Goal: Task Accomplishment & Management: Complete application form

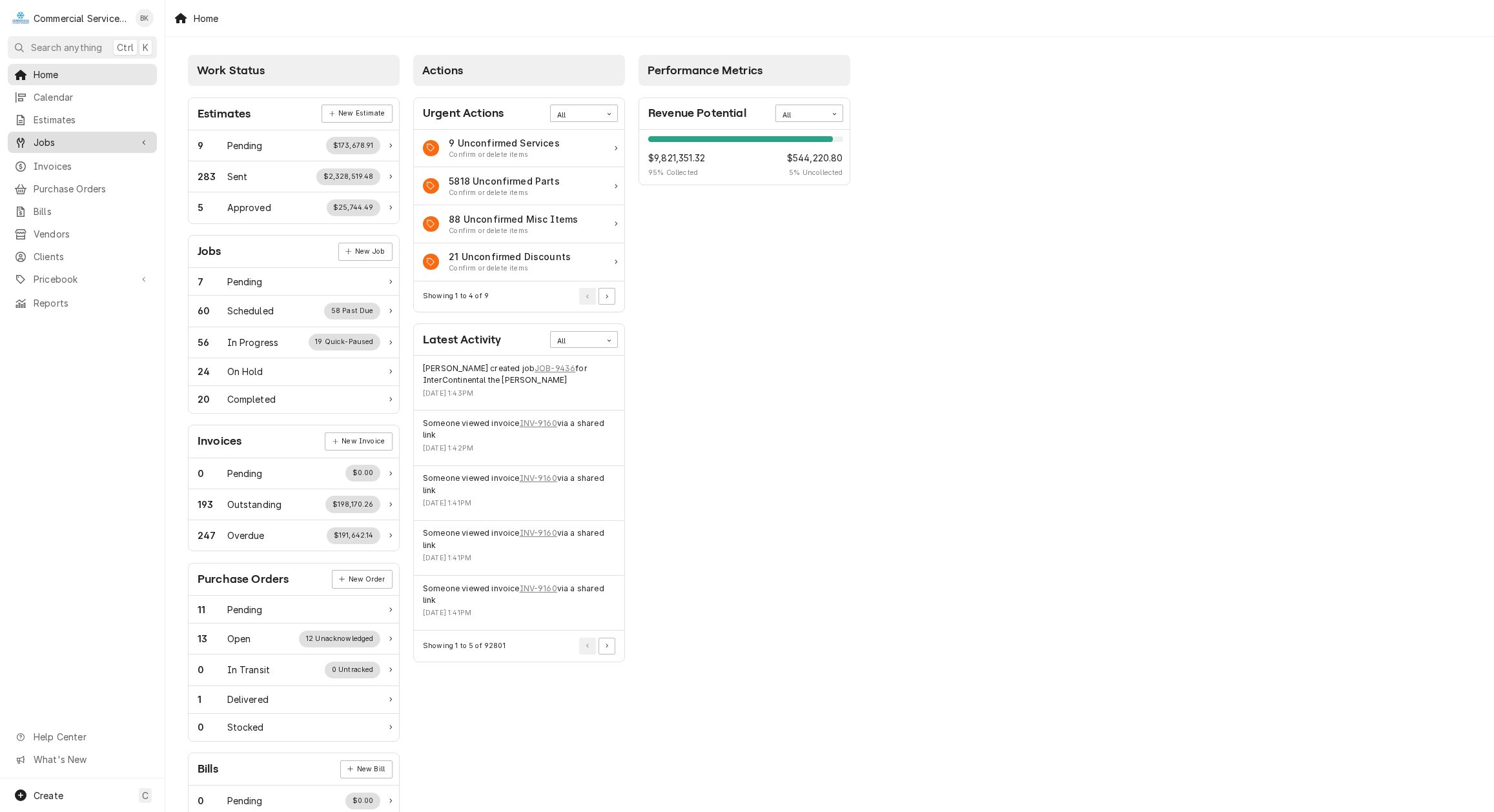
click at [61, 142] on span "Jobs" at bounding box center [82, 142] width 98 height 13
click at [63, 158] on span "Jobs" at bounding box center [92, 164] width 117 height 13
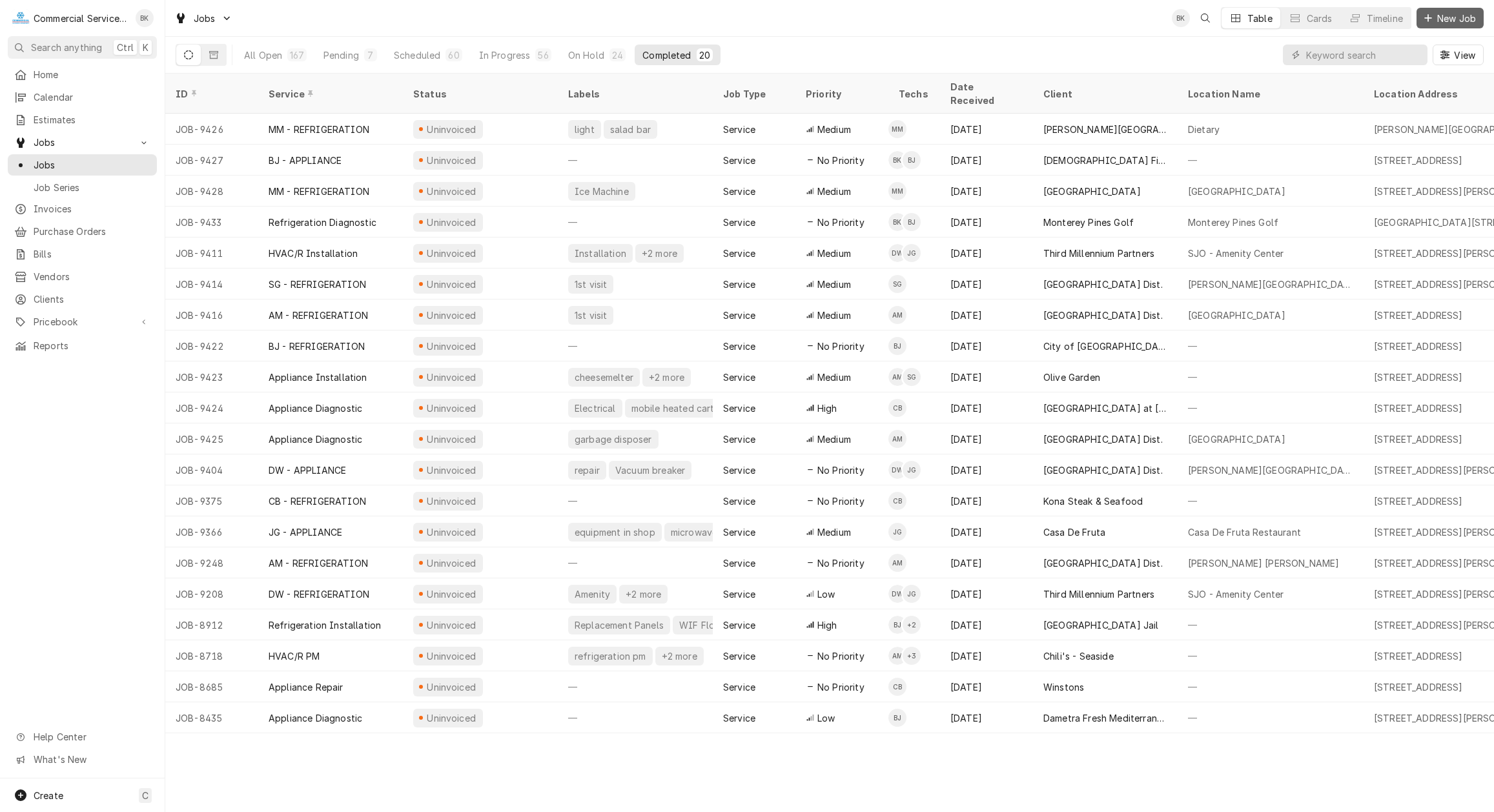
click at [1473, 20] on span "New Job" at bounding box center [1456, 18] width 44 height 13
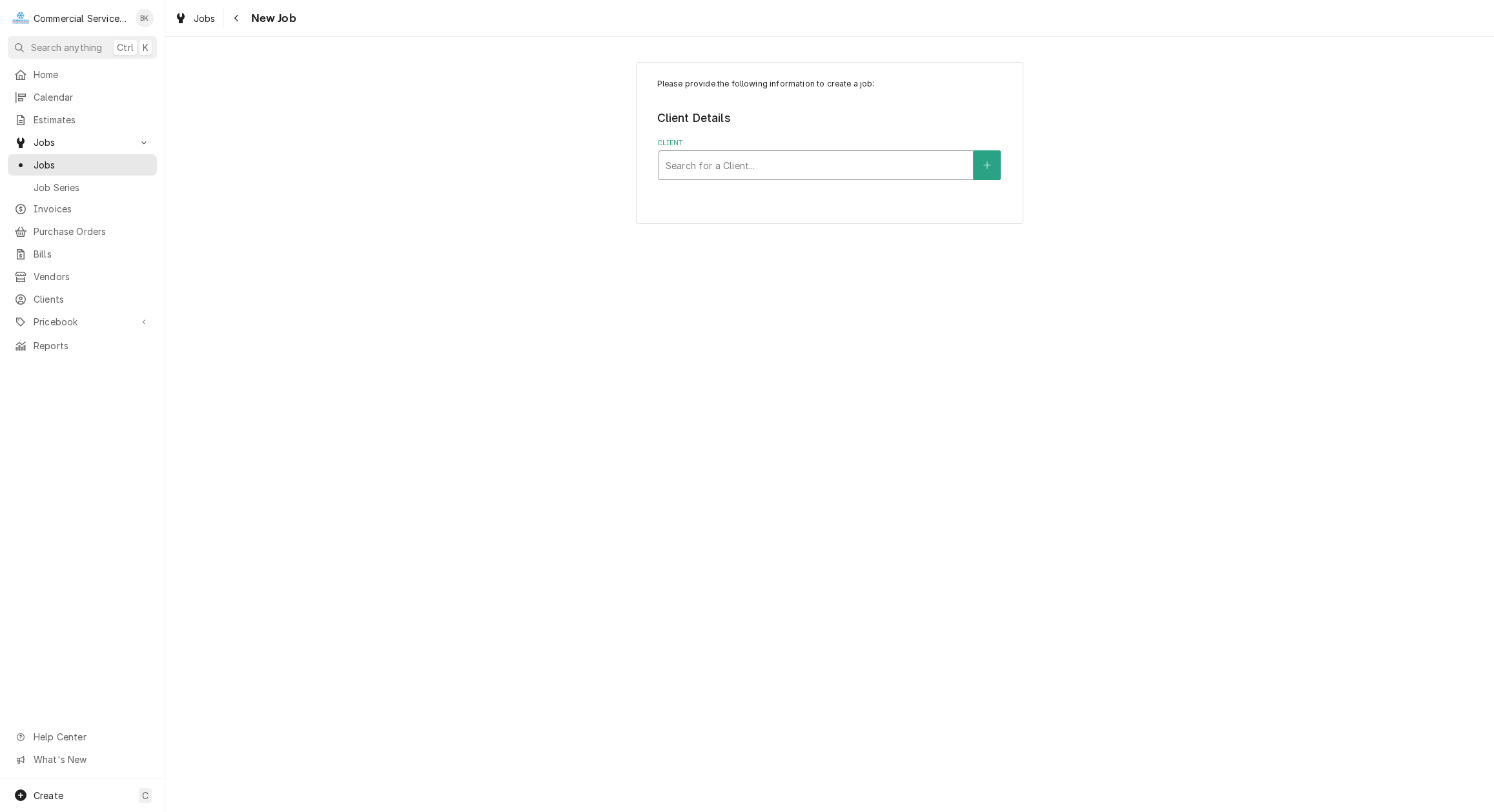
click at [805, 160] on div "Client" at bounding box center [816, 165] width 301 height 23
type input "barmel"
click at [782, 250] on div "Service Location" at bounding box center [816, 246] width 301 height 23
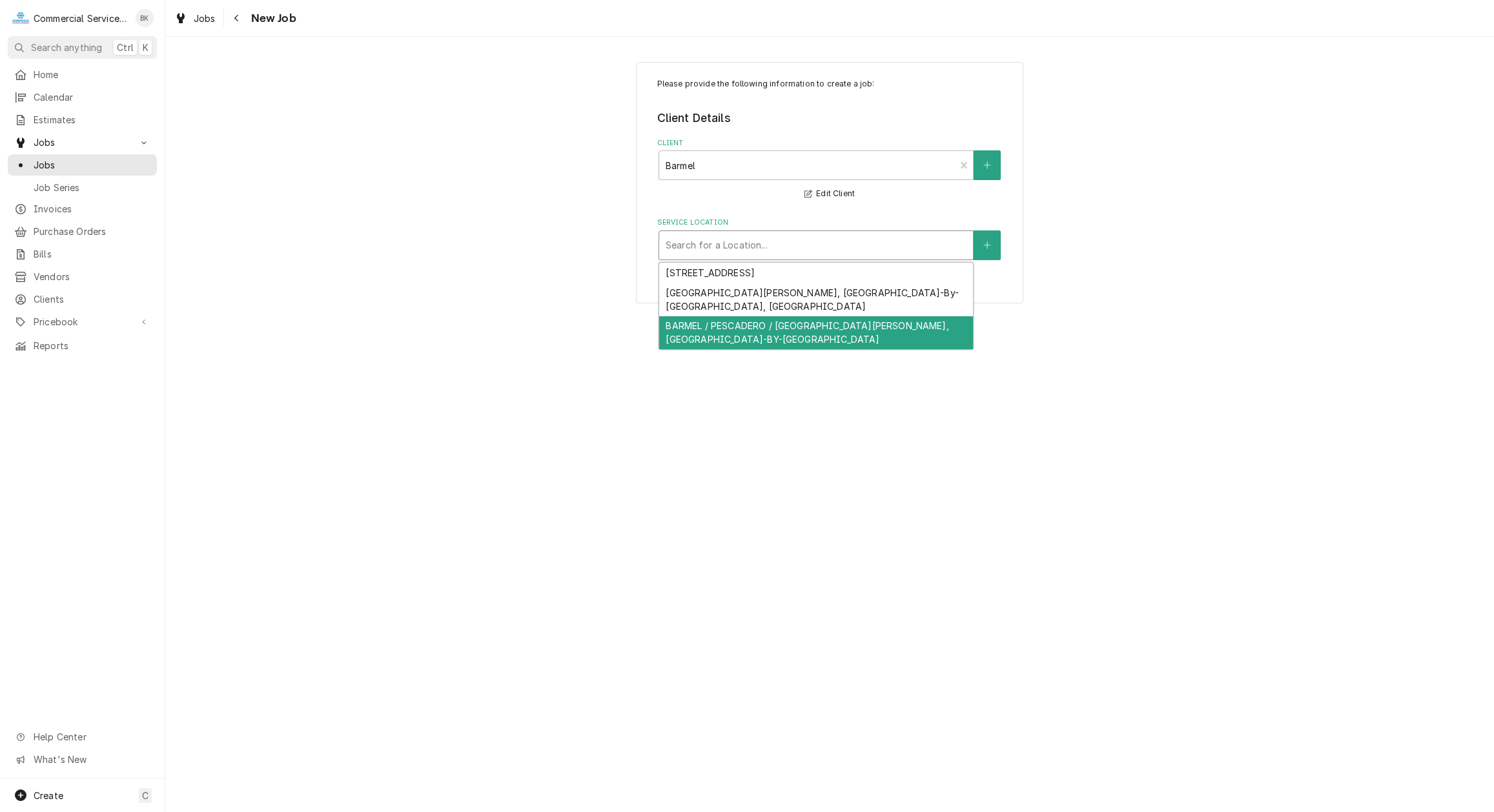
click at [762, 317] on div "BARMEL / PESCADERO / SAN CARLOS & 7TH AVE, CARMEL-BY-THE-SEA, CA 93921" at bounding box center [815, 332] width 314 height 34
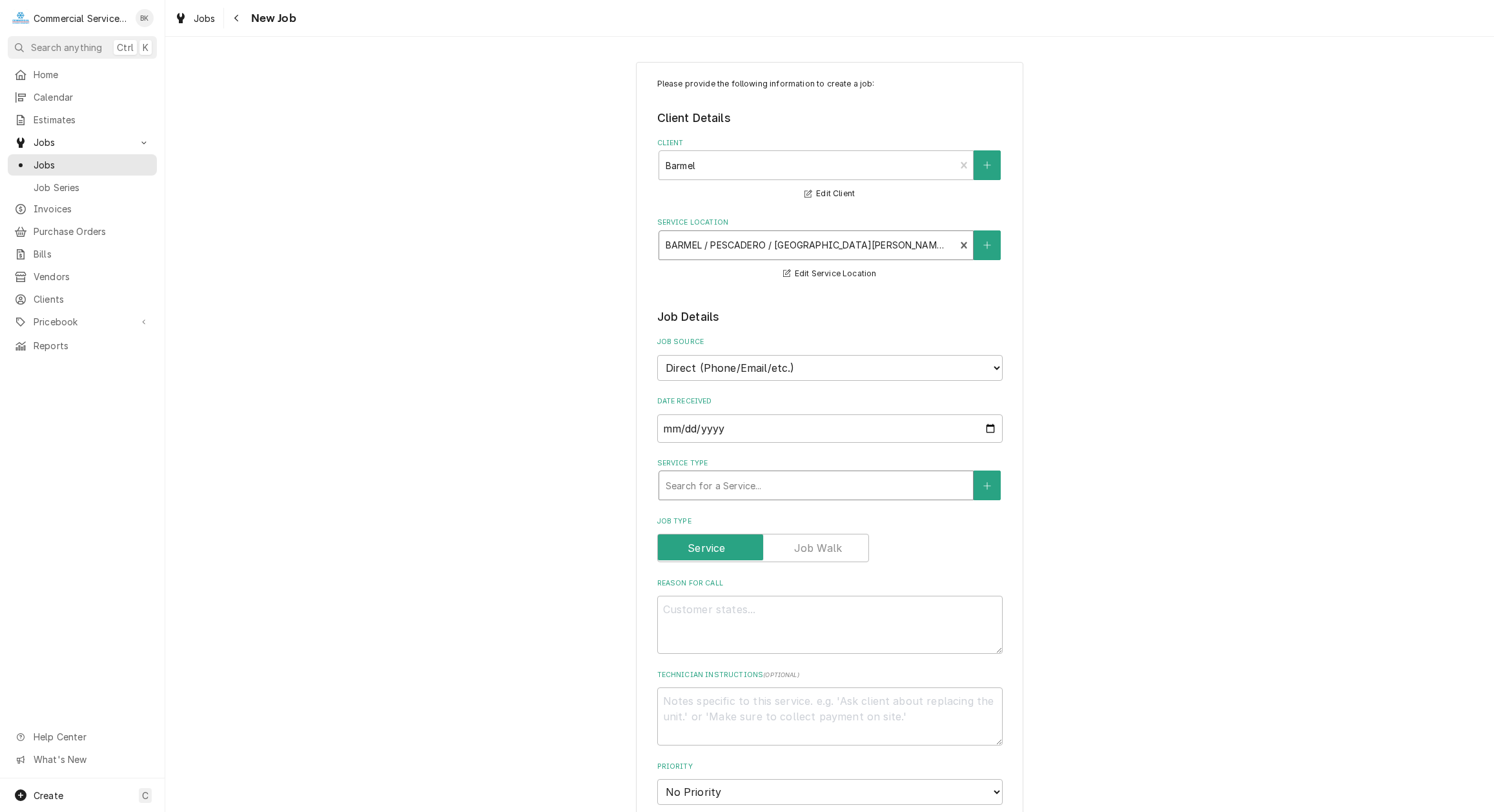
click at [754, 487] on div "Service Type" at bounding box center [816, 486] width 301 height 23
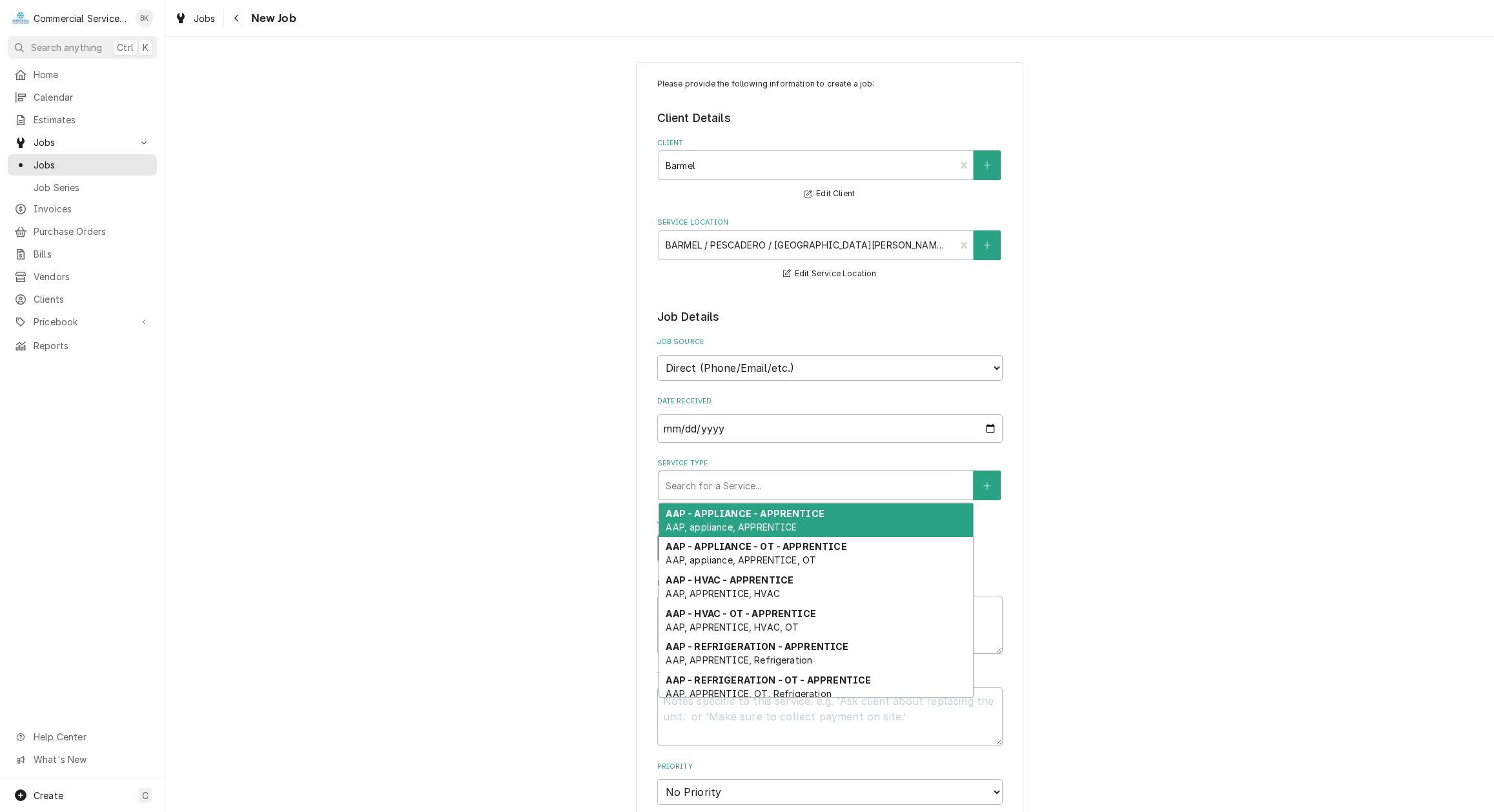
type textarea "x"
type input "r"
type textarea "x"
type input "re"
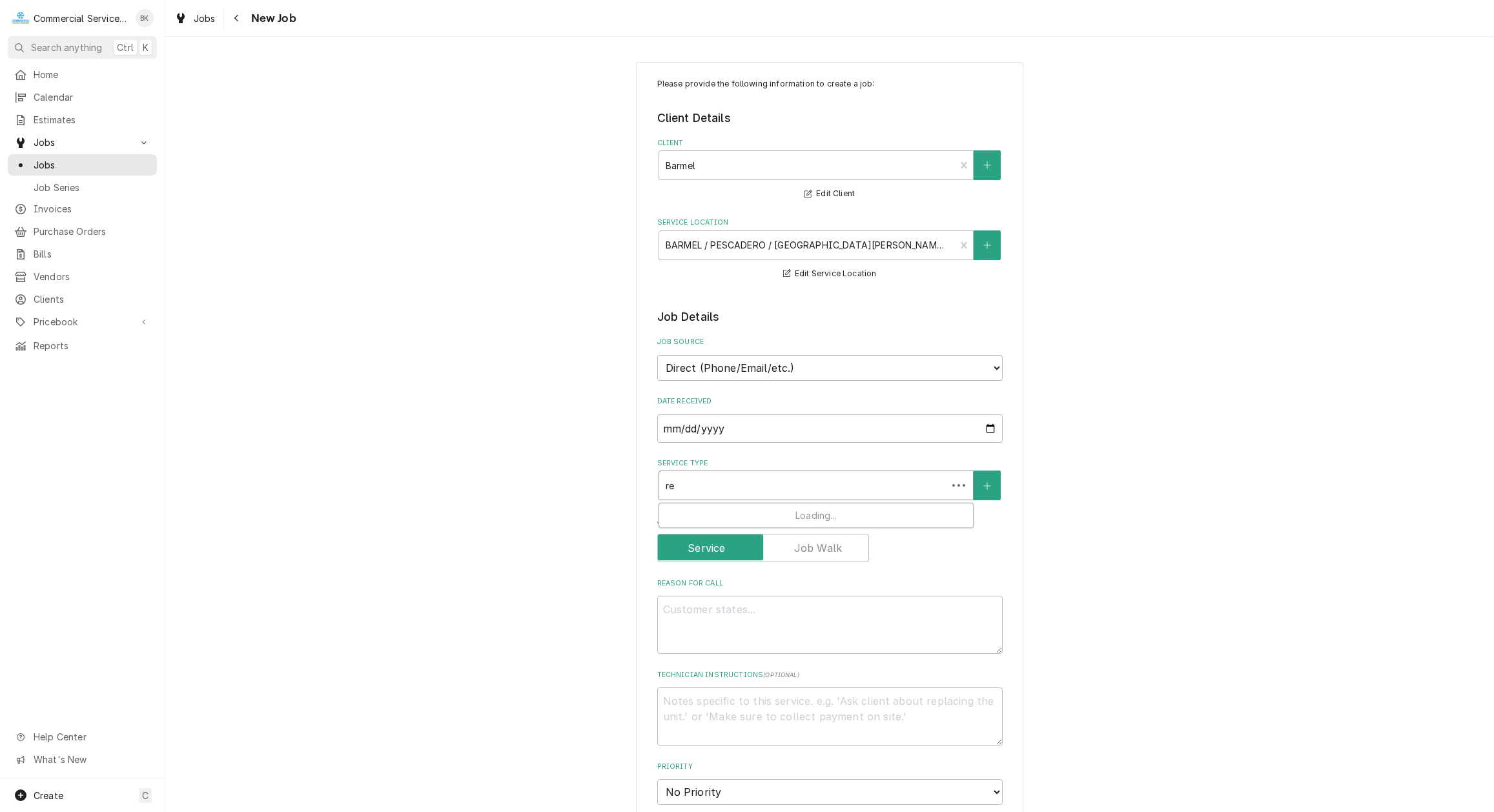
type textarea "x"
type input "ref"
type textarea "x"
type input "refr"
type textarea "x"
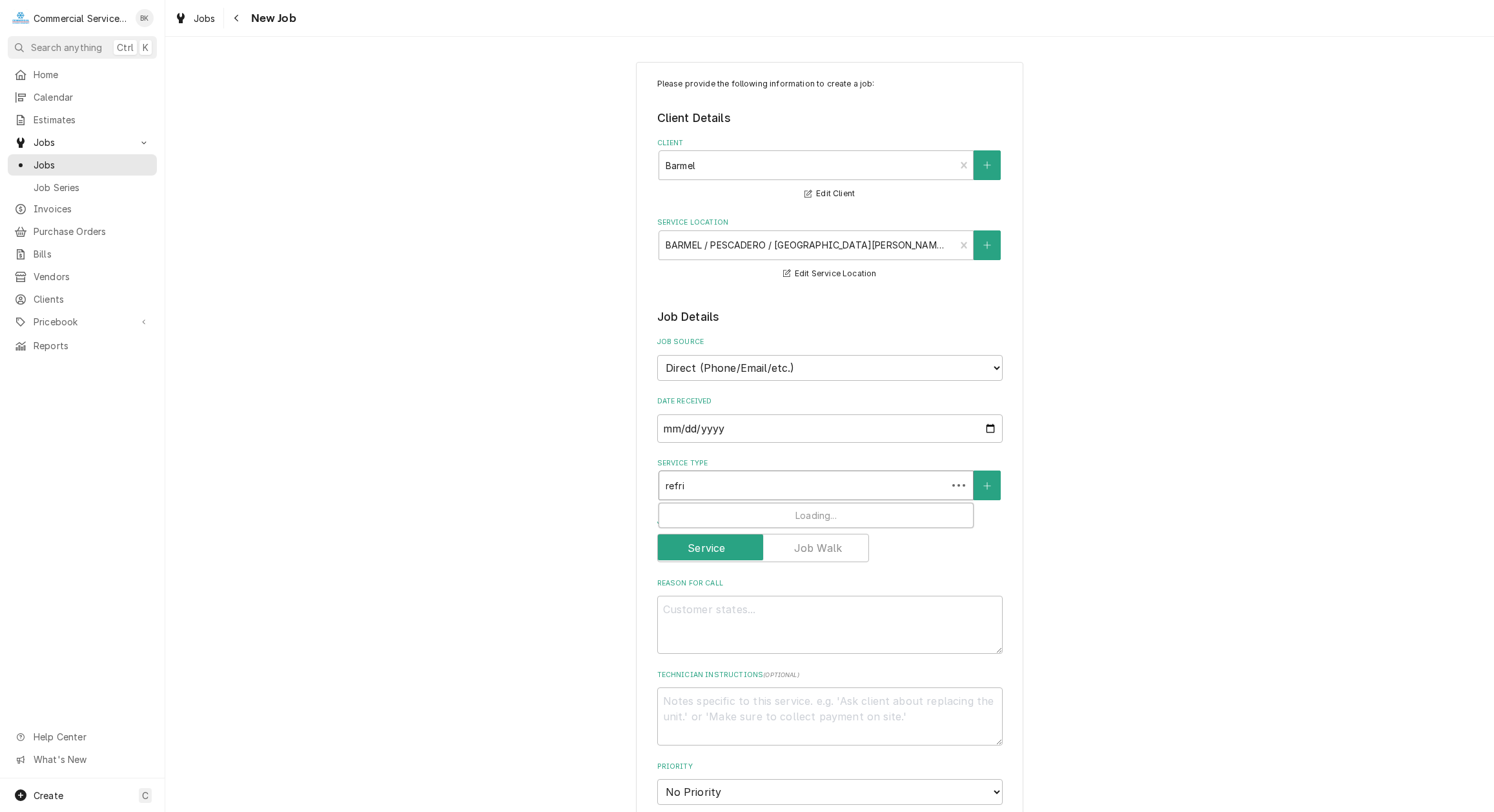
type input "refrig"
type textarea "x"
type input "refrige"
type textarea "x"
type input "refriger"
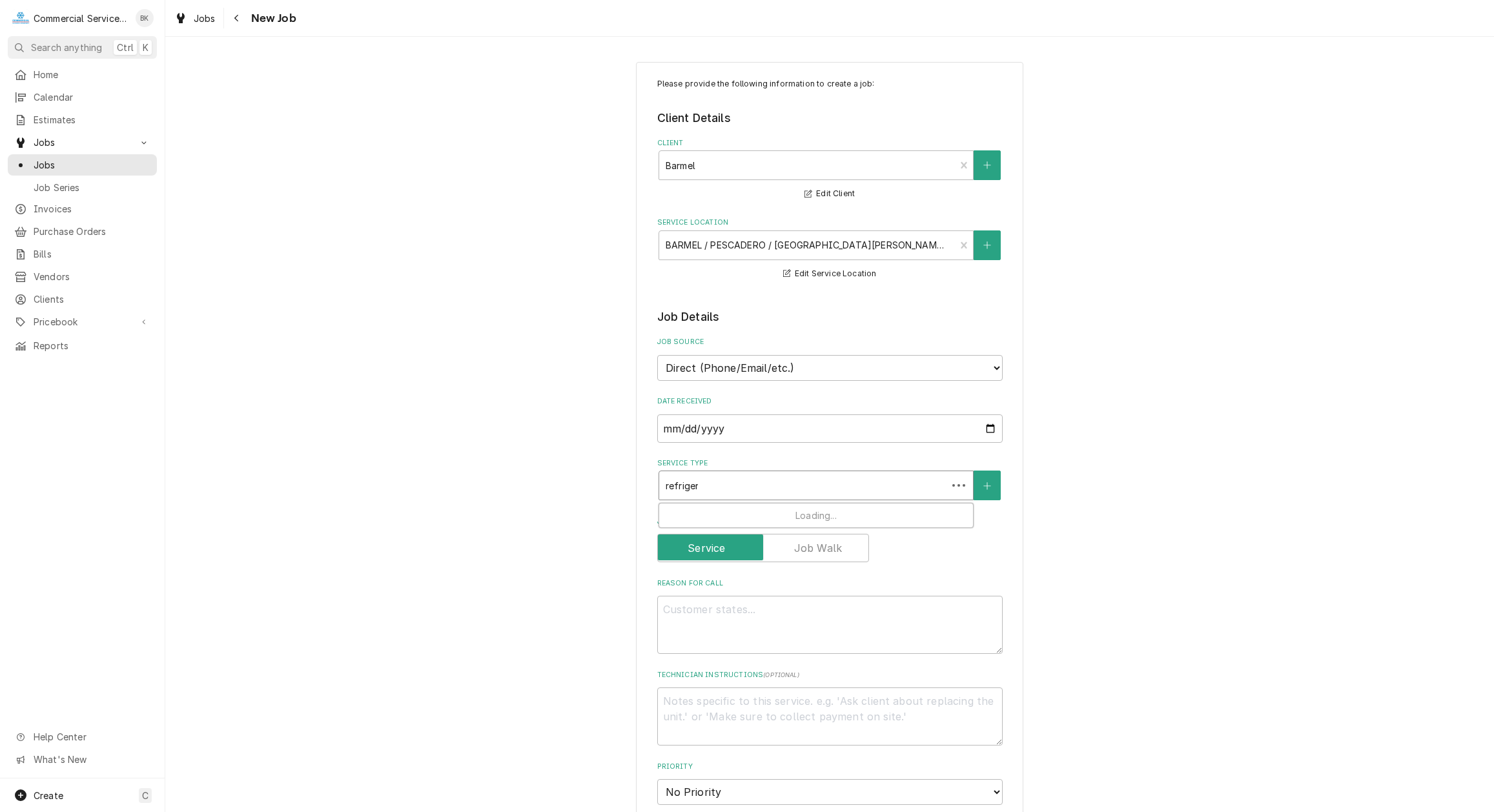
type textarea "x"
type input "refrigera"
type textarea "x"
type input "refrigerat"
type textarea "x"
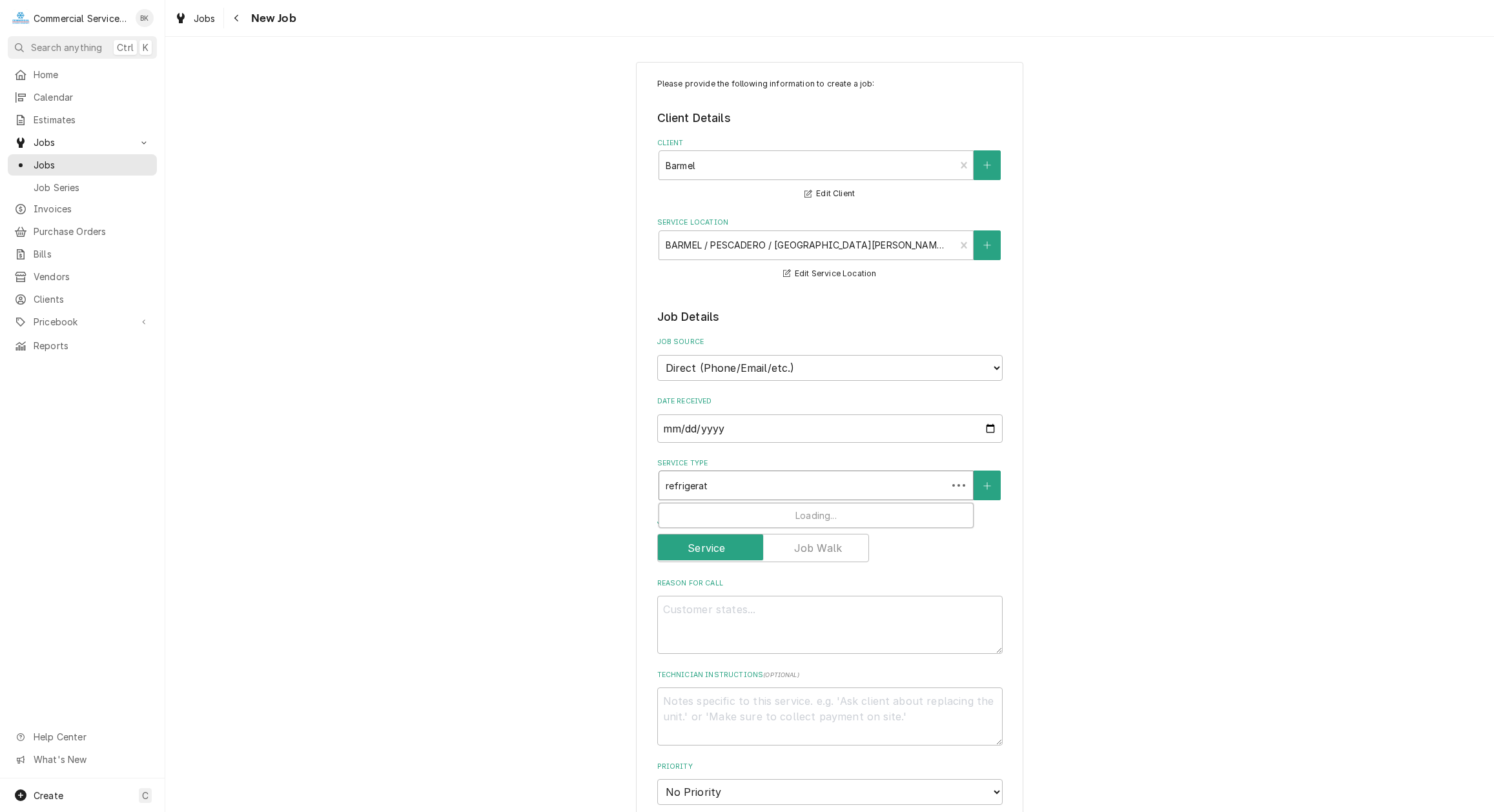
type input "refrigerati"
type textarea "x"
type input "refrigeratio"
type textarea "x"
type input "refrigeration"
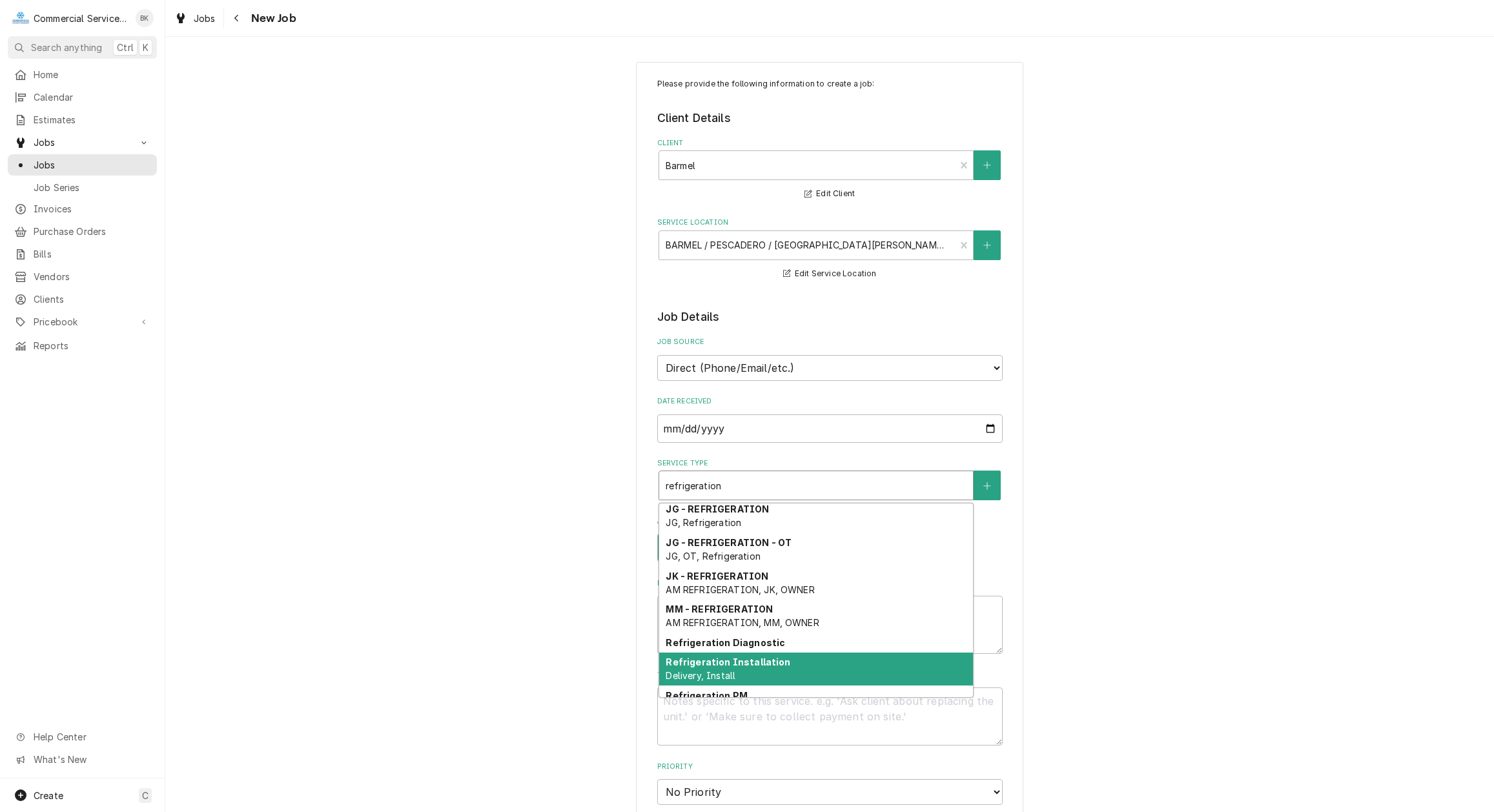
scroll to position [405, 0]
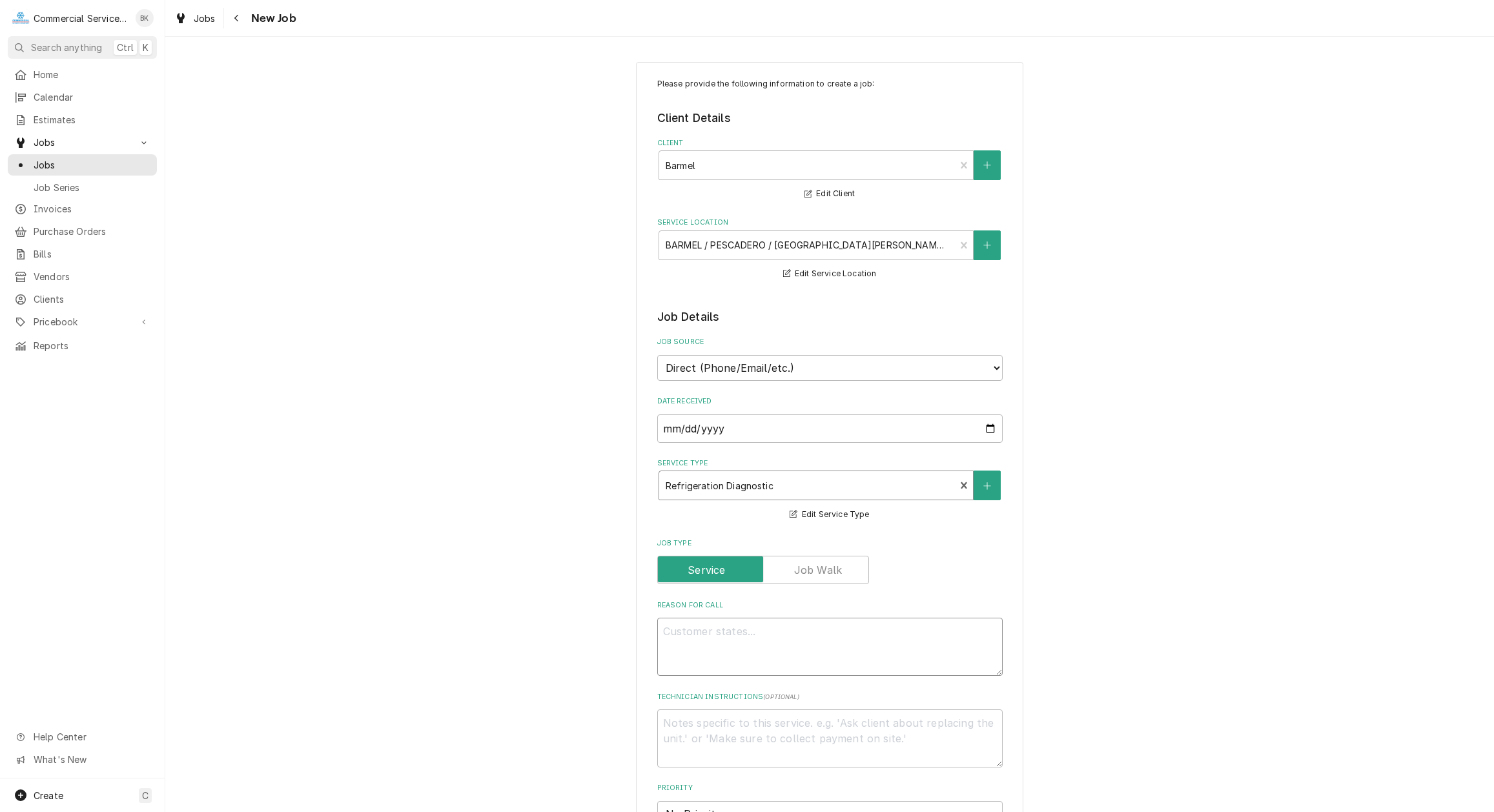
click at [743, 622] on textarea "Reason For Call" at bounding box center [830, 647] width 345 height 58
type textarea "x"
type textarea "("
type textarea "x"
type textarea "(2"
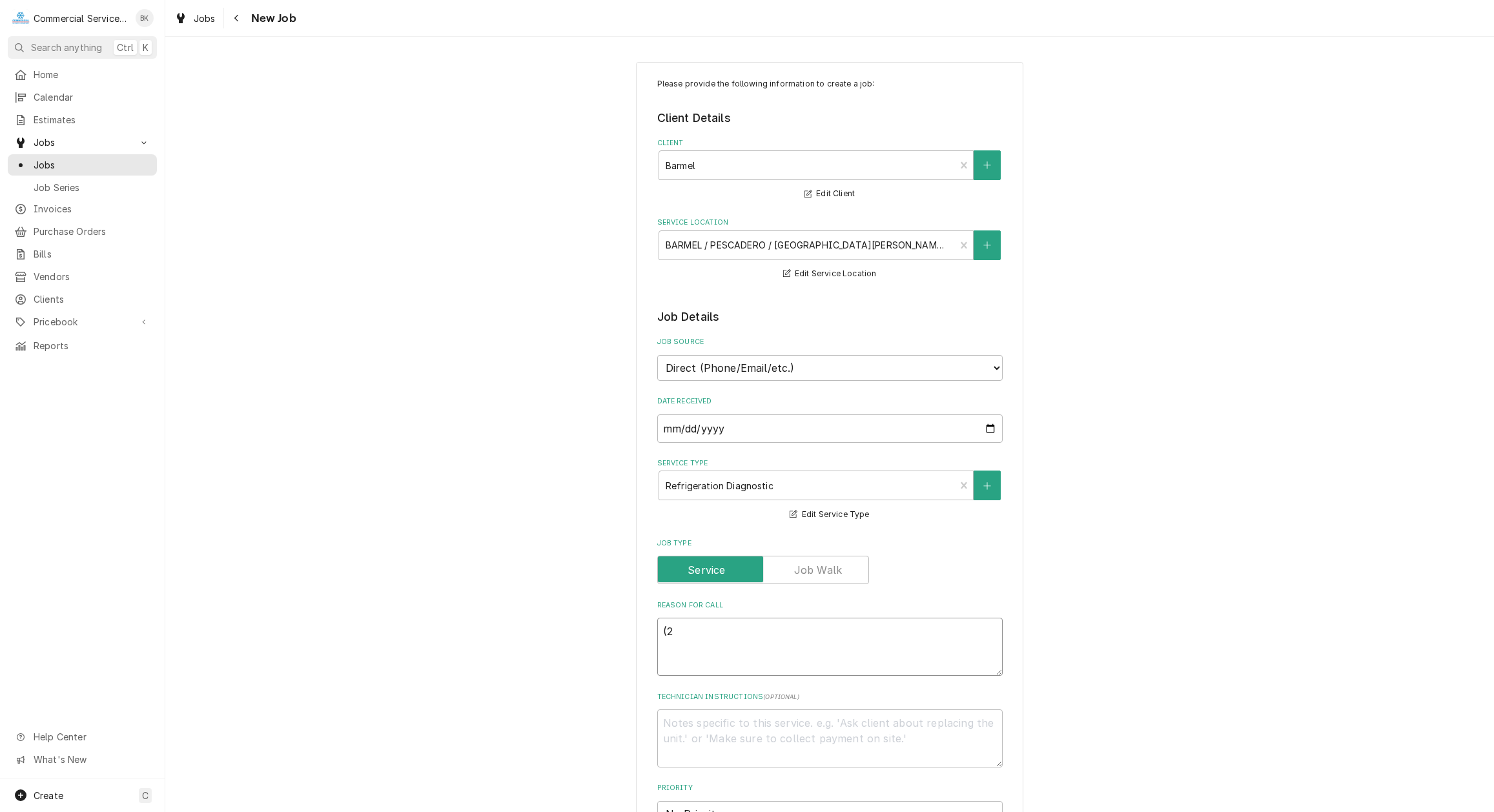
type textarea "x"
type textarea "(2)"
type textarea "x"
type textarea "(2)"
type textarea "x"
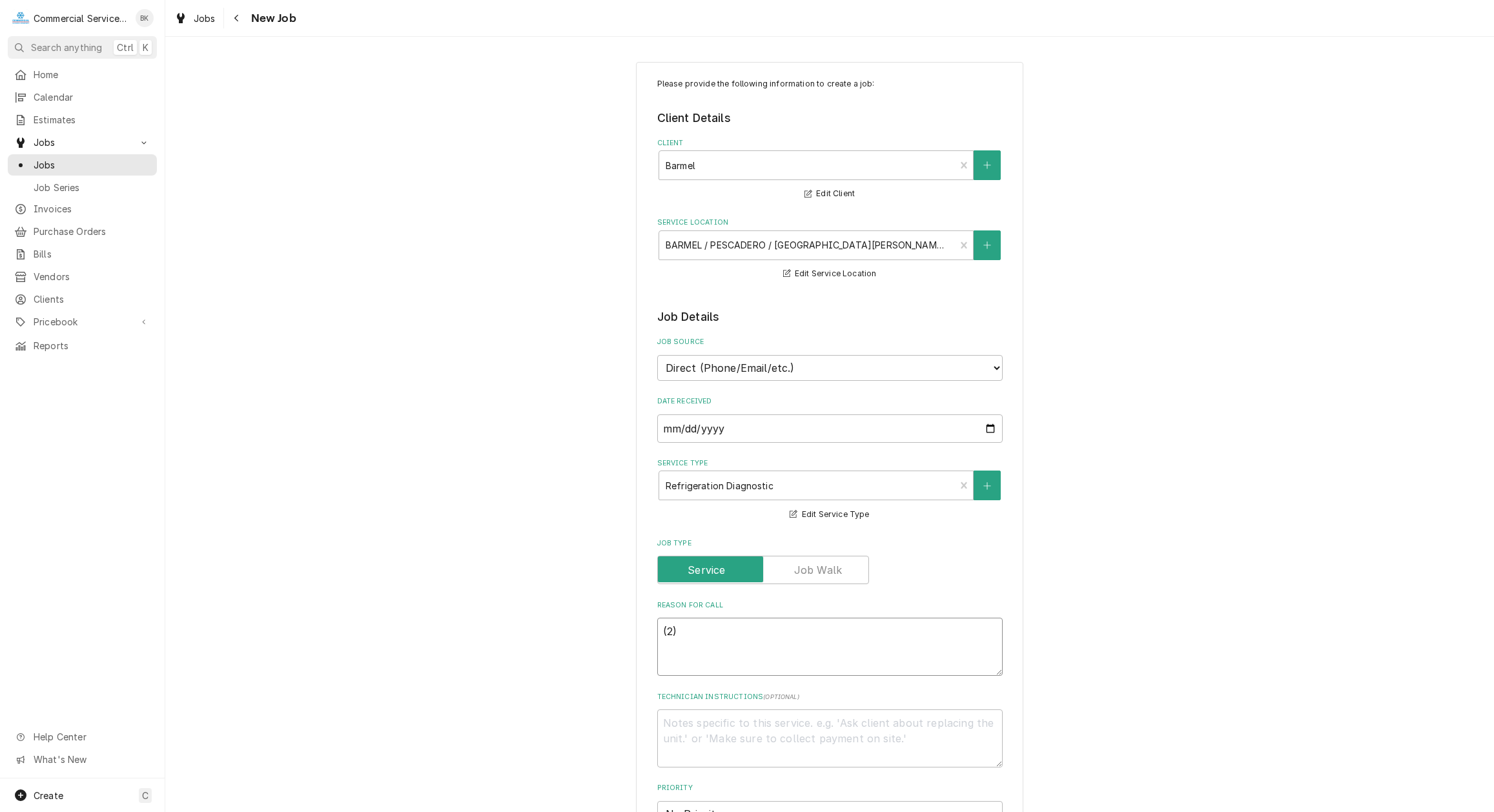
type textarea "(2) d"
type textarea "x"
type textarea "(2) do"
type textarea "x"
type textarea "(2) doo"
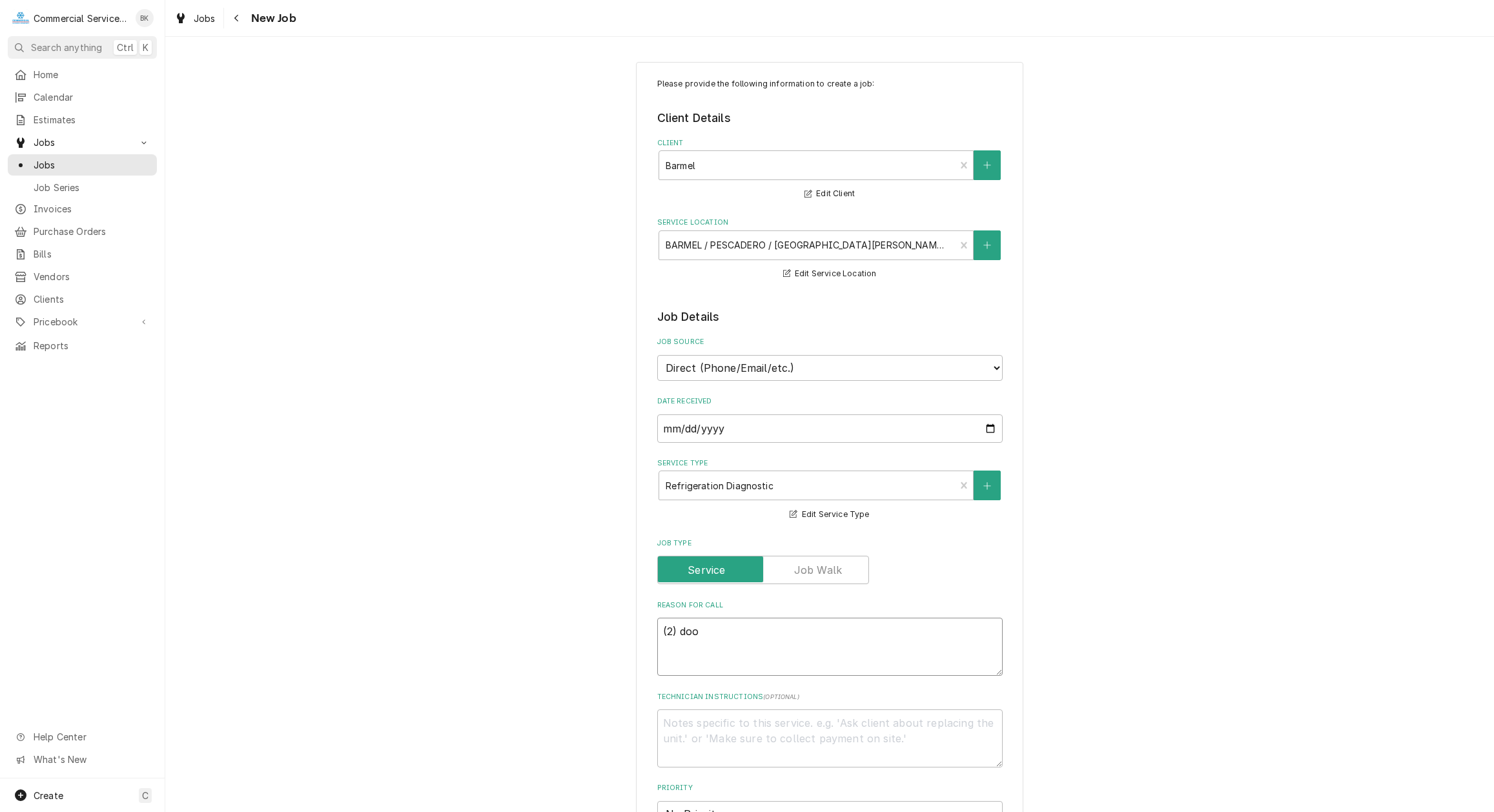
type textarea "x"
type textarea "(2) door"
type textarea "x"
type textarea "(2) door"
type textarea "x"
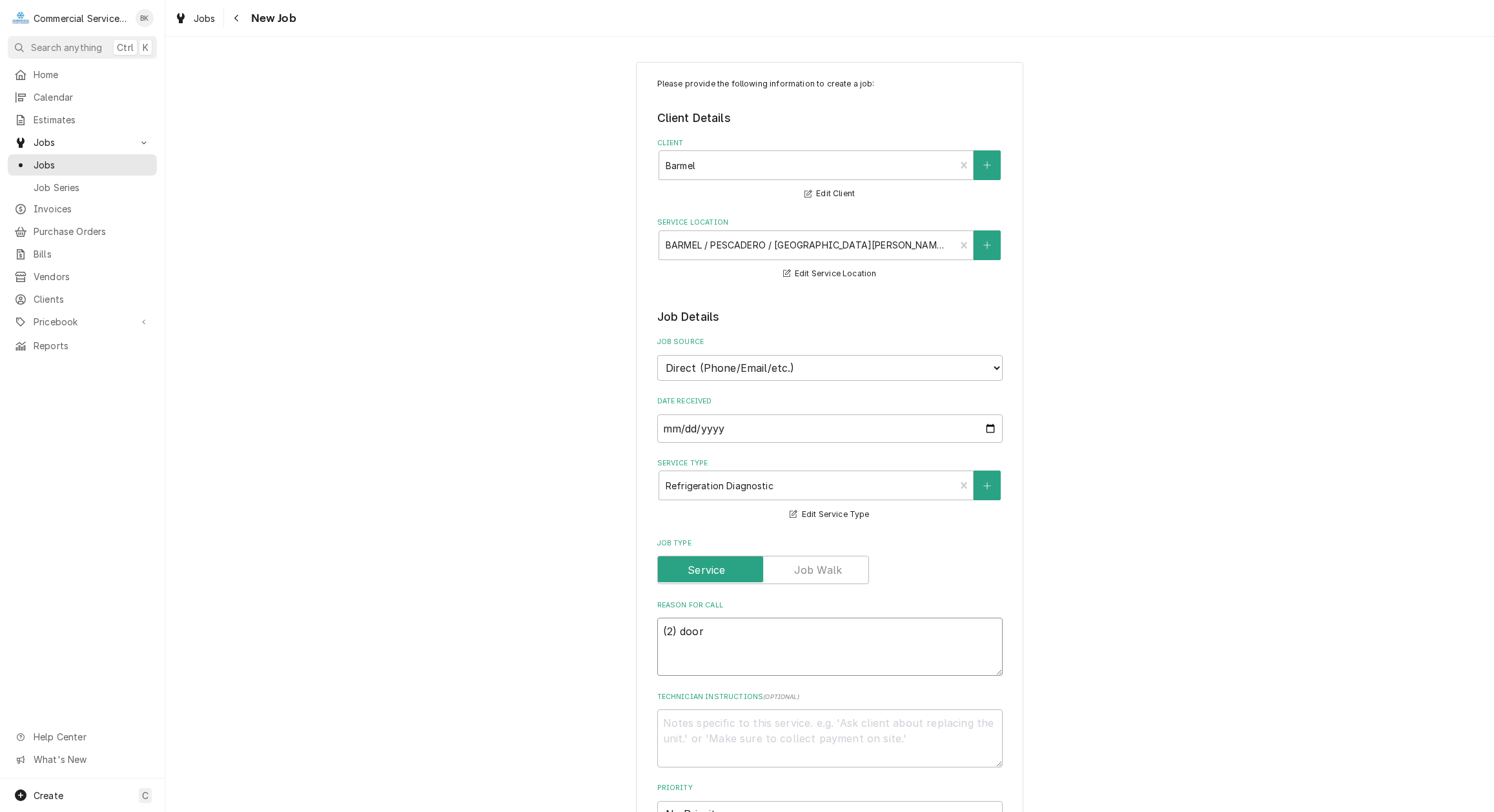
type textarea "(2) door l"
type textarea "x"
type textarea "(2) door li"
type textarea "x"
type textarea "(2) door l"
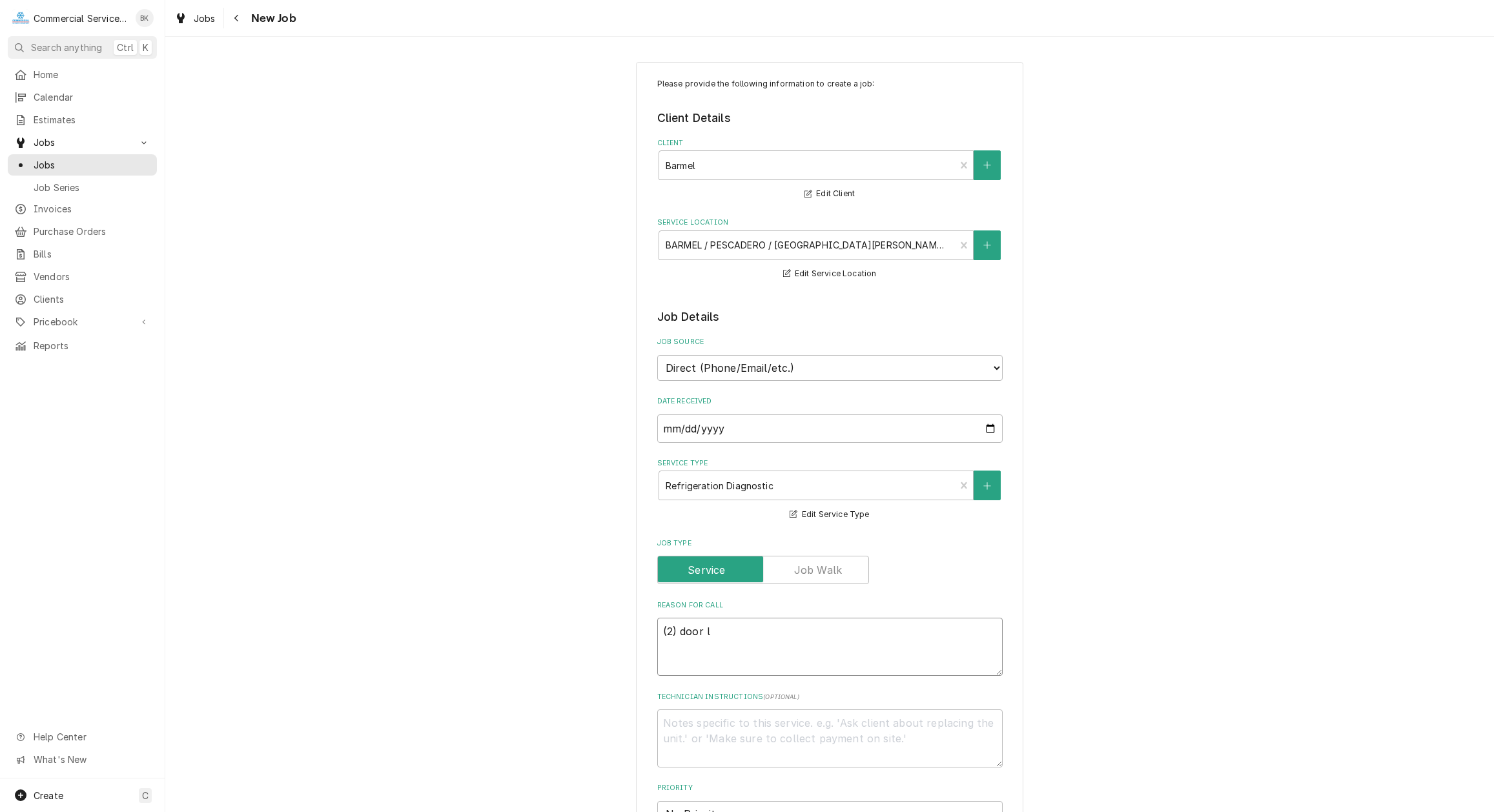
type textarea "x"
type textarea "(2) door"
type textarea "x"
type textarea "(2) door s"
type textarea "x"
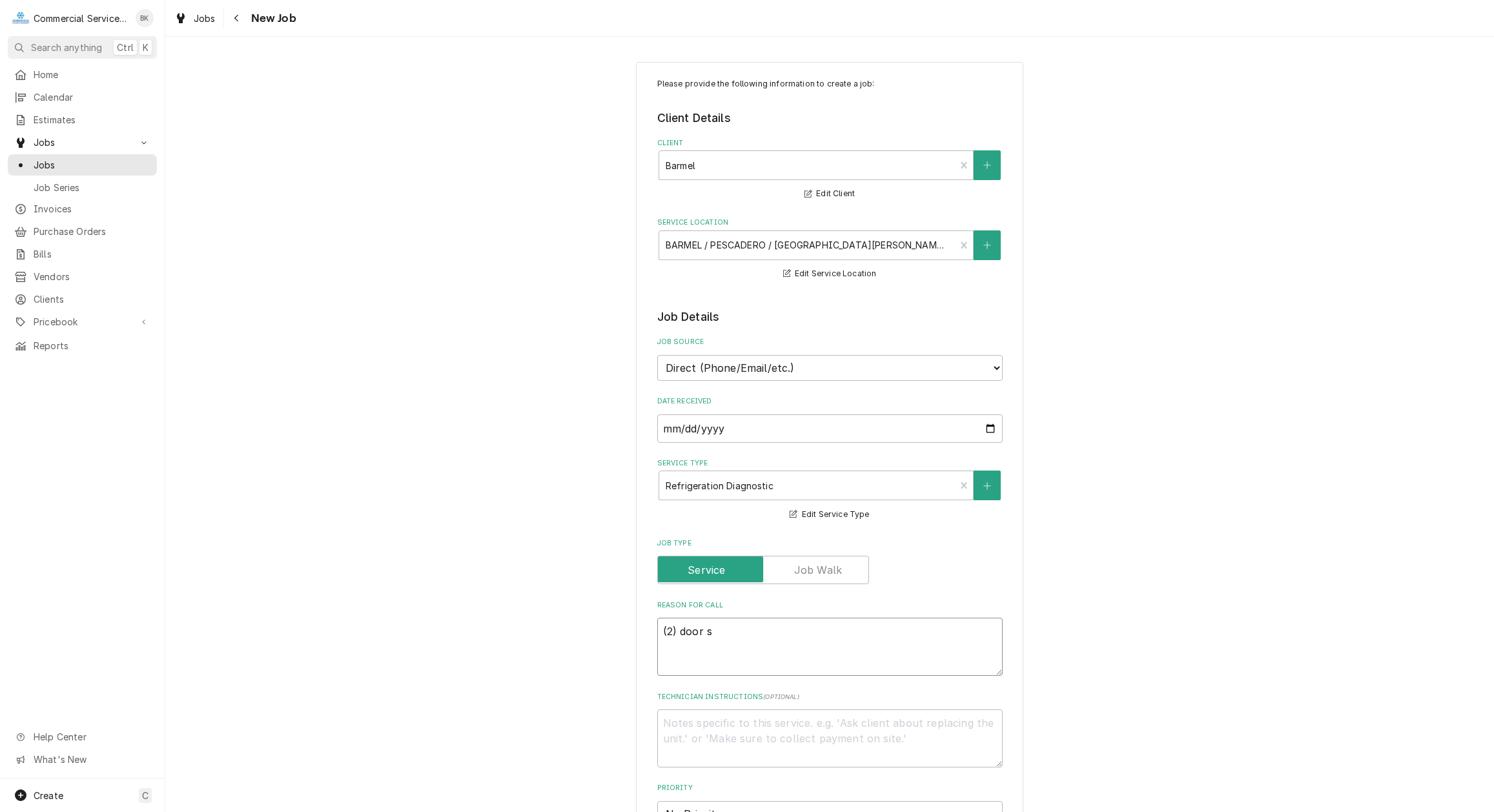
type textarea "(2) door sl"
type textarea "x"
type textarea "(2) door sli"
type textarea "x"
type textarea "(2) door slid"
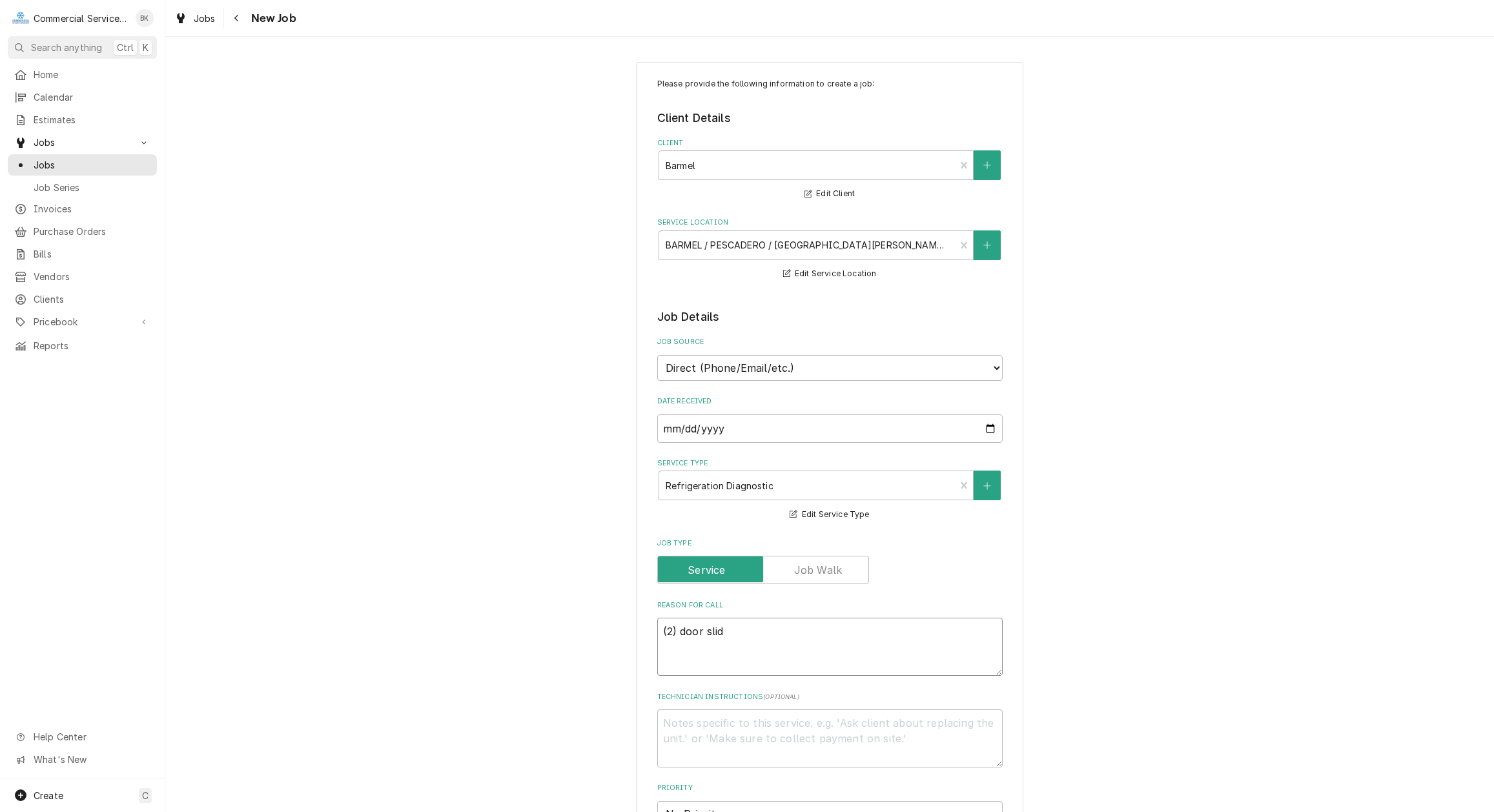
type textarea "x"
type textarea "(2) door slide"
type textarea "x"
type textarea "(2) door slider"
type textarea "x"
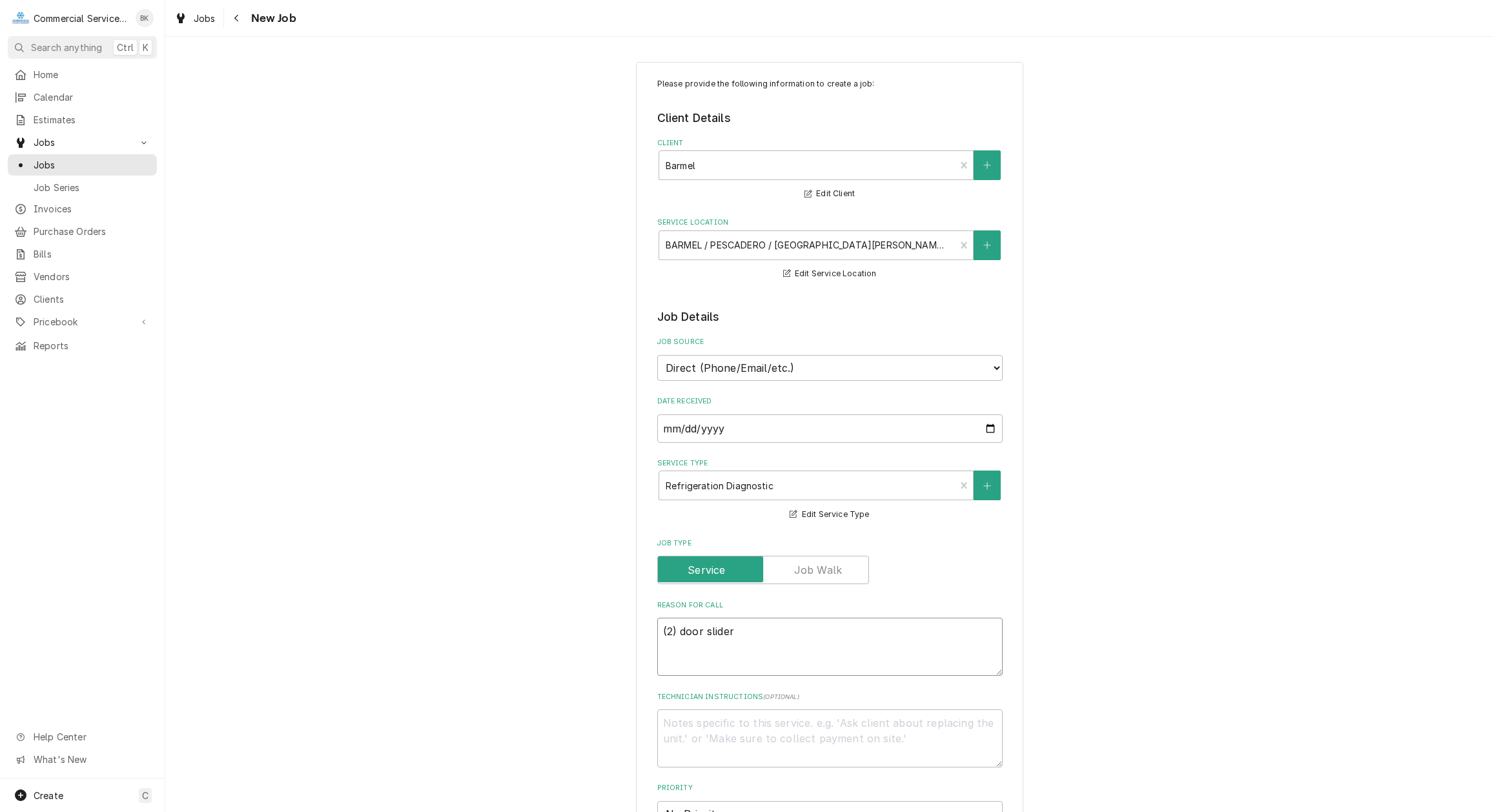
type textarea "(2) door slider"
type textarea "x"
type textarea "(2) door slider i"
type textarea "x"
type textarea "(2) door slider in"
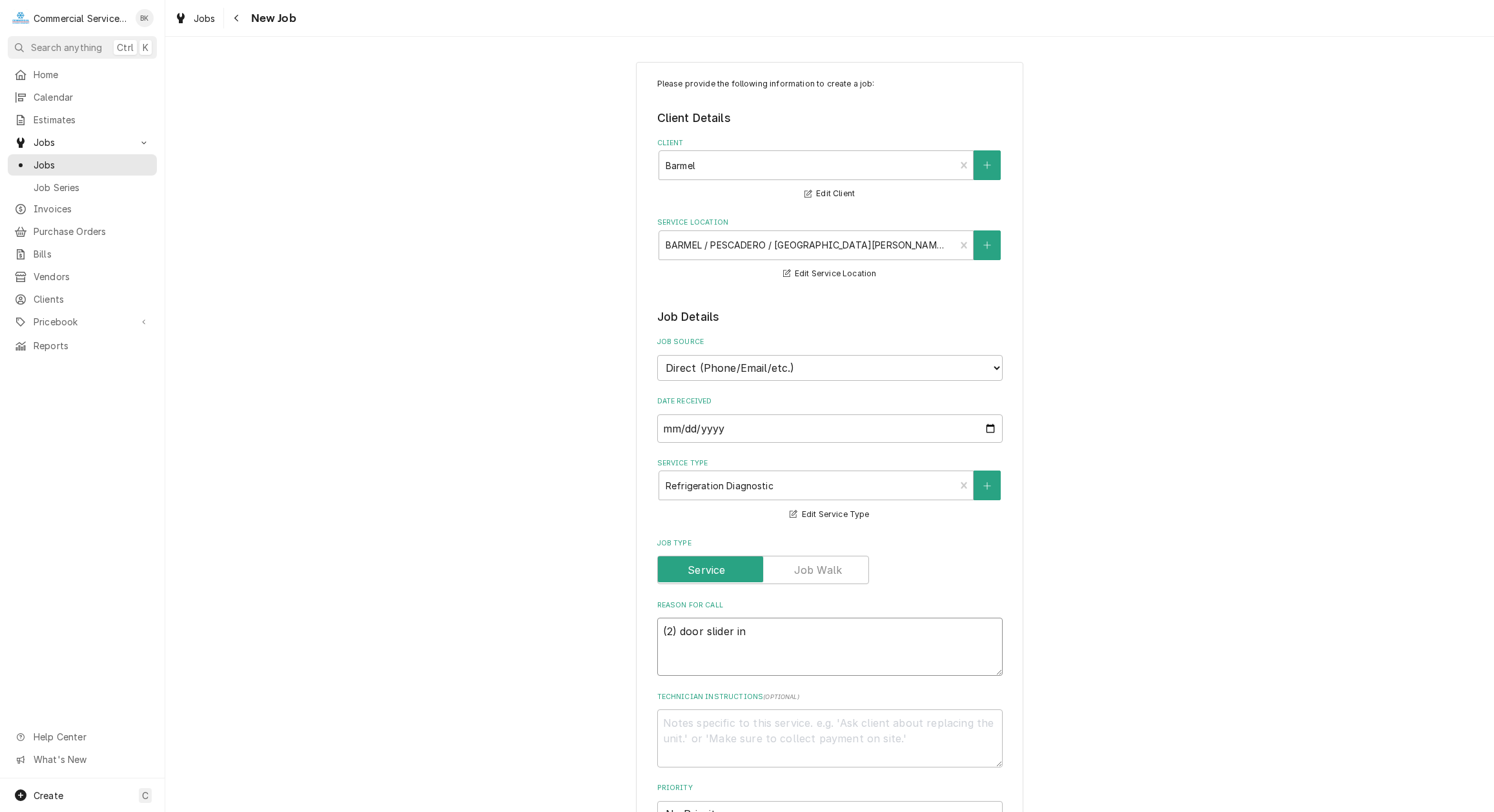
type textarea "x"
type textarea "(2) door slider in"
type textarea "x"
type textarea "(2) door slider in k"
type textarea "x"
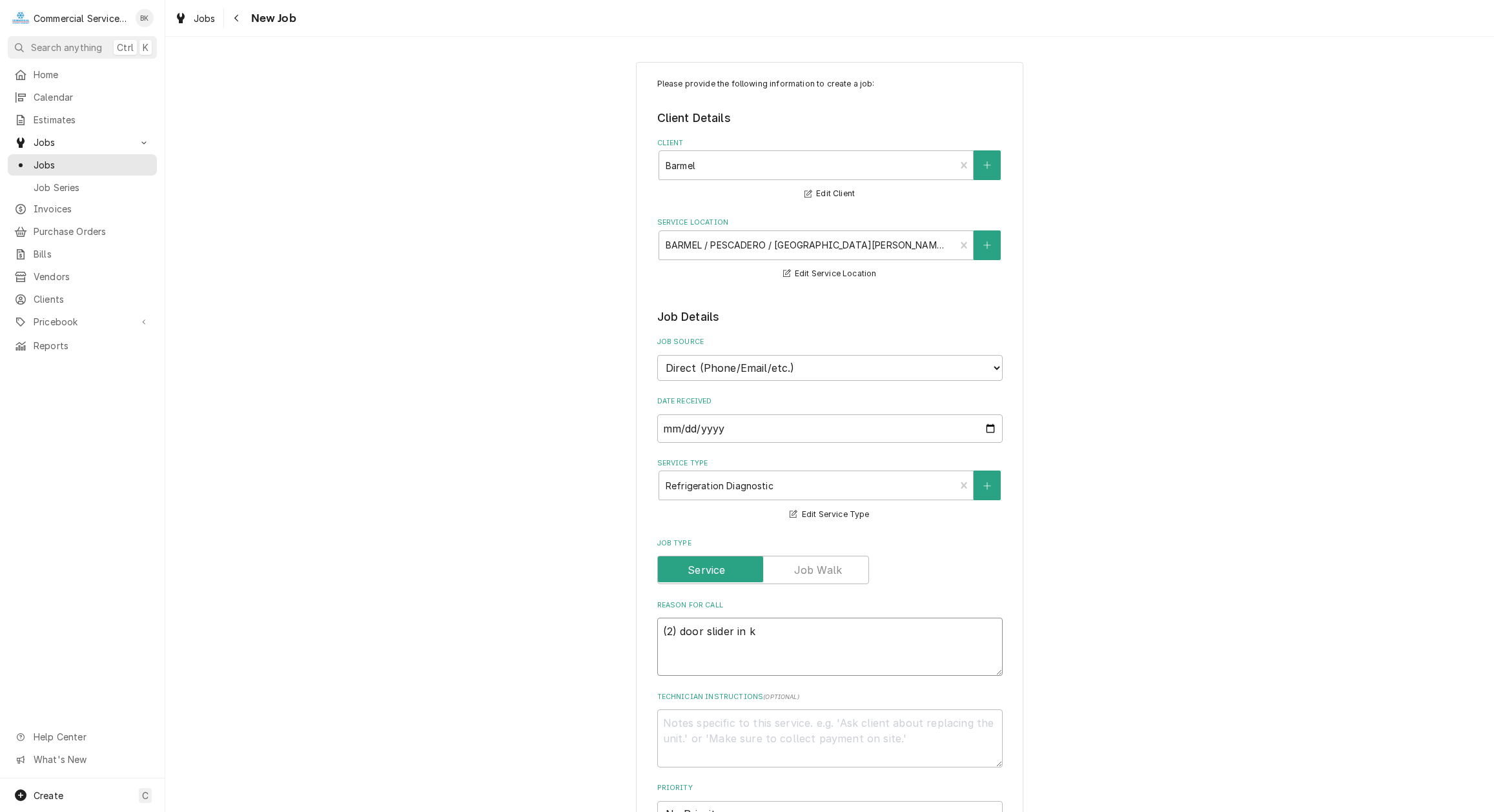
type textarea "(2) door slider in ki"
type textarea "x"
type textarea "(2) door slider in kit"
type textarea "x"
type textarea "(2) door slider in kitc"
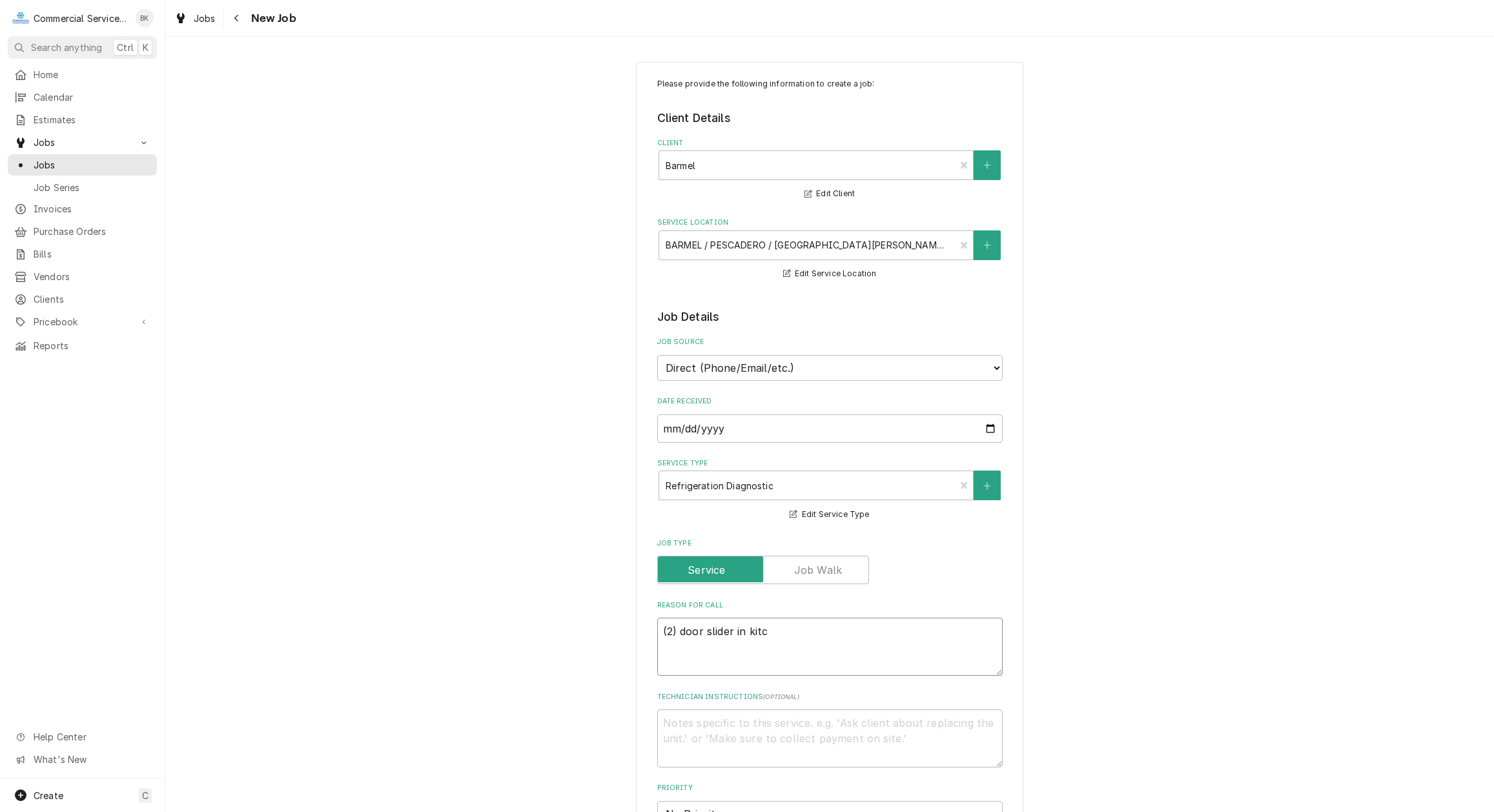
type textarea "x"
type textarea "(2) door slider in kitch"
type textarea "x"
type textarea "(2) door slider in kitche"
type textarea "x"
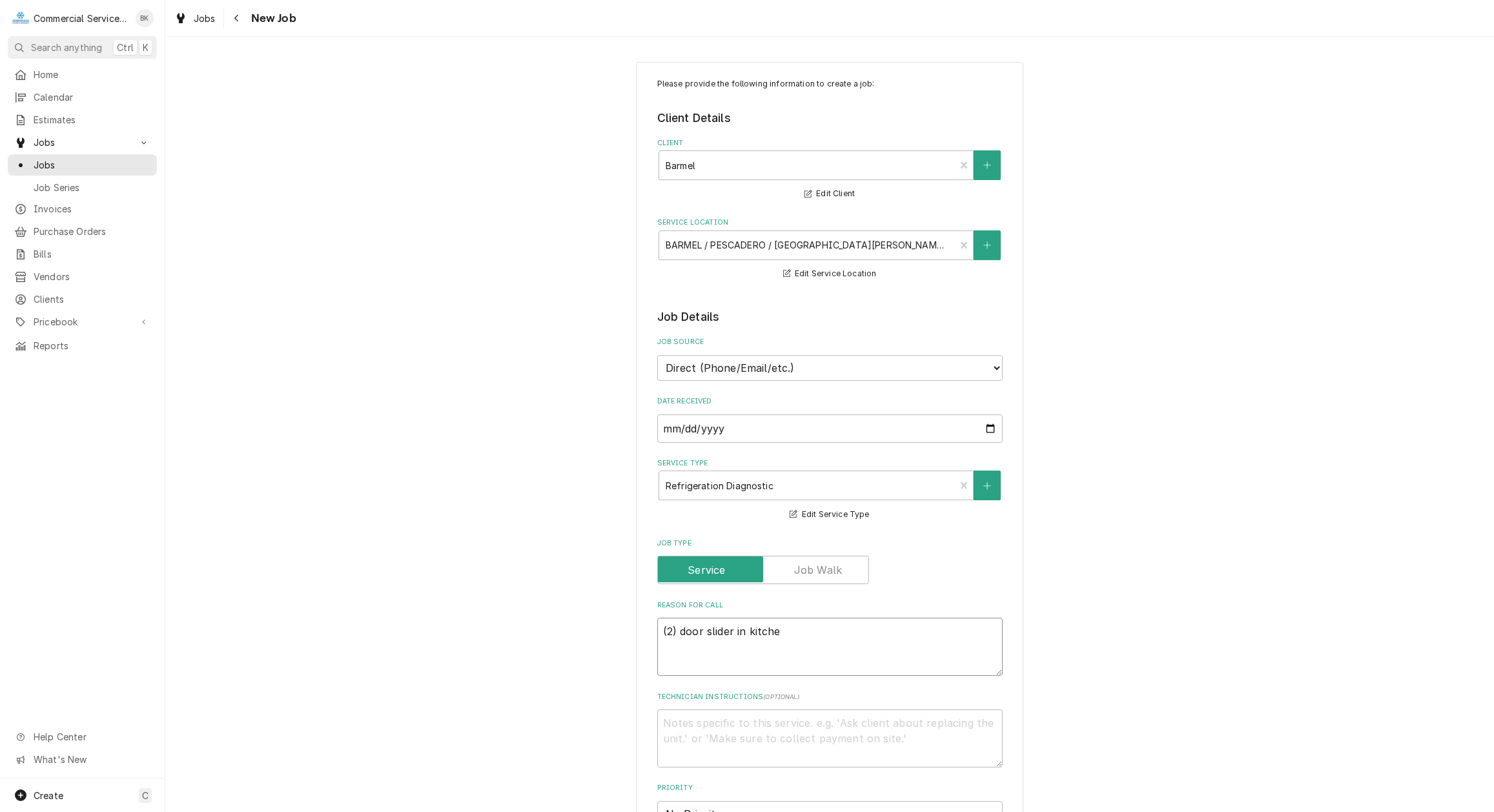
type textarea "(2) door slider in kitchen"
type textarea "x"
type textarea "(2) door slider in kitchen"
type textarea "x"
type textarea "(2) door slider in kitchen -"
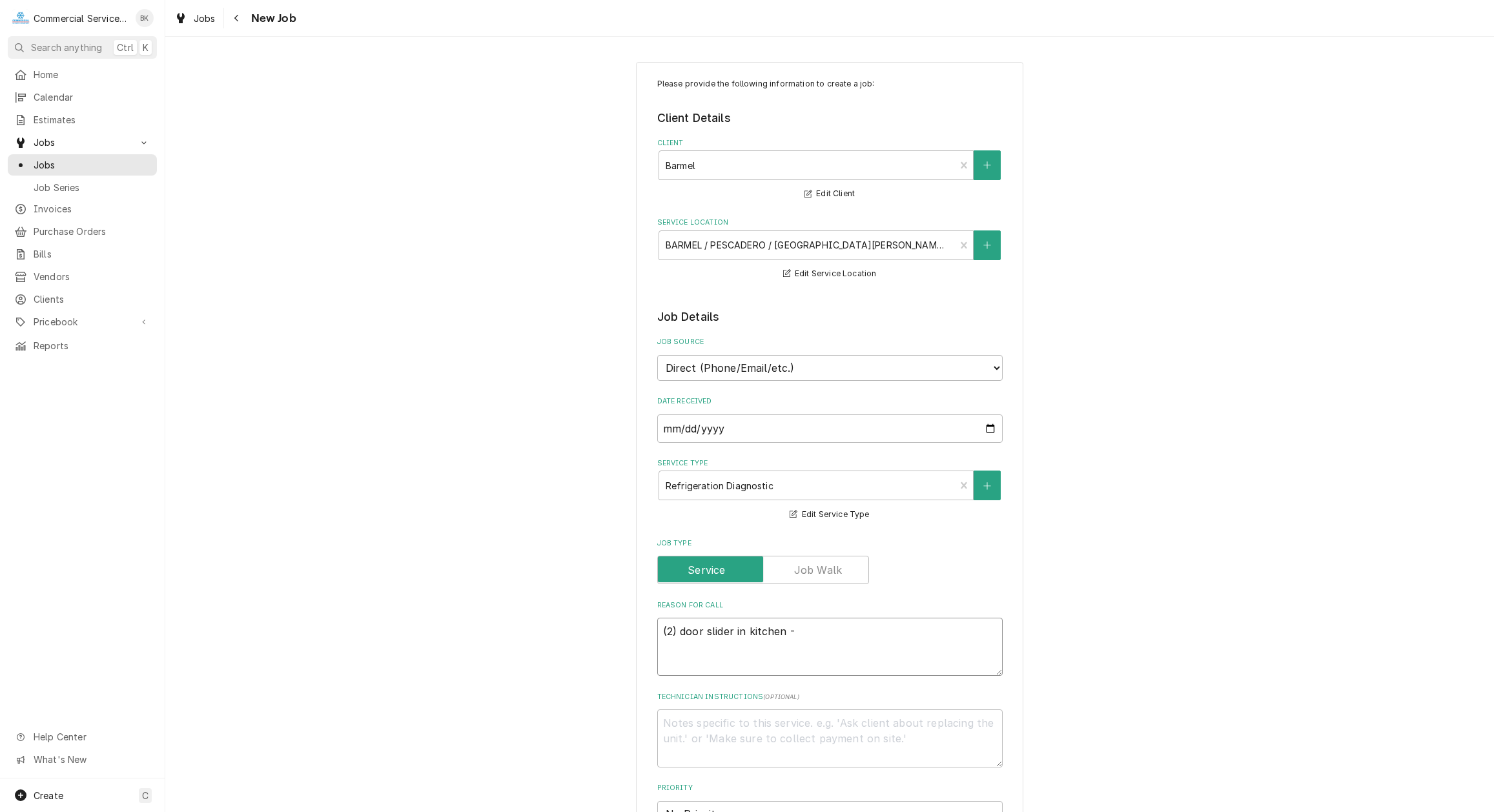
type textarea "x"
type textarea "(2) door slider in kitchen -"
type textarea "x"
type textarea "(2) door slider in kitchen - s"
type textarea "x"
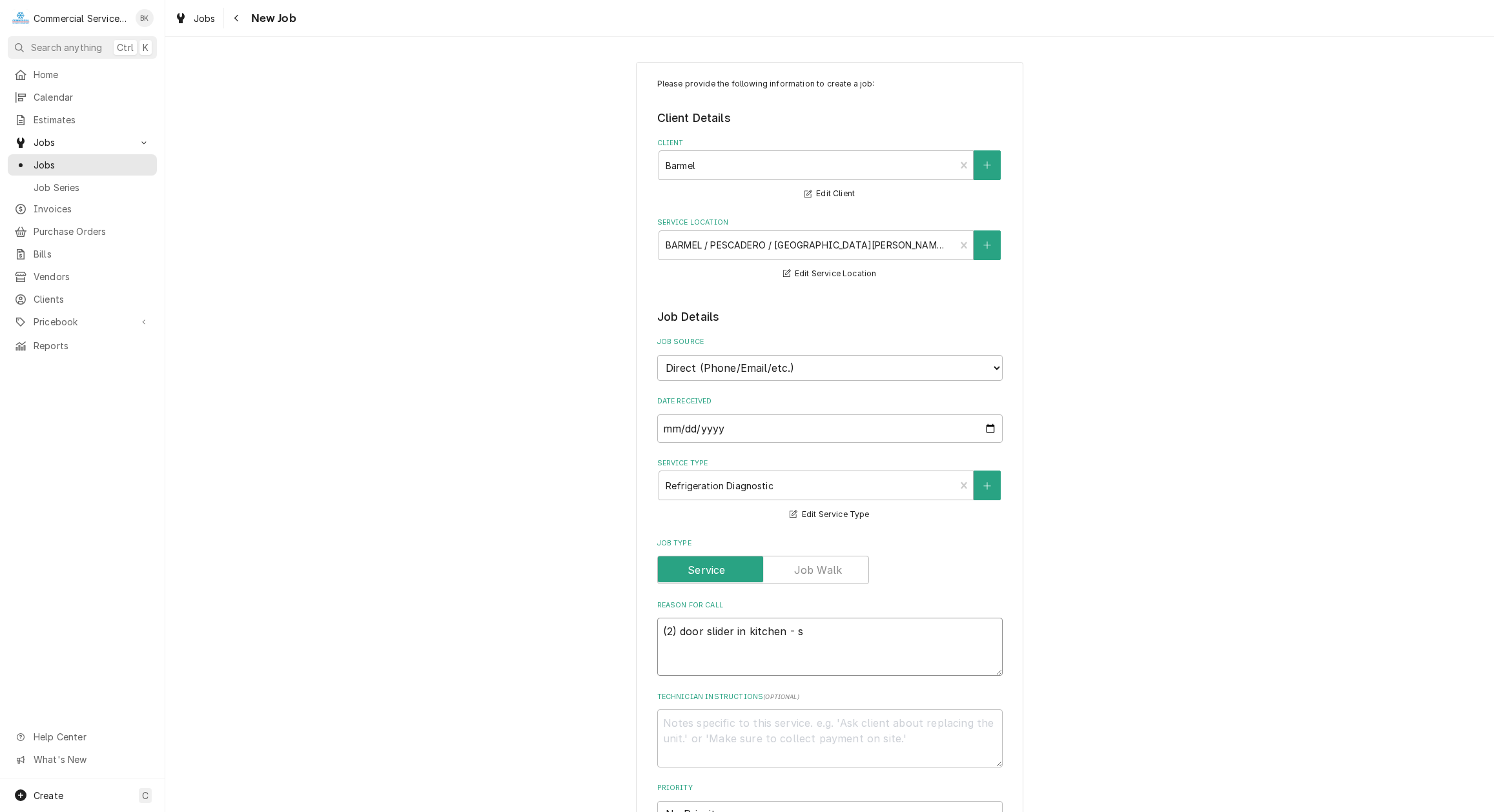
type textarea "(2) door slider in kitchen - sa"
type textarea "x"
type textarea "(2) door slider in kitchen - say"
type textarea "x"
type textarea "(2) door slider in kitchen - says"
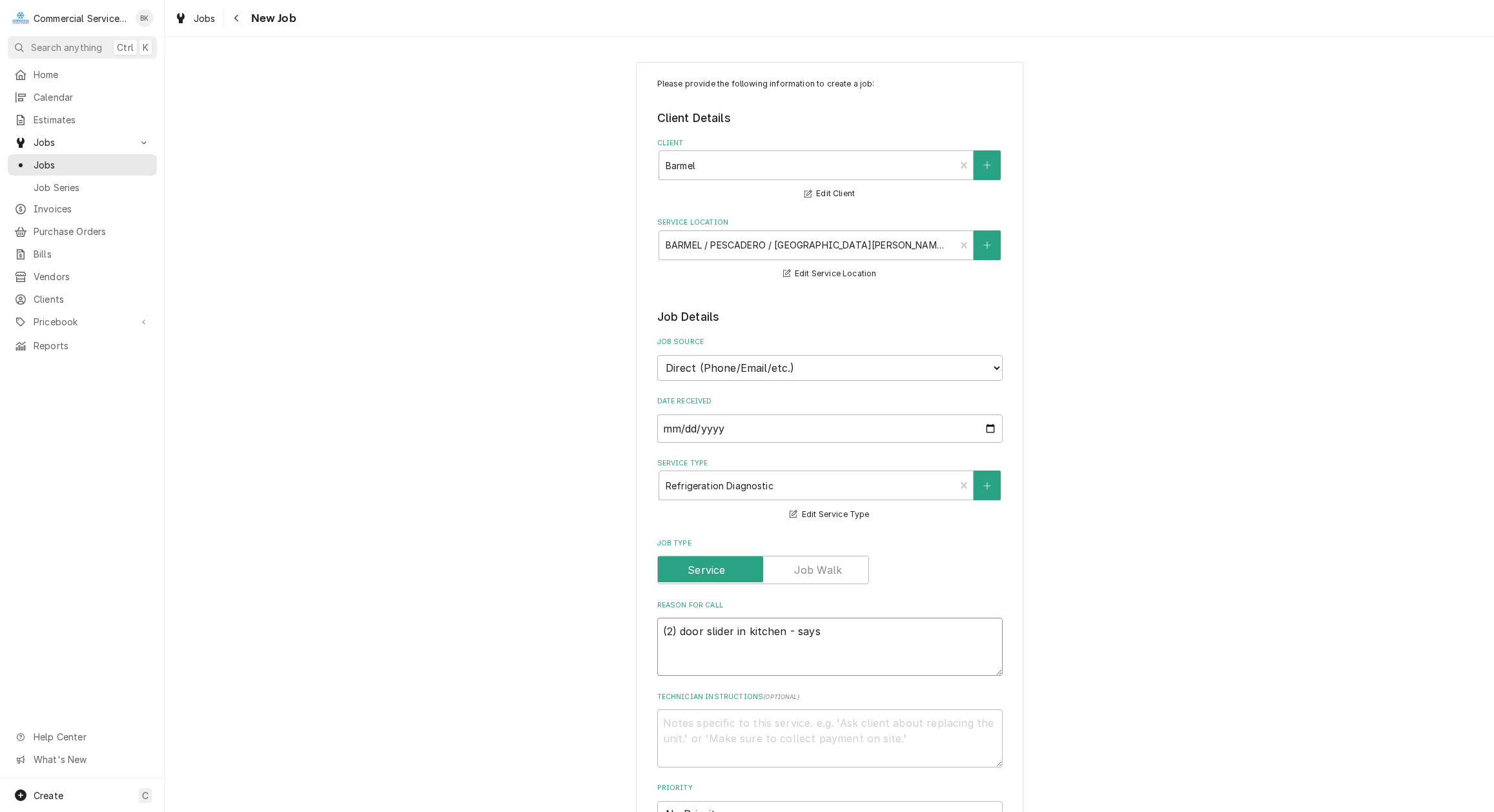
type textarea "x"
type textarea "(2) door slider in kitchen - says"
type textarea "x"
type textarea "(2) door slider in kitchen - says w"
type textarea "x"
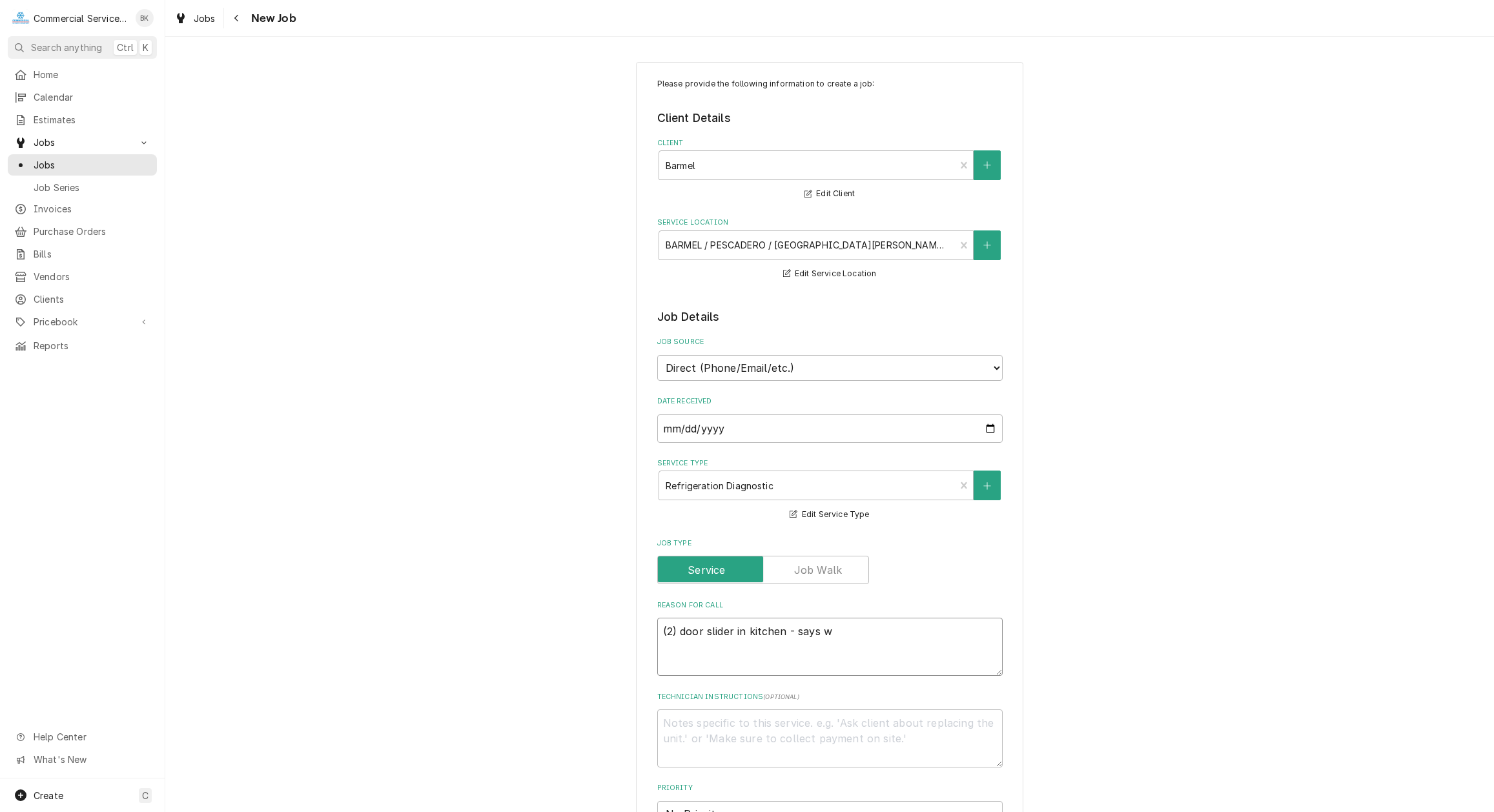
type textarea "(2) door slider in kitchen - says wa"
type textarea "x"
type textarea "(2) door slider in kitchen - says was"
type textarea "x"
type textarea "(2) door slider in kitchen - says was"
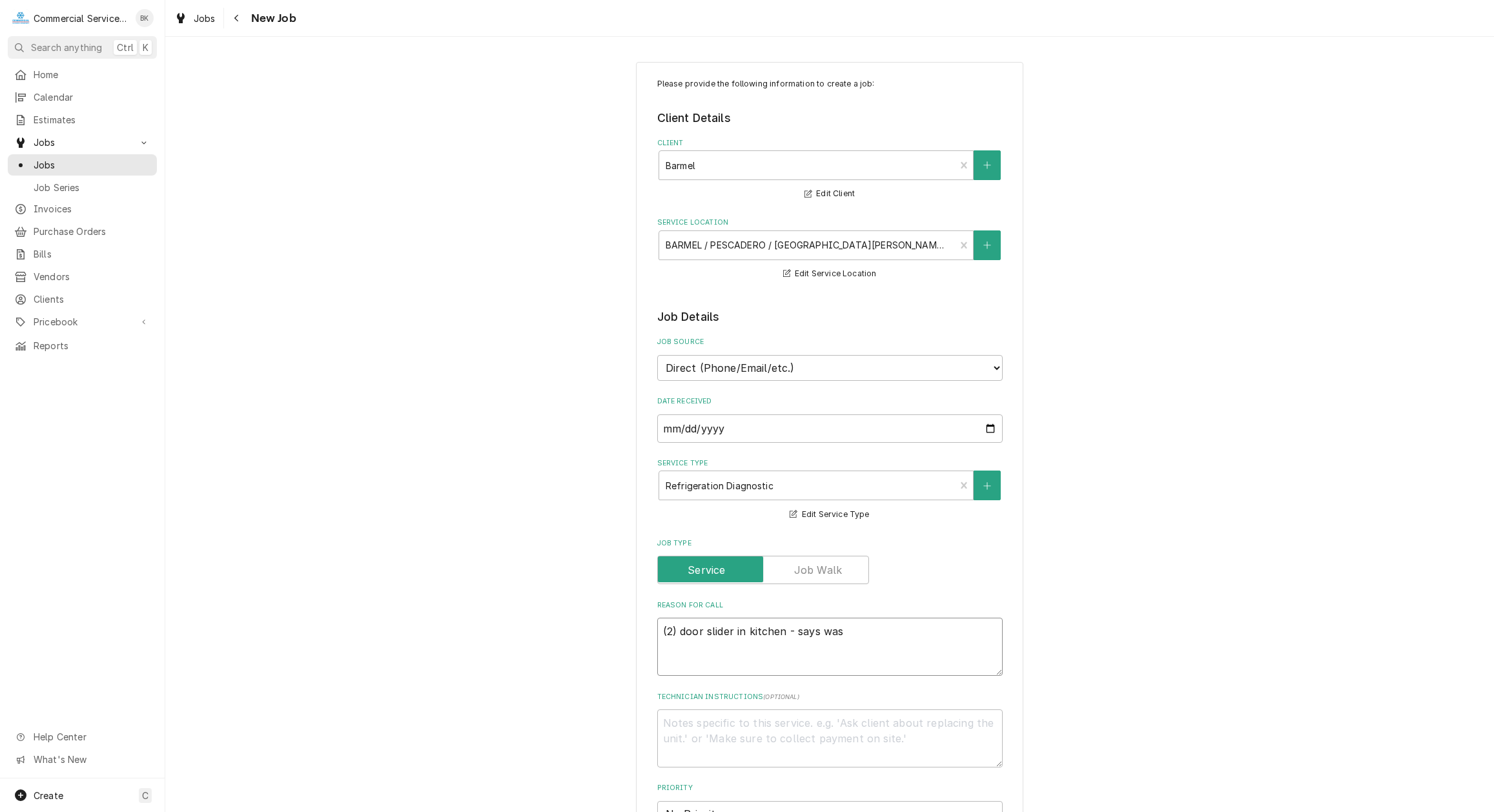
type textarea "x"
type textarea "(2) door slider in kitchen - says was c"
type textarea "x"
type textarea "(2) door slider in kitchen - says was co"
type textarea "x"
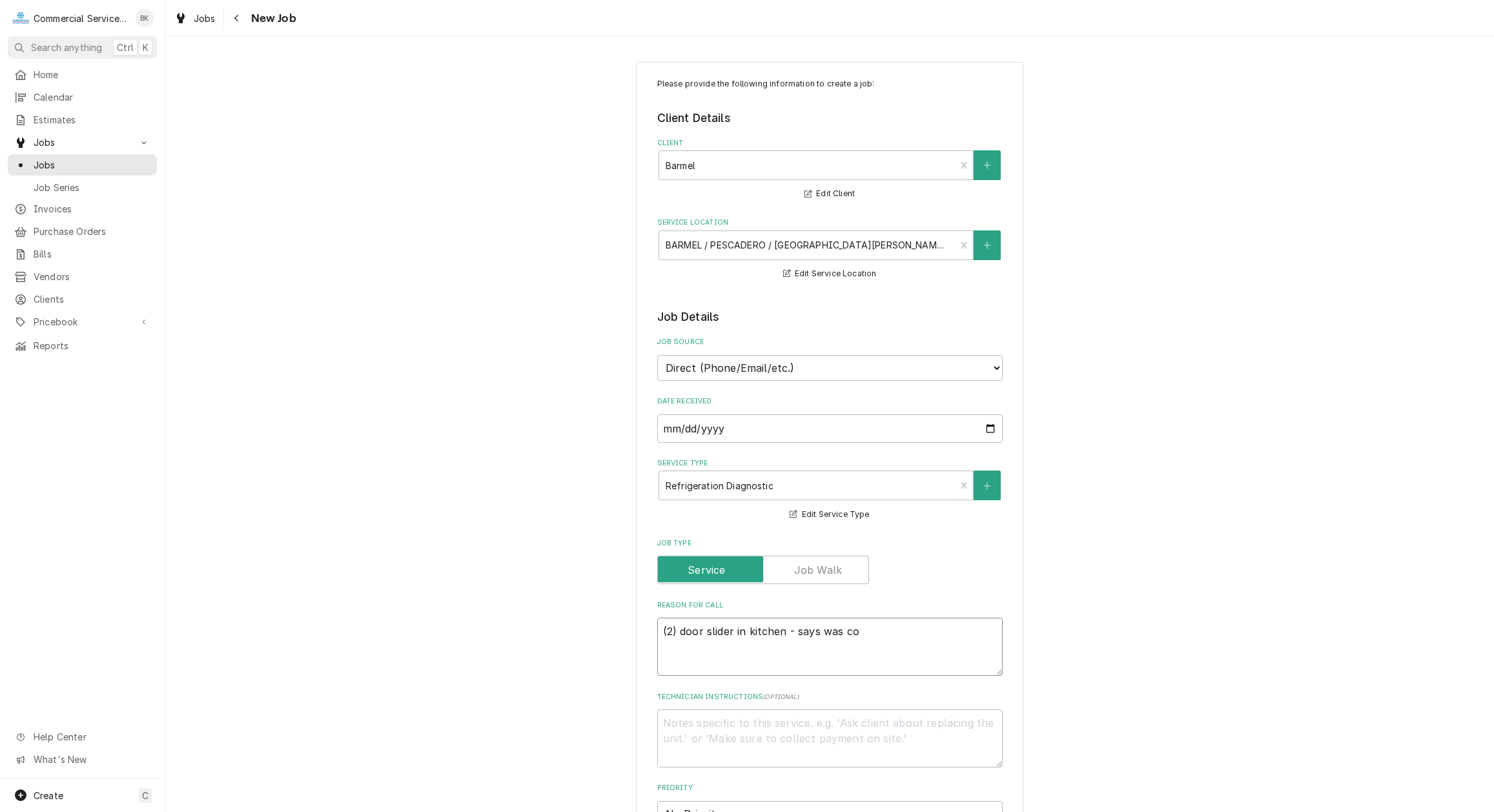
type textarea "(2) door slider in kitchen - says was con"
type textarea "x"
type textarea "(2) door slider in kitchen - says was conv"
type textarea "x"
type textarea "(2) door slider in kitchen - says was conve"
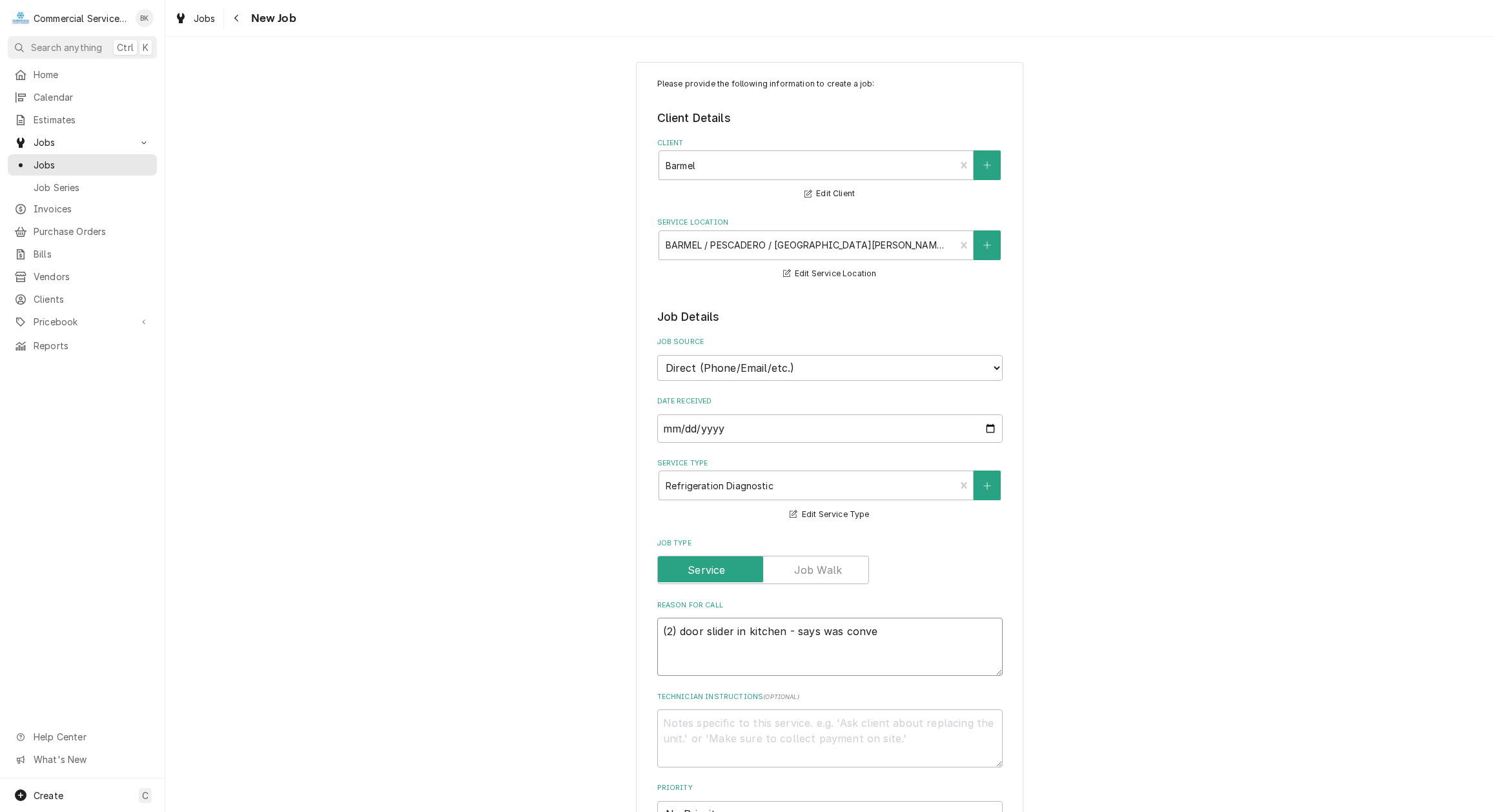
type textarea "x"
type textarea "(2) door slider in kitchen - says was conver"
type textarea "x"
type textarea "(2) door slider in kitchen - says was converv"
type textarea "x"
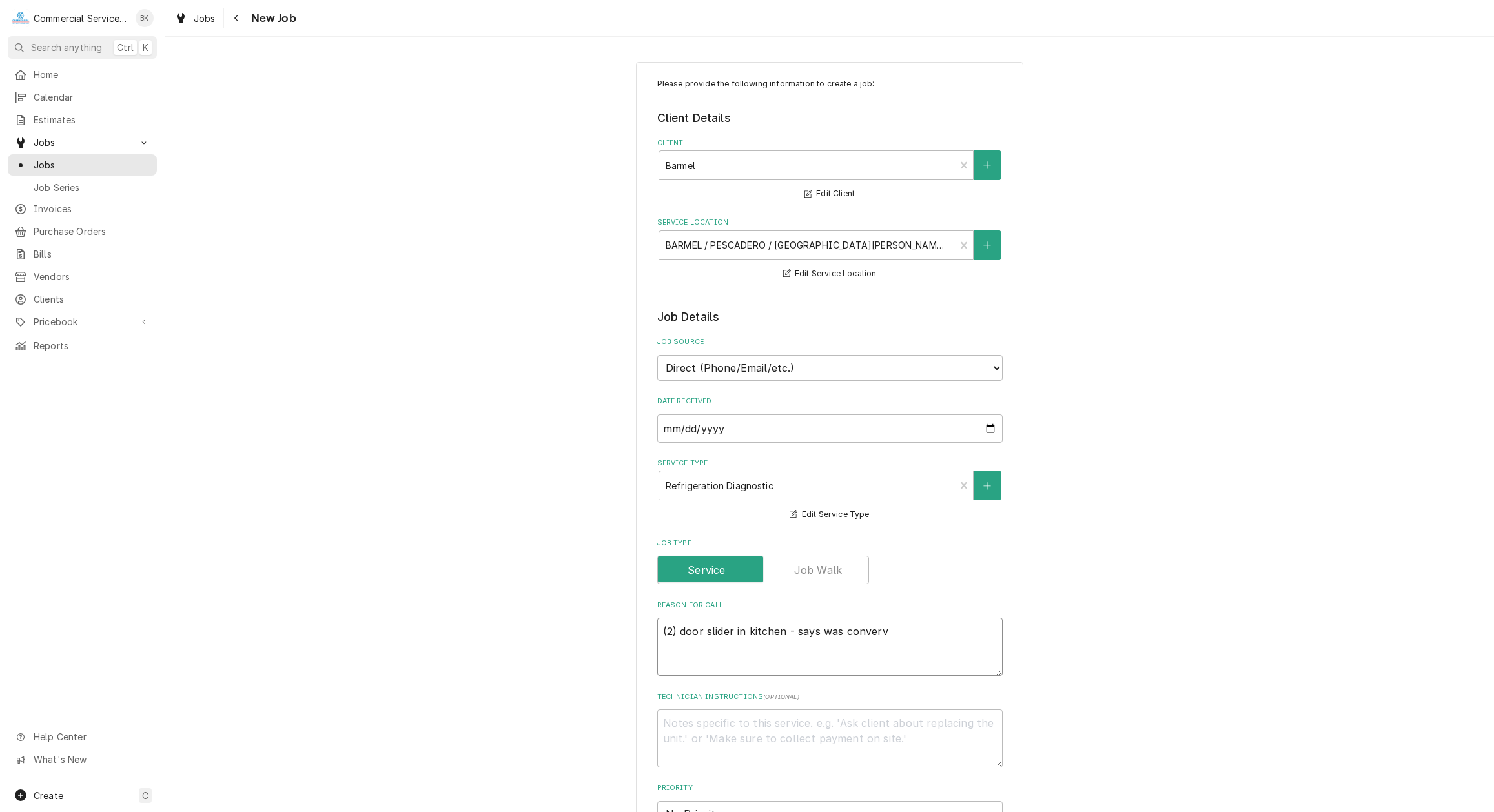
type textarea "(2) door slider in kitchen - says was converve"
type textarea "x"
type textarea "(2) door slider in kitchen - says was converv"
type textarea "x"
type textarea "(2) door slider in kitchen - says was conver"
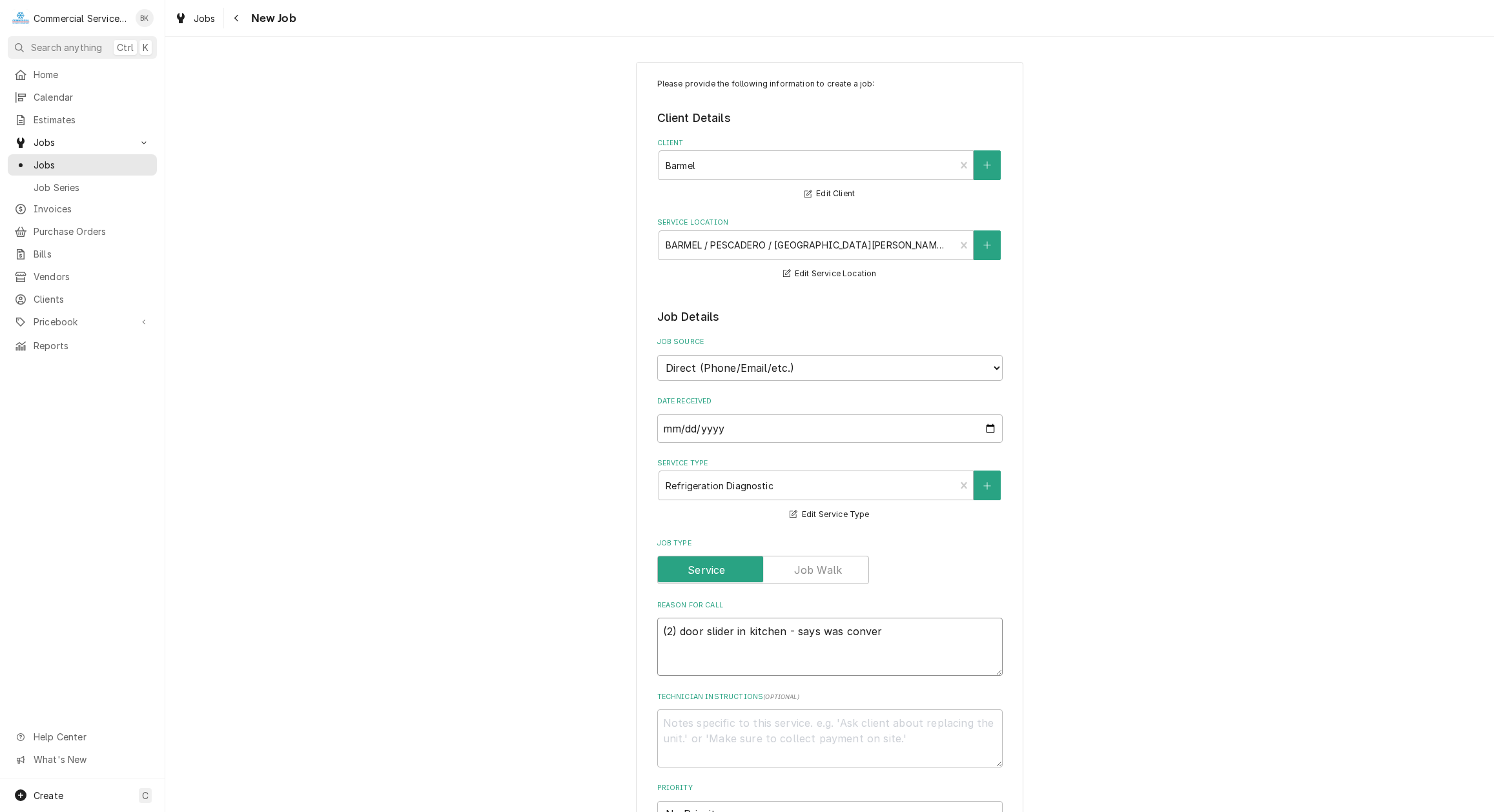
type textarea "x"
type textarea "(2) door slider in kitchen - says was convert"
type textarea "x"
type textarea "(2) door slider in kitchen - says was converte"
type textarea "x"
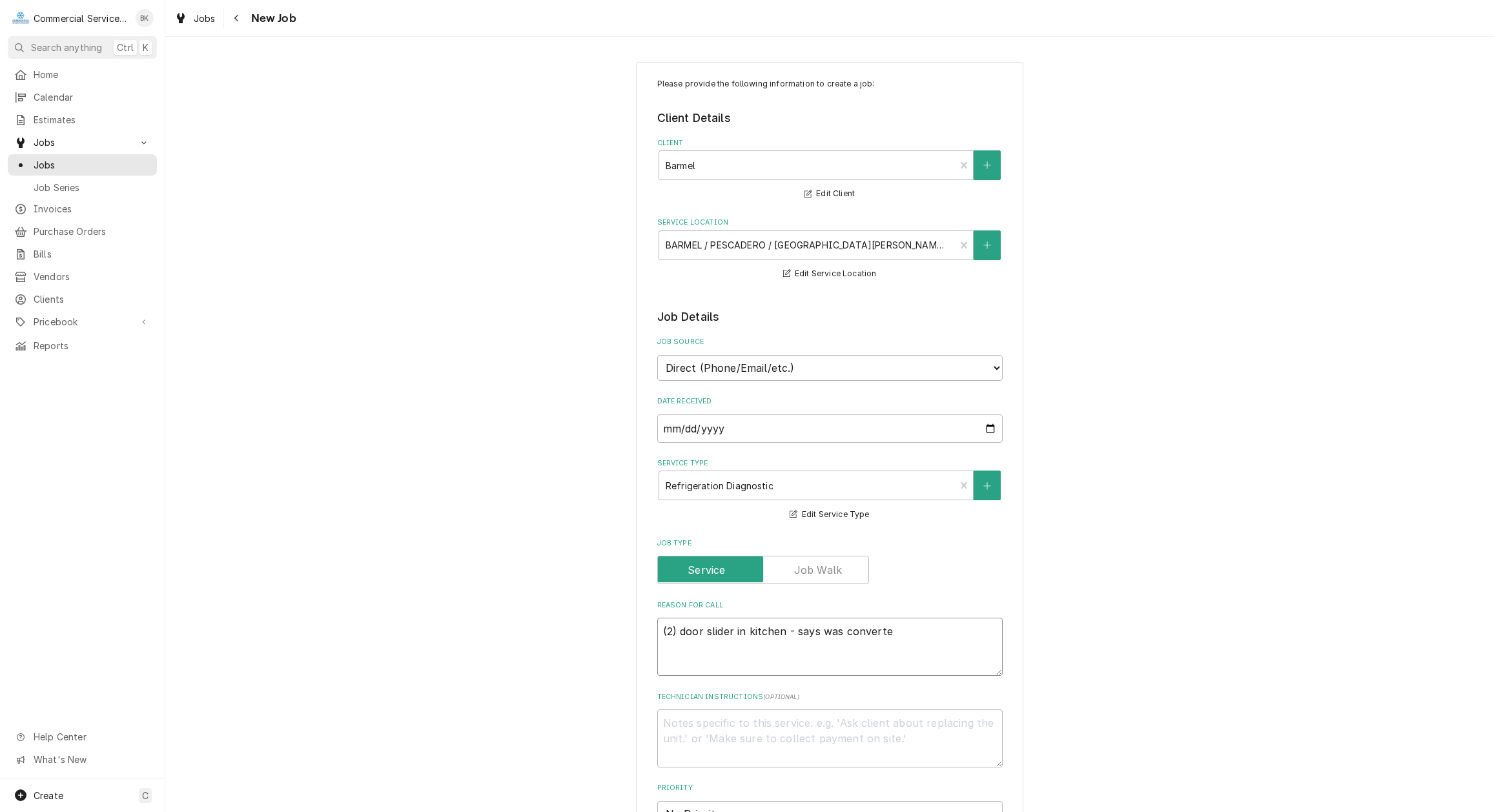
type textarea "(2) door slider in kitchen - says was converted"
type textarea "x"
type textarea "(2) door slider in kitchen - says was converted"
type textarea "x"
type textarea "(2) door slider in kitchen - says was converted t"
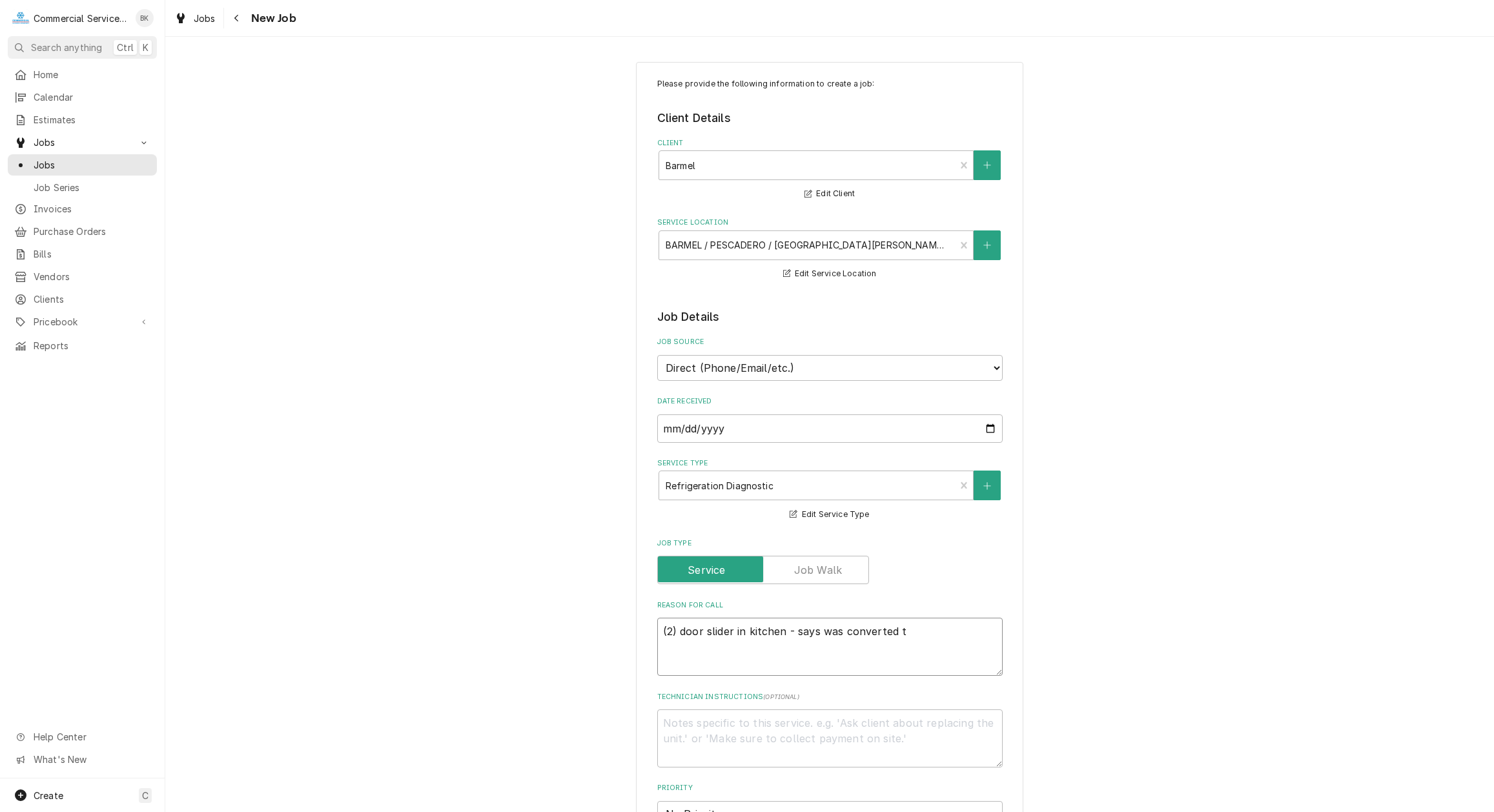
type textarea "x"
type textarea "(2) door slider in kitchen - says was converted to"
type textarea "x"
type textarea "(2) door slider in kitchen - says was converted to"
type textarea "x"
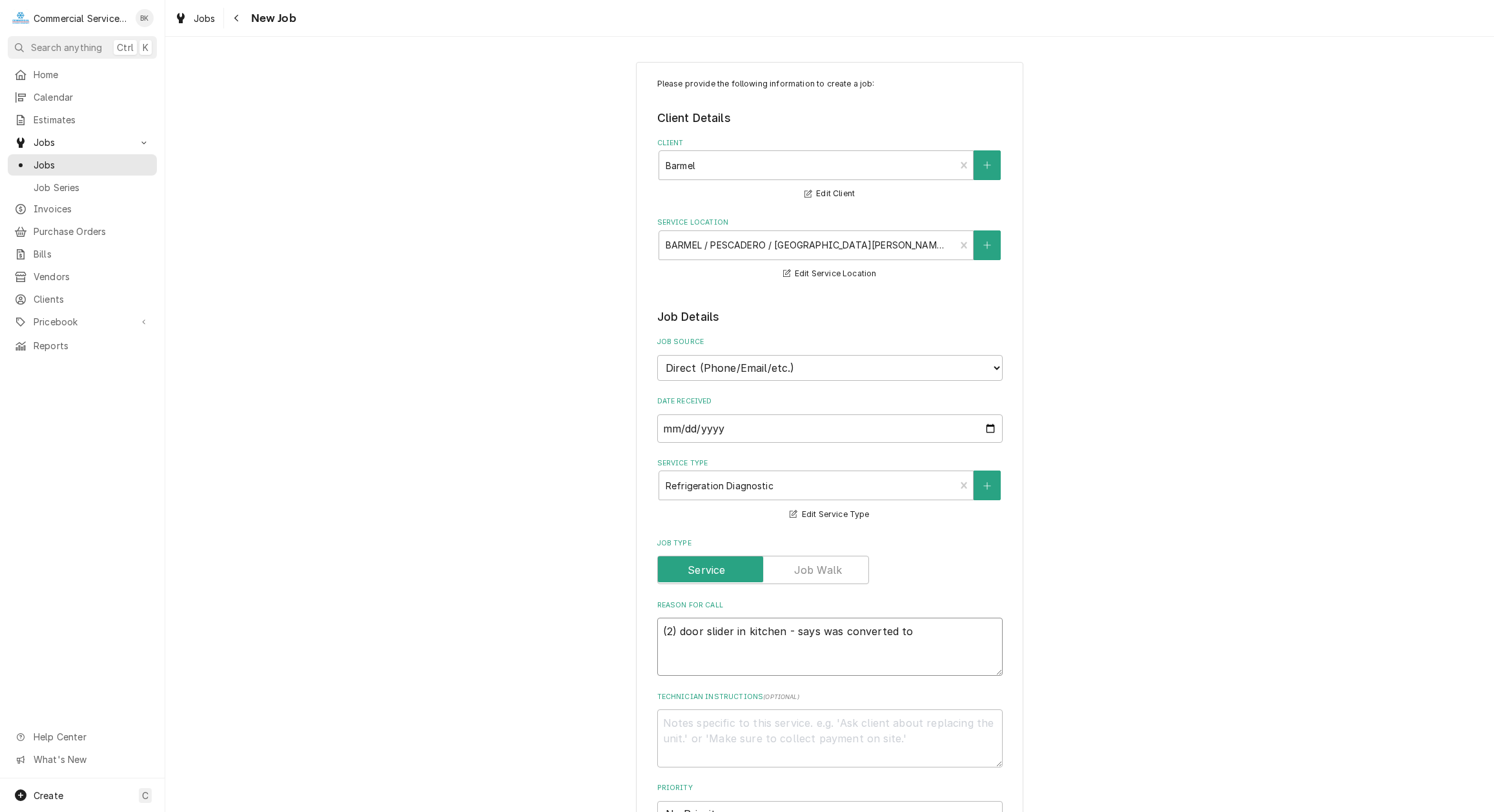
type textarea "(2) door slider in kitchen - says was converted to a"
type textarea "x"
type textarea "(2) door slider in kitchen - says was converted to a"
type textarea "x"
type textarea "(2) door slider in kitchen - says was converted to a c"
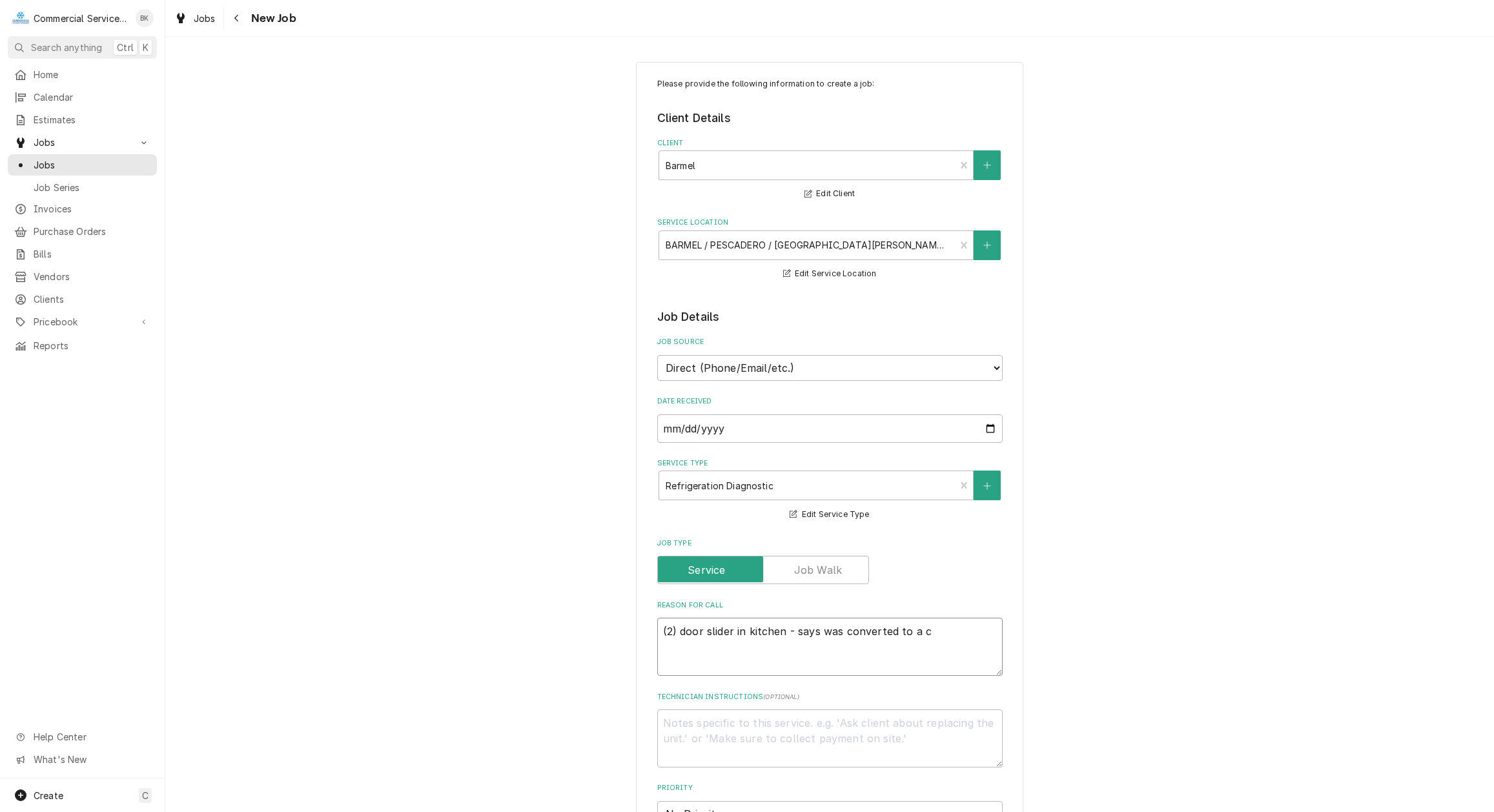
type textarea "x"
type textarea "(2) door slider in kitchen - says was converted to a"
type textarea "x"
type textarea "(2) door slider in kitchen - says was converted to a f"
type textarea "x"
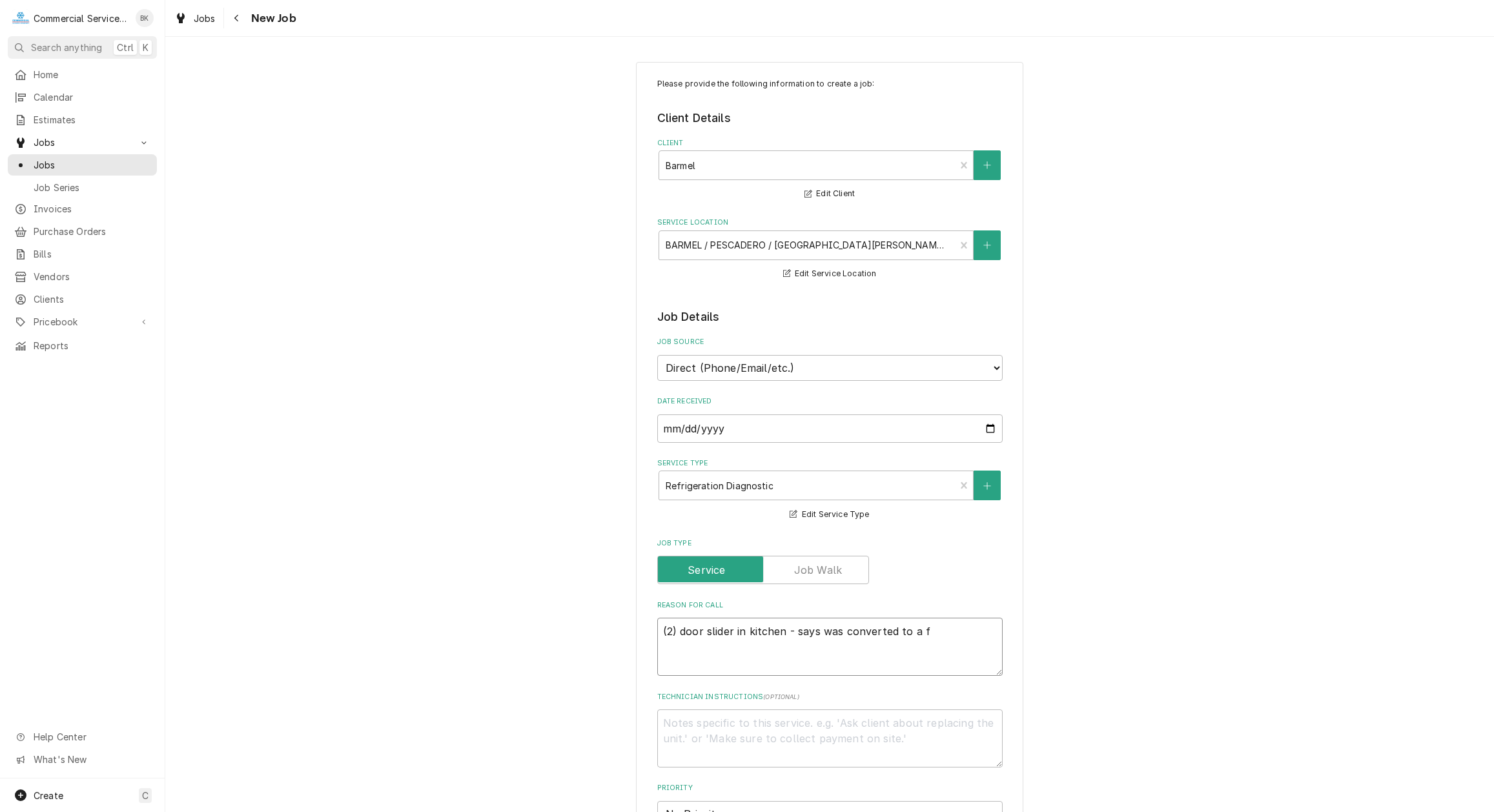
type textarea "(2) door slider in kitchen - says was converted to a fr"
type textarea "x"
type textarea "(2) door slider in kitchen - says was converted to a fre"
type textarea "x"
type textarea "(2) door slider in kitchen - says was converted to a free"
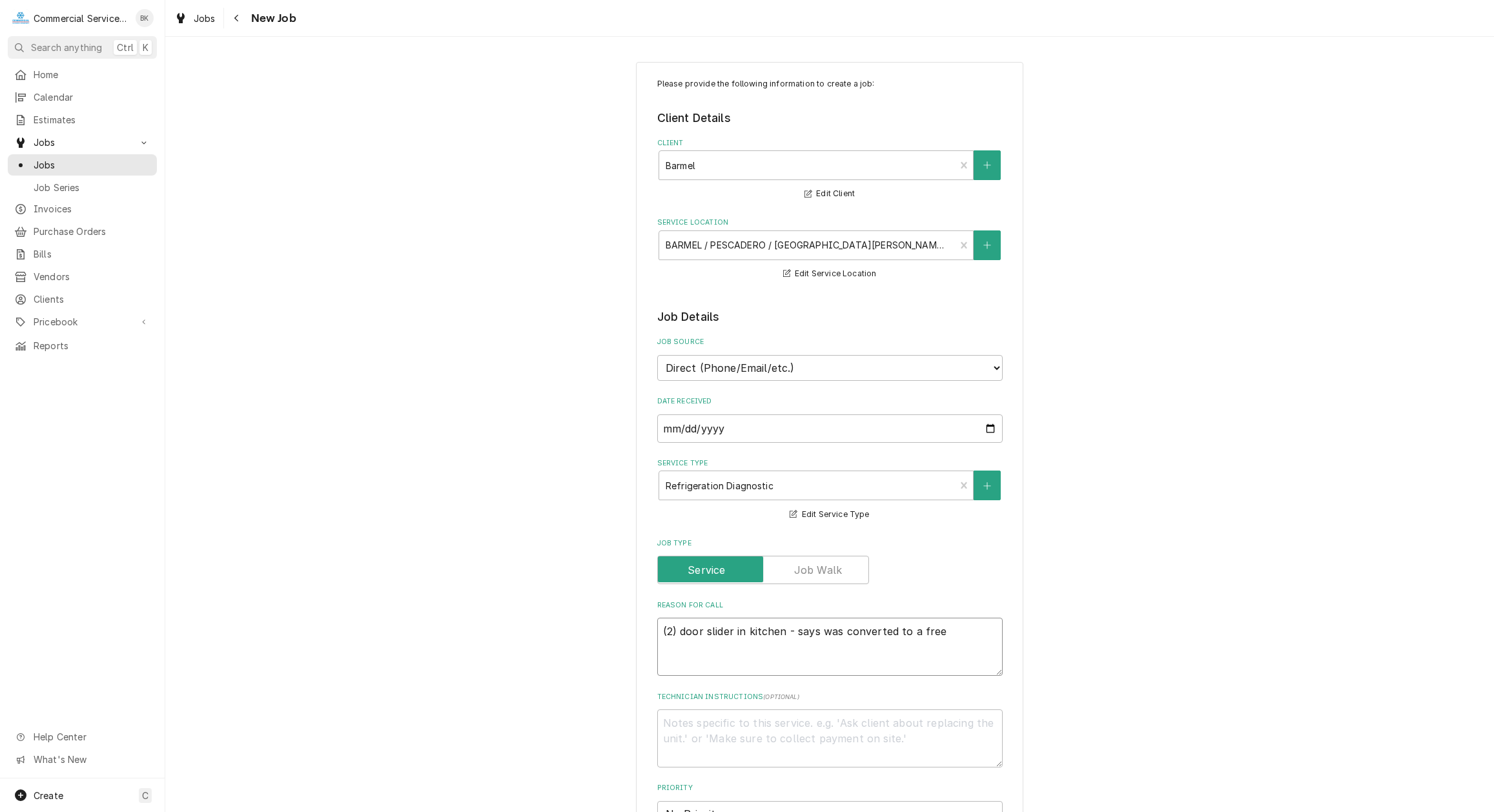
type textarea "x"
type textarea "(2) door slider in kitchen - says was converted to a freez"
type textarea "x"
type textarea "(2) door slider in kitchen - says was converted to a freeze"
type textarea "x"
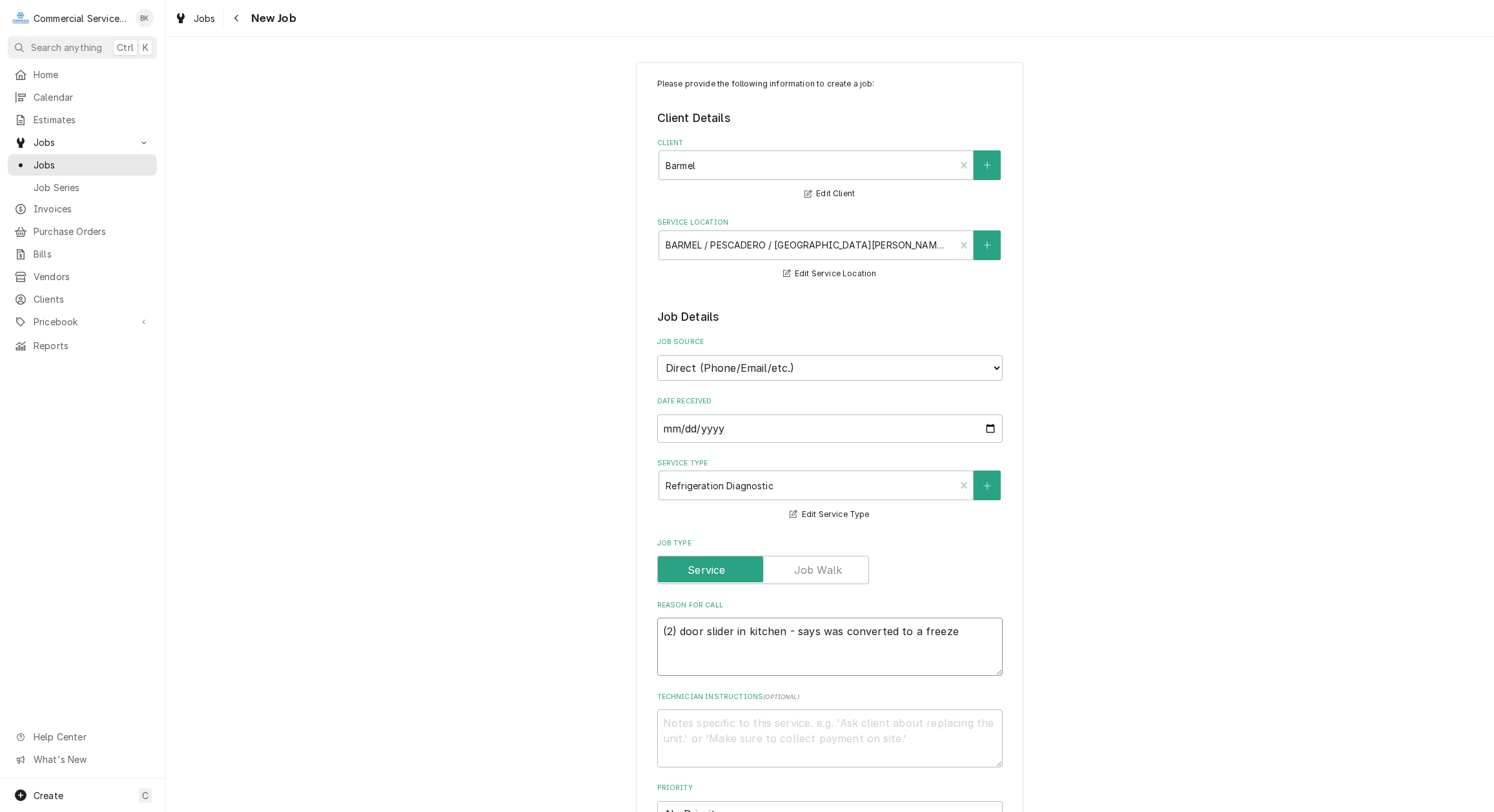
type textarea "(2) door slider in kitchen - says was converted to a freezer"
type textarea "x"
type textarea "(2) door slider in kitchen - says was converted to a freezer?"
type textarea "x"
type textarea "(2) door slider in kitchen - says was converted to a freezer?"
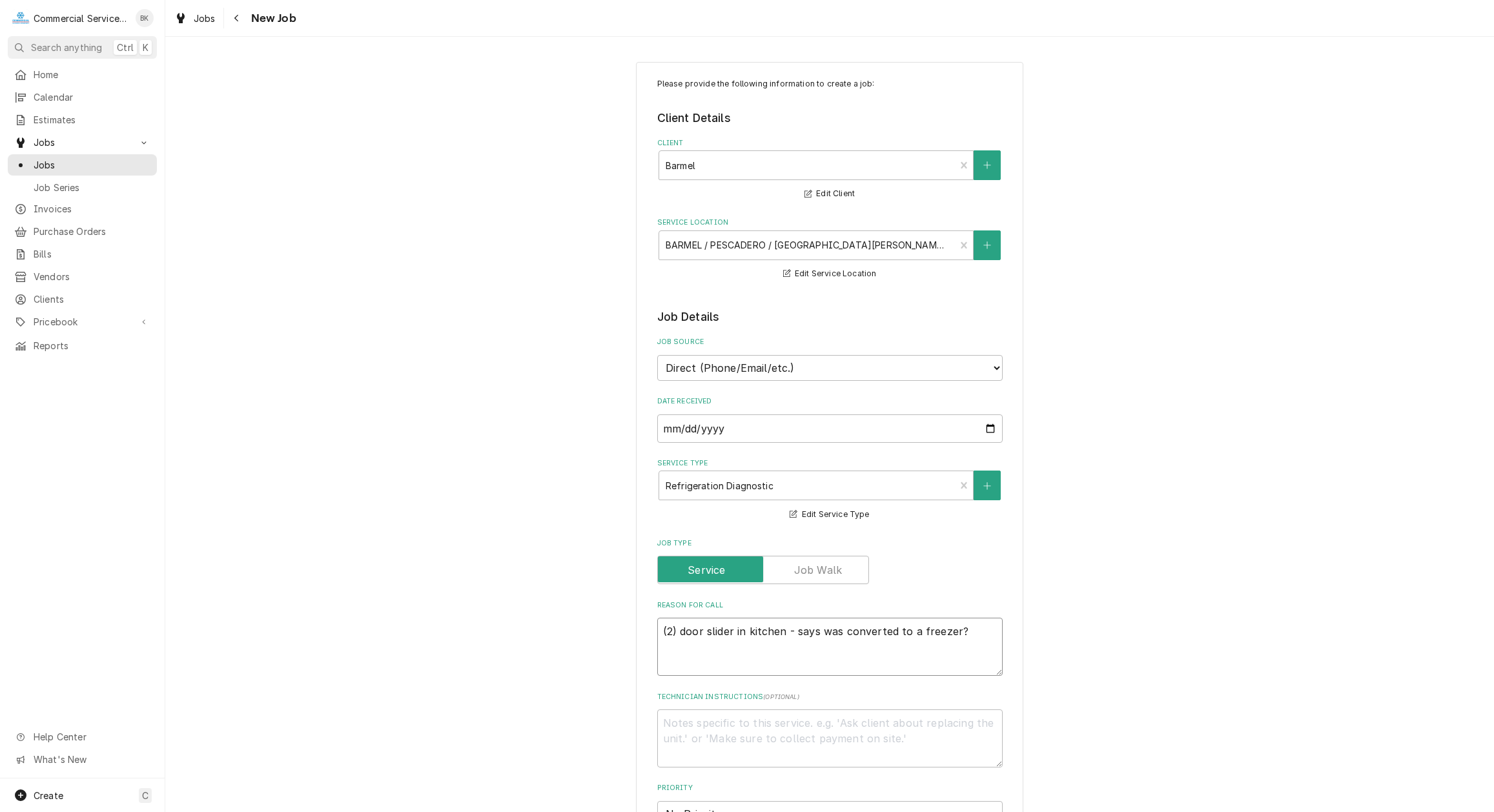
type textarea "x"
type textarea "(2) door slider in kitchen - says was converted to a freezer?"
type textarea "x"
type textarea "(2) door slider in kitchen - says was converted to a freezer? S"
type textarea "x"
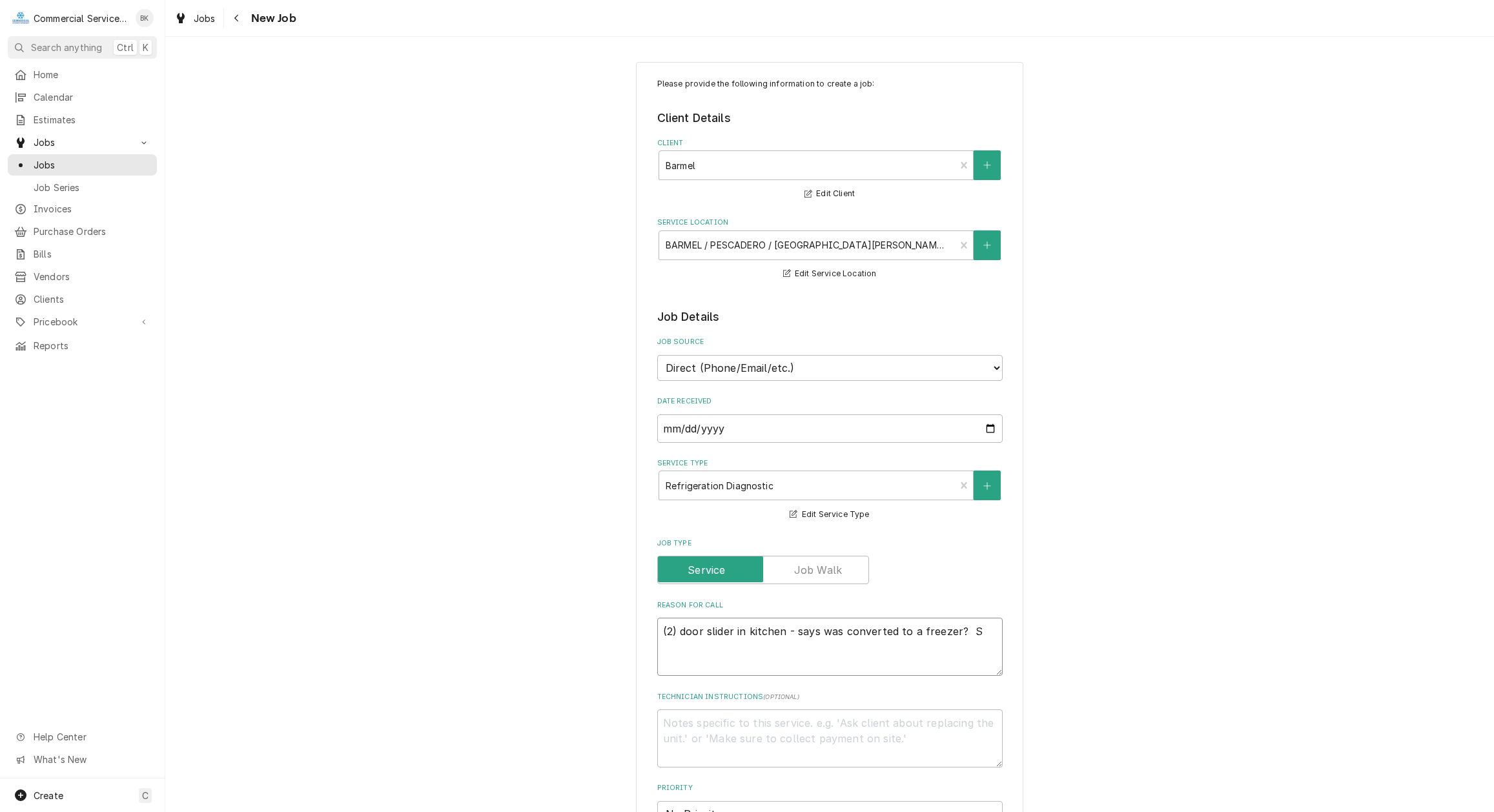
type textarea "(2) door slider in kitchen - says was converted to a freezer? Sl"
type textarea "x"
type textarea "(2) door slider in kitchen - says was converted to a freezer? Sli"
type textarea "x"
type textarea "(2) door slider in kitchen - says was converted to a freezer? Slid"
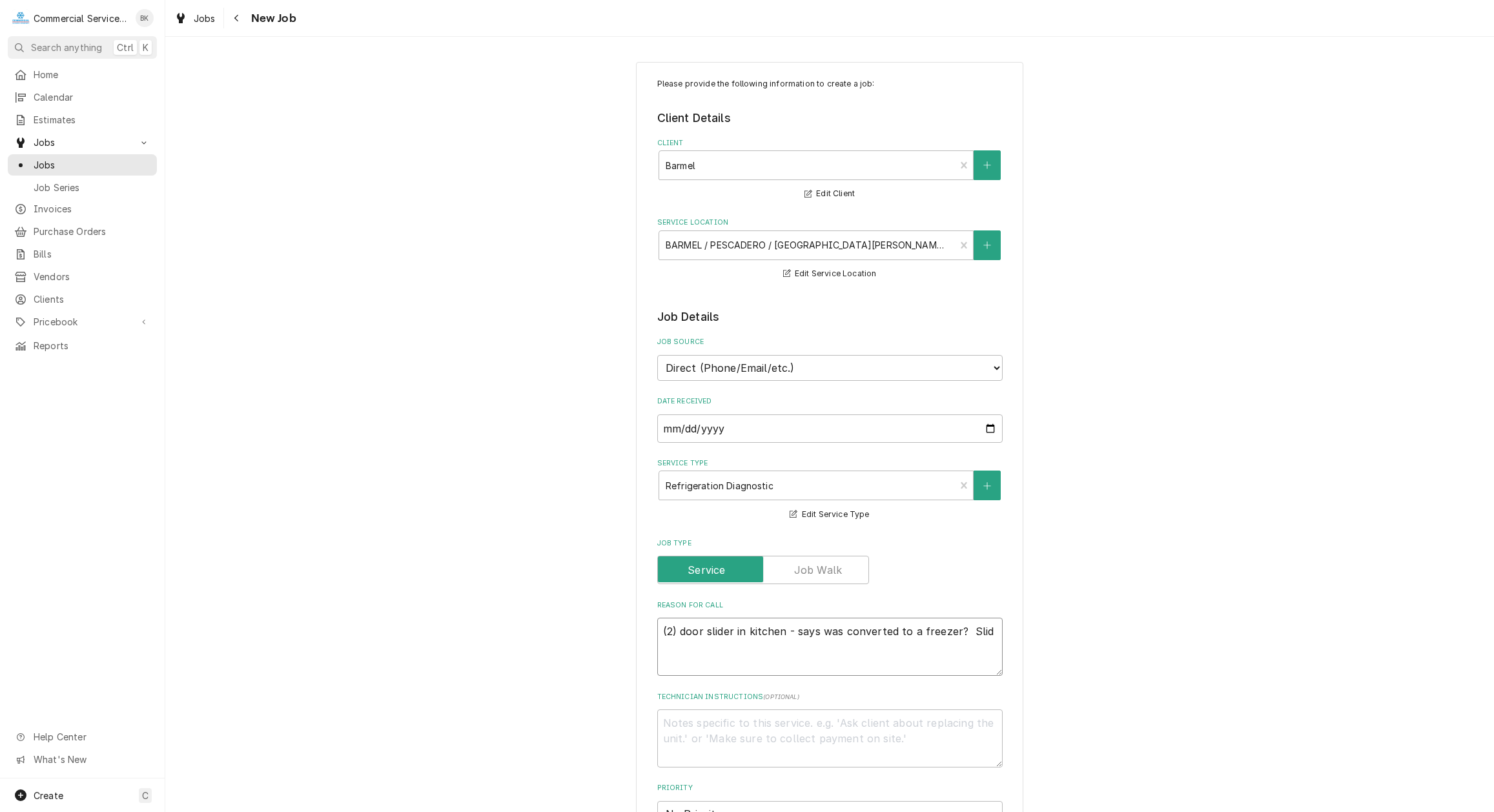
type textarea "x"
type textarea "(2) door slider in kitchen - says was converted to a freezer? Slide"
type textarea "x"
type textarea "(2) door slider in kitchen - says was converted to a freezer? Slider"
type textarea "x"
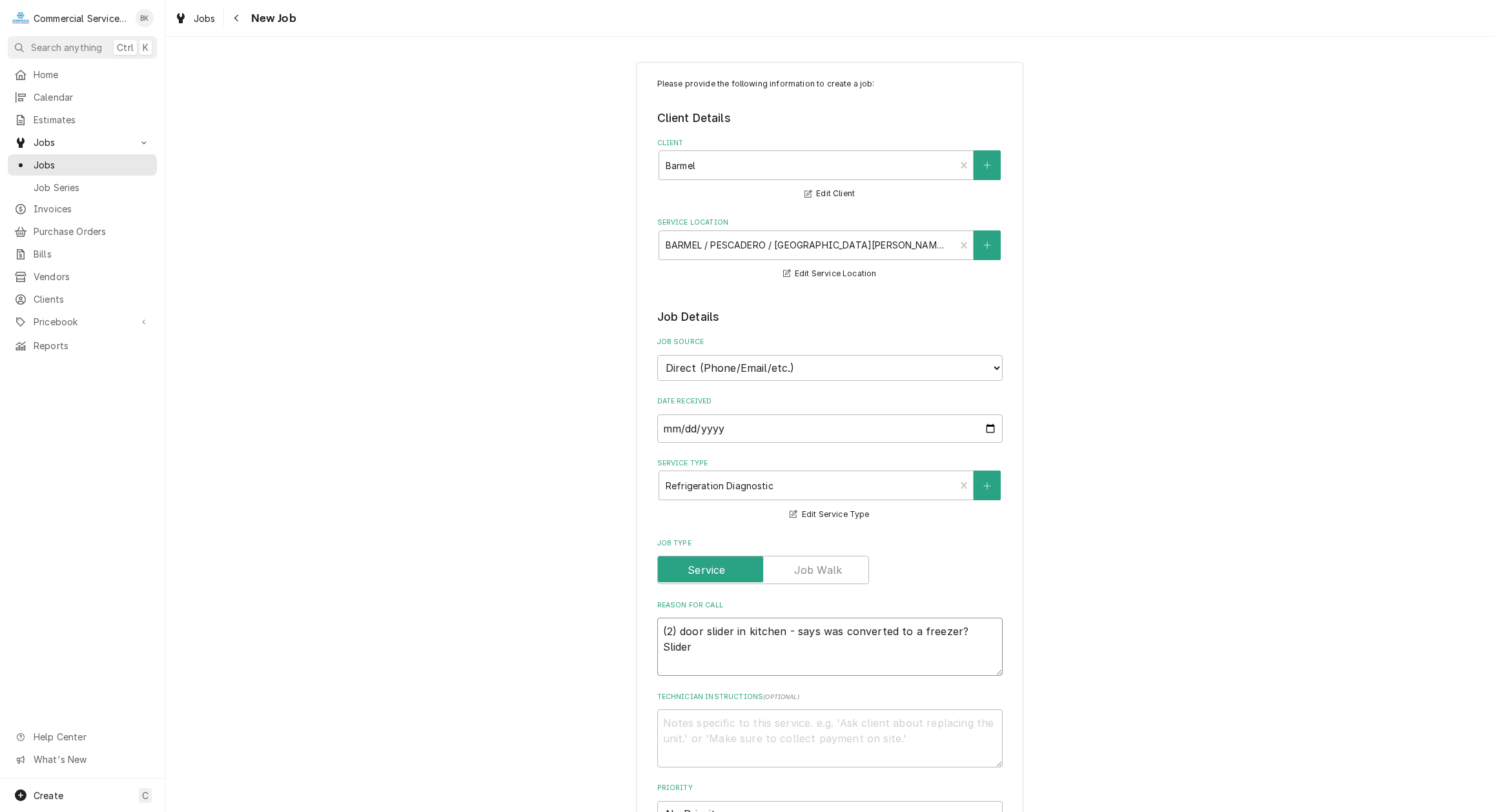
type textarea "(2) door slider in kitchen - says was converted to a freezer? Slider"
type textarea "x"
type textarea "(2) door slider in kitchen - says was converted to a freezer? Slider ("
type textarea "x"
type textarea "(2) door slider in kitchen - says was converted to a freezer? Slider (2"
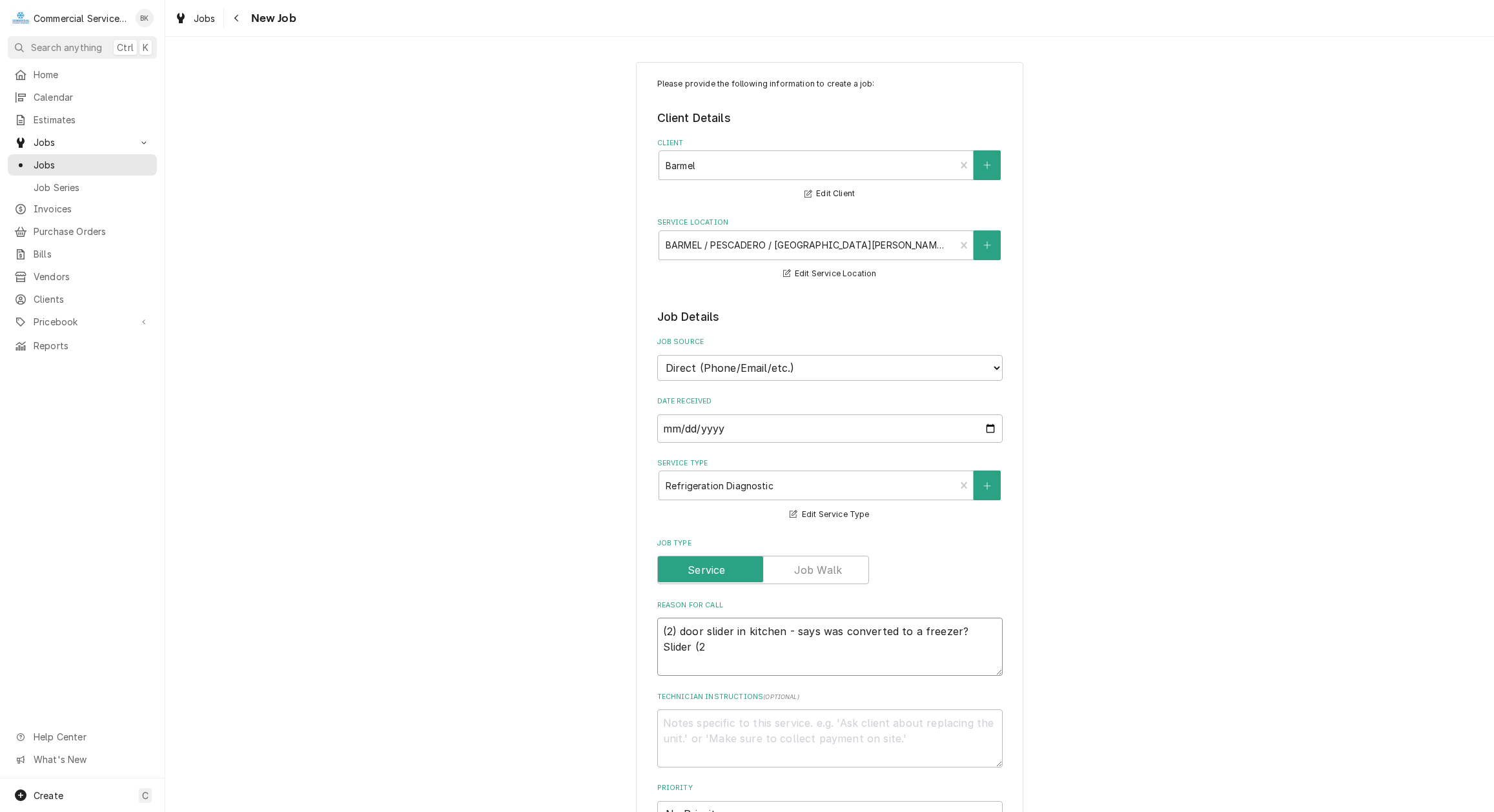
type textarea "x"
type textarea "(2) door slider in kitchen - says was converted to a freezer? Slider (2)"
type textarea "x"
type textarea "(2) door slider in kitchen - says was converted to a freezer? Slider (2"
type textarea "x"
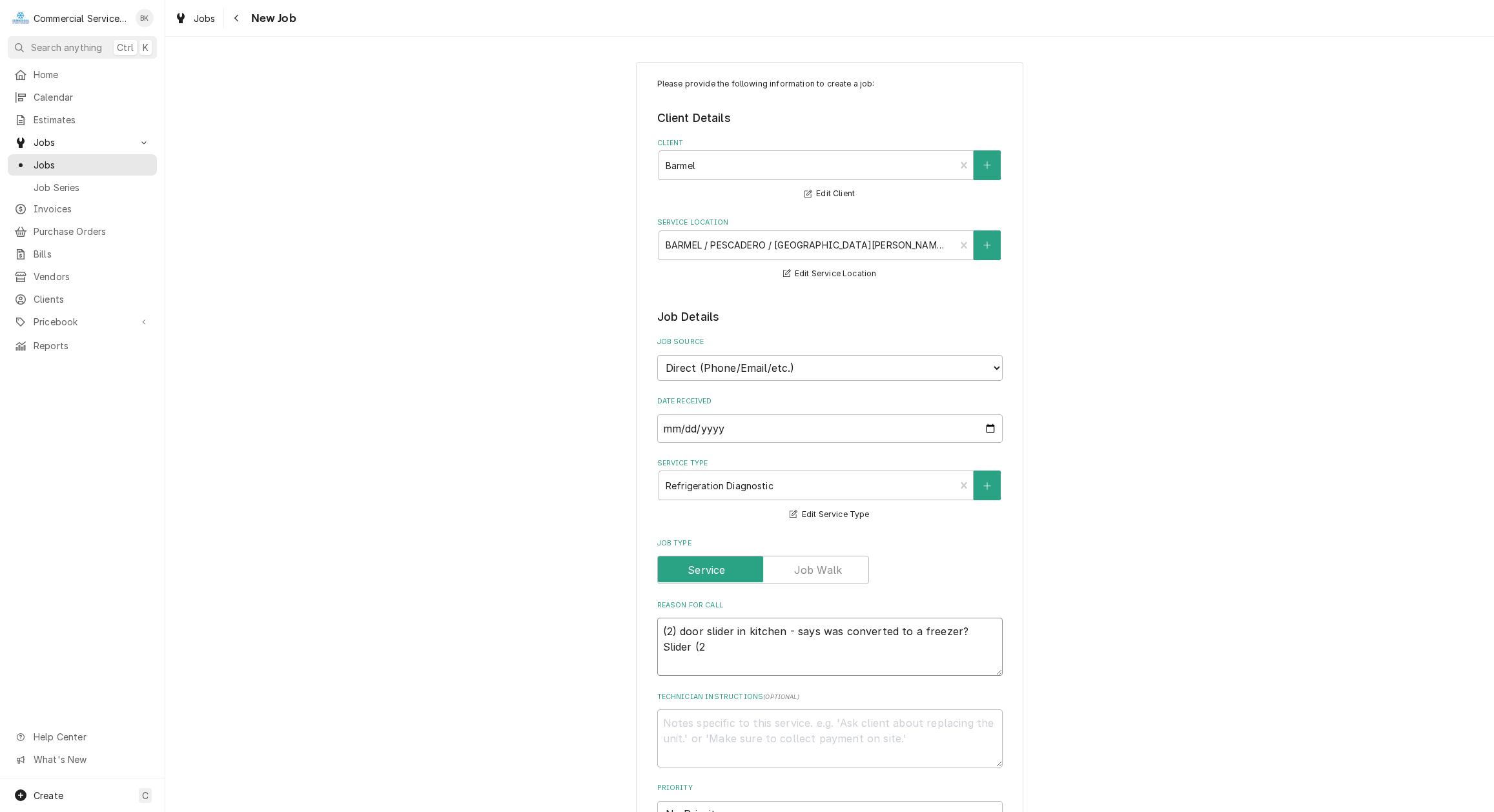
type textarea "(2) door slider in kitchen - says was converted to a freezer? Slider ("
type textarea "x"
type textarea "(2) door slider in kitchen - says was converted to a freezer? Slider"
type textarea "x"
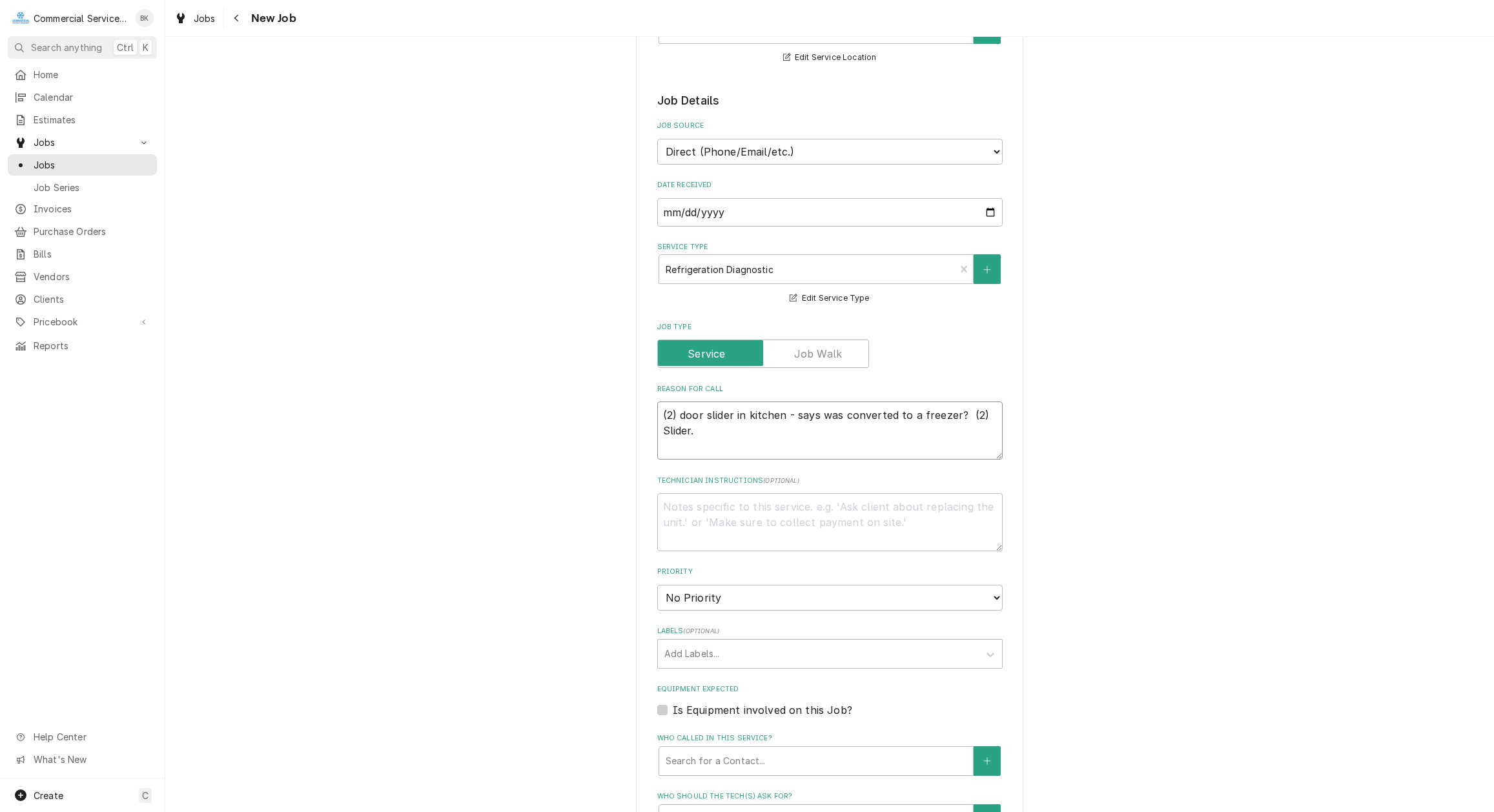
scroll to position [197, 0]
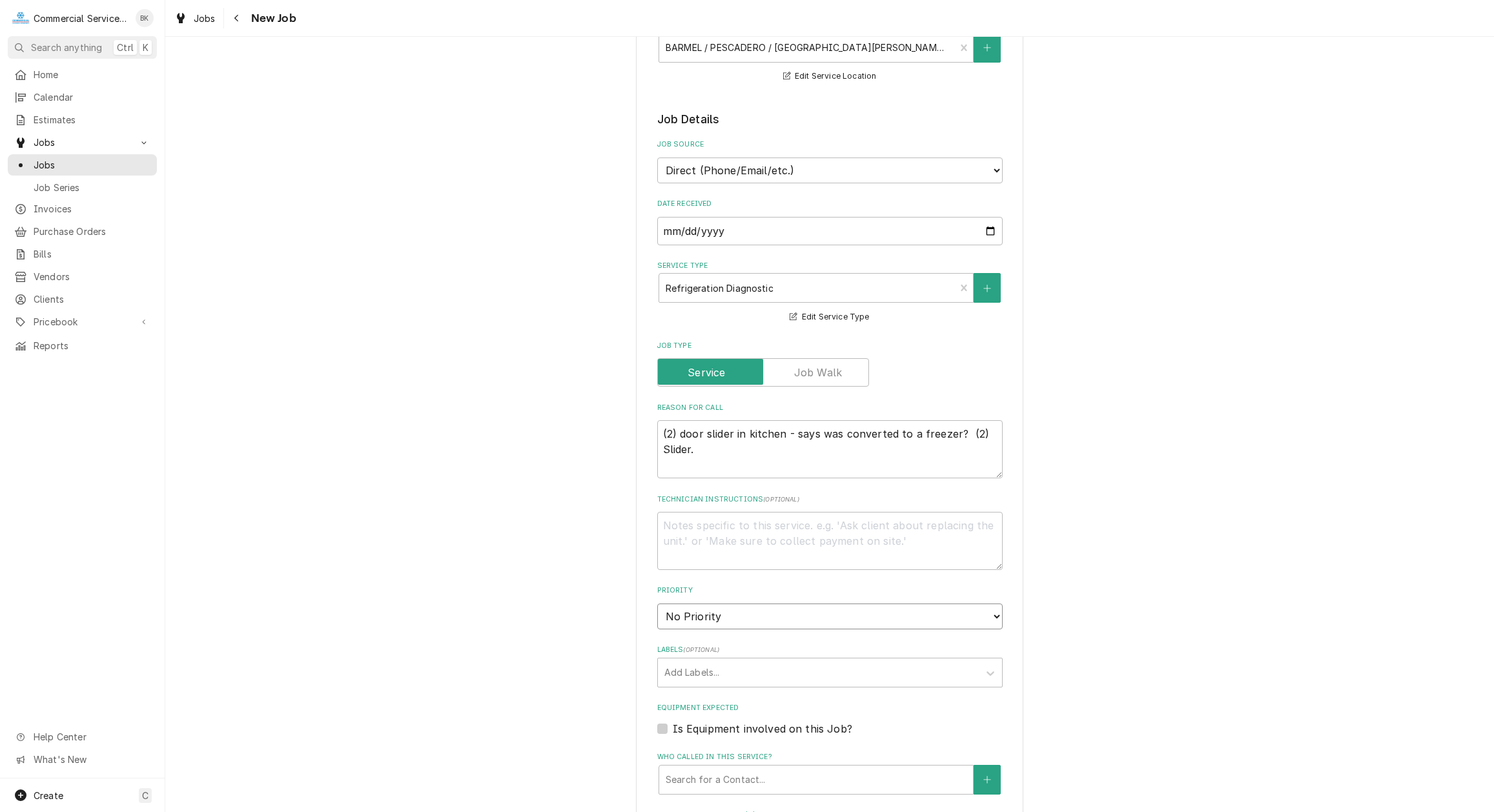
click at [657, 603] on select "No Priority Urgent High Medium Low" at bounding box center [830, 616] width 345 height 26
click option "High" at bounding box center [0, 0] width 0 height 0
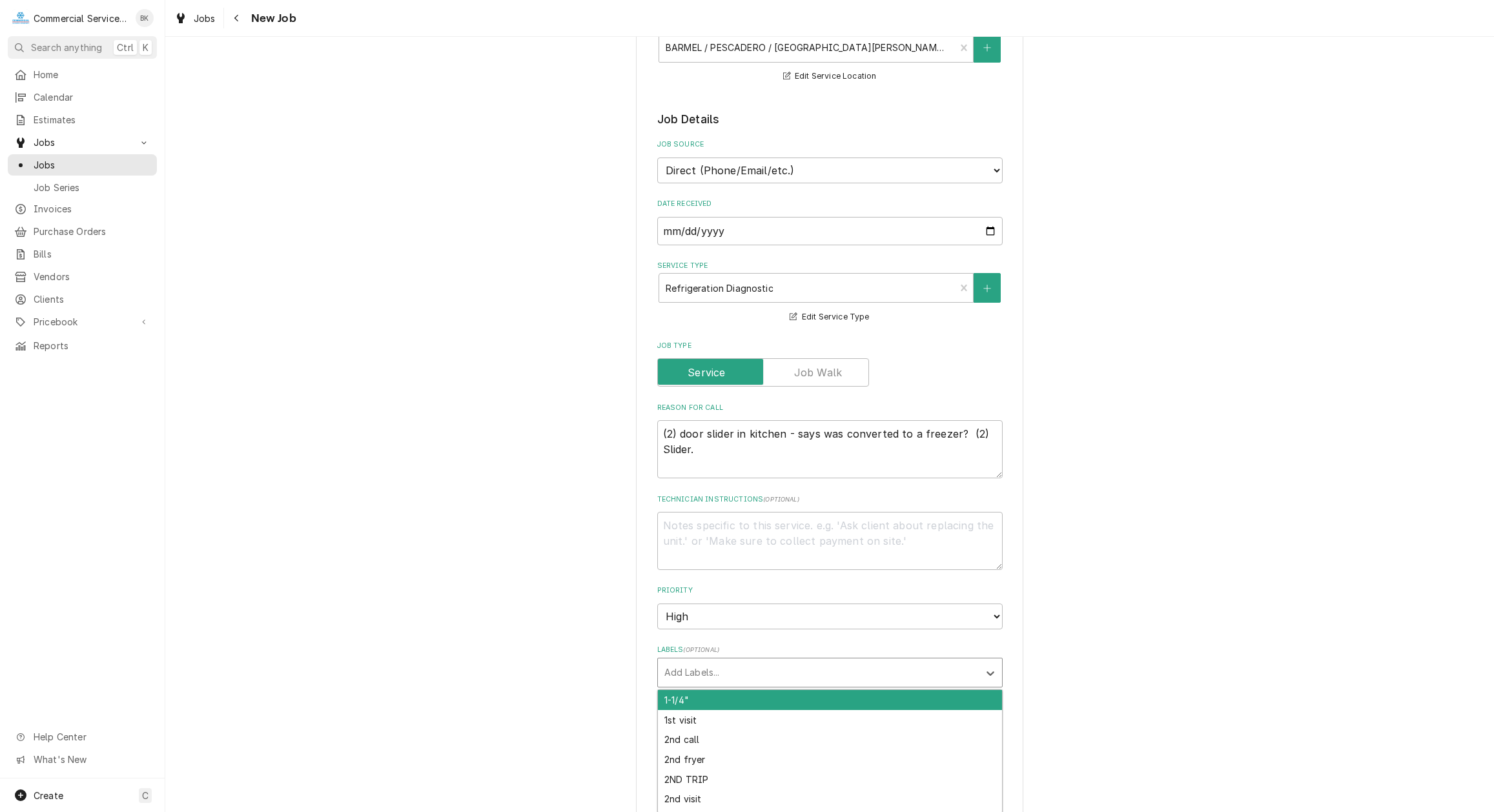
click at [724, 671] on div "Labels" at bounding box center [819, 673] width 308 height 23
click at [815, 530] on textarea "Technician Instructions ( optional )" at bounding box center [830, 541] width 345 height 58
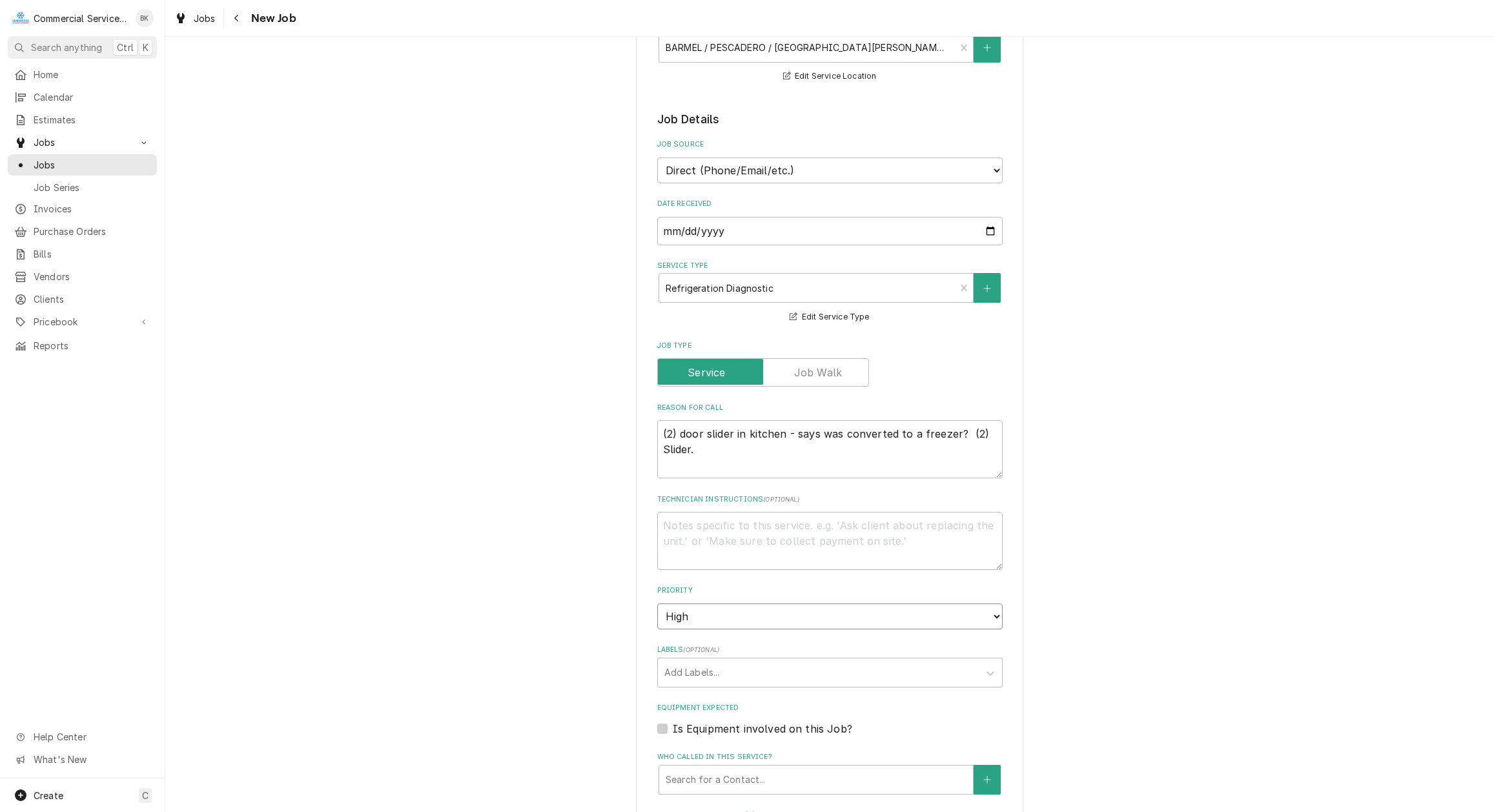
click at [657, 603] on select "No Priority Urgent High Medium Low" at bounding box center [830, 616] width 345 height 26
click option "Low" at bounding box center [0, 0] width 0 height 0
click at [725, 544] on textarea "Technician Instructions ( optional )" at bounding box center [830, 541] width 345 height 58
click at [689, 523] on textarea "Technician Instructions ( optional )" at bounding box center [830, 541] width 345 height 58
click at [956, 523] on textarea "Tripping breaker we have never made this conversion, espically on a slider." at bounding box center [830, 541] width 345 height 58
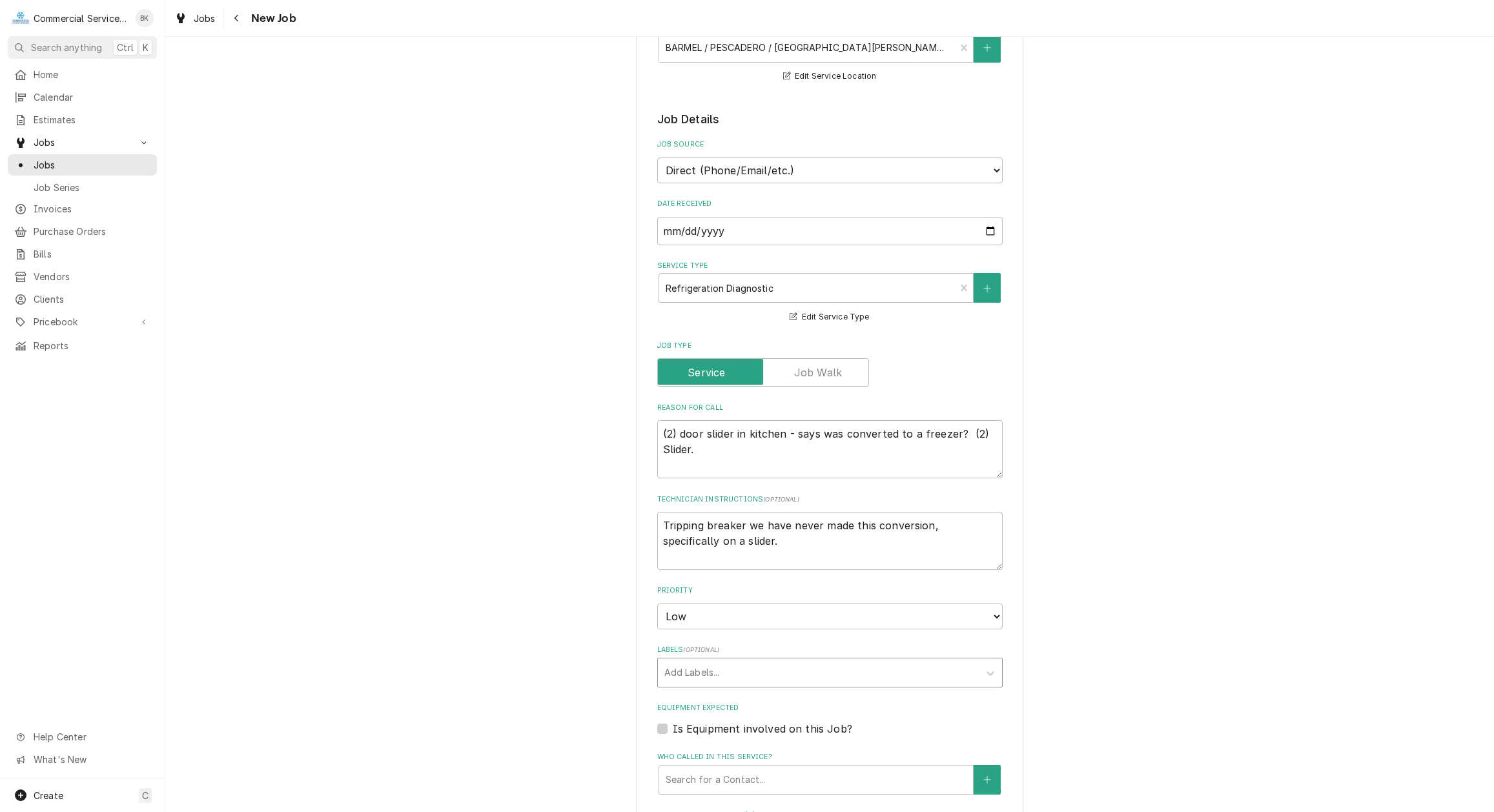
click at [704, 659] on div "Add Labels..." at bounding box center [819, 673] width 321 height 28
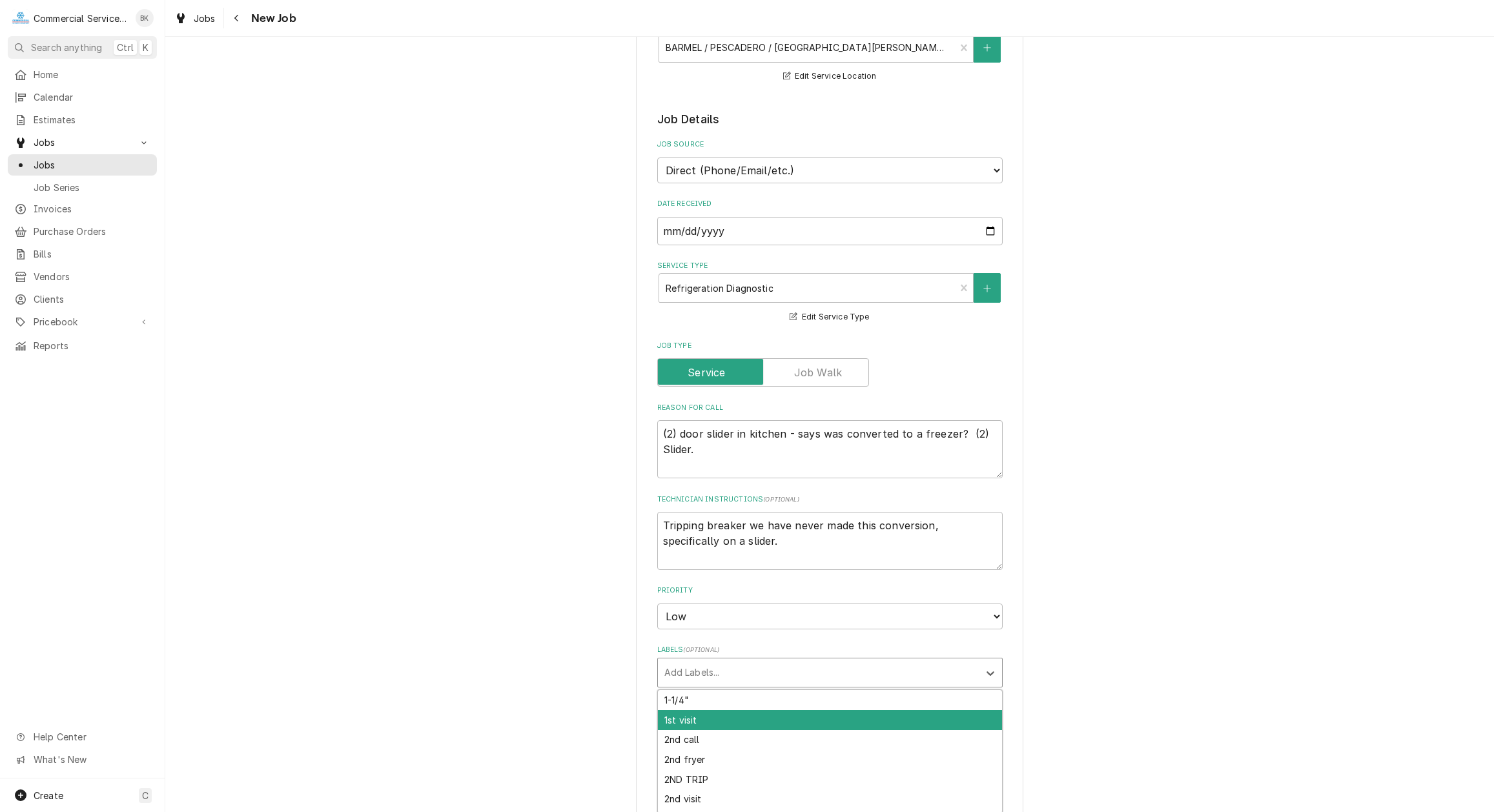
click at [703, 713] on div "1st visit" at bounding box center [830, 720] width 344 height 20
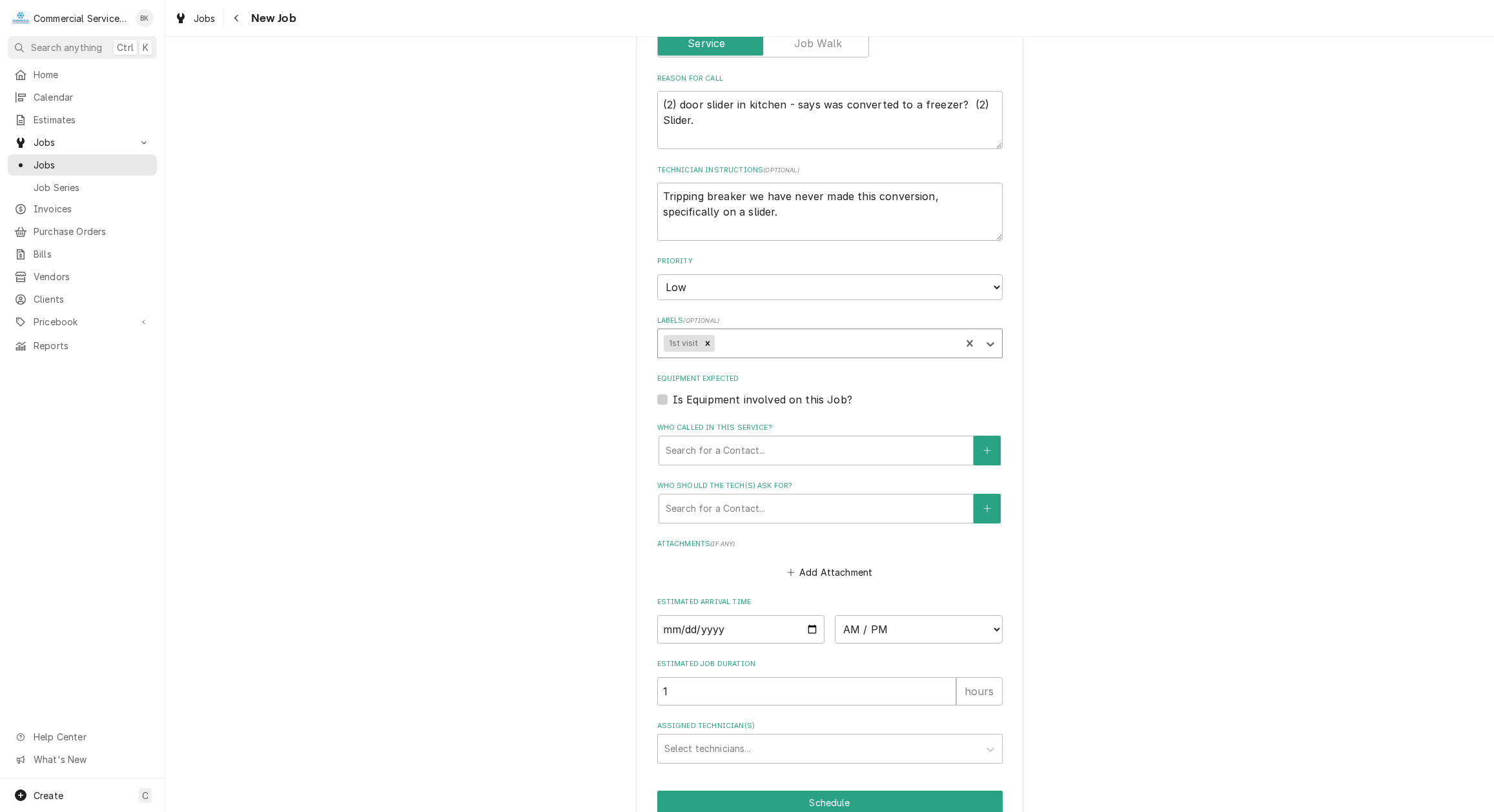
scroll to position [587, 0]
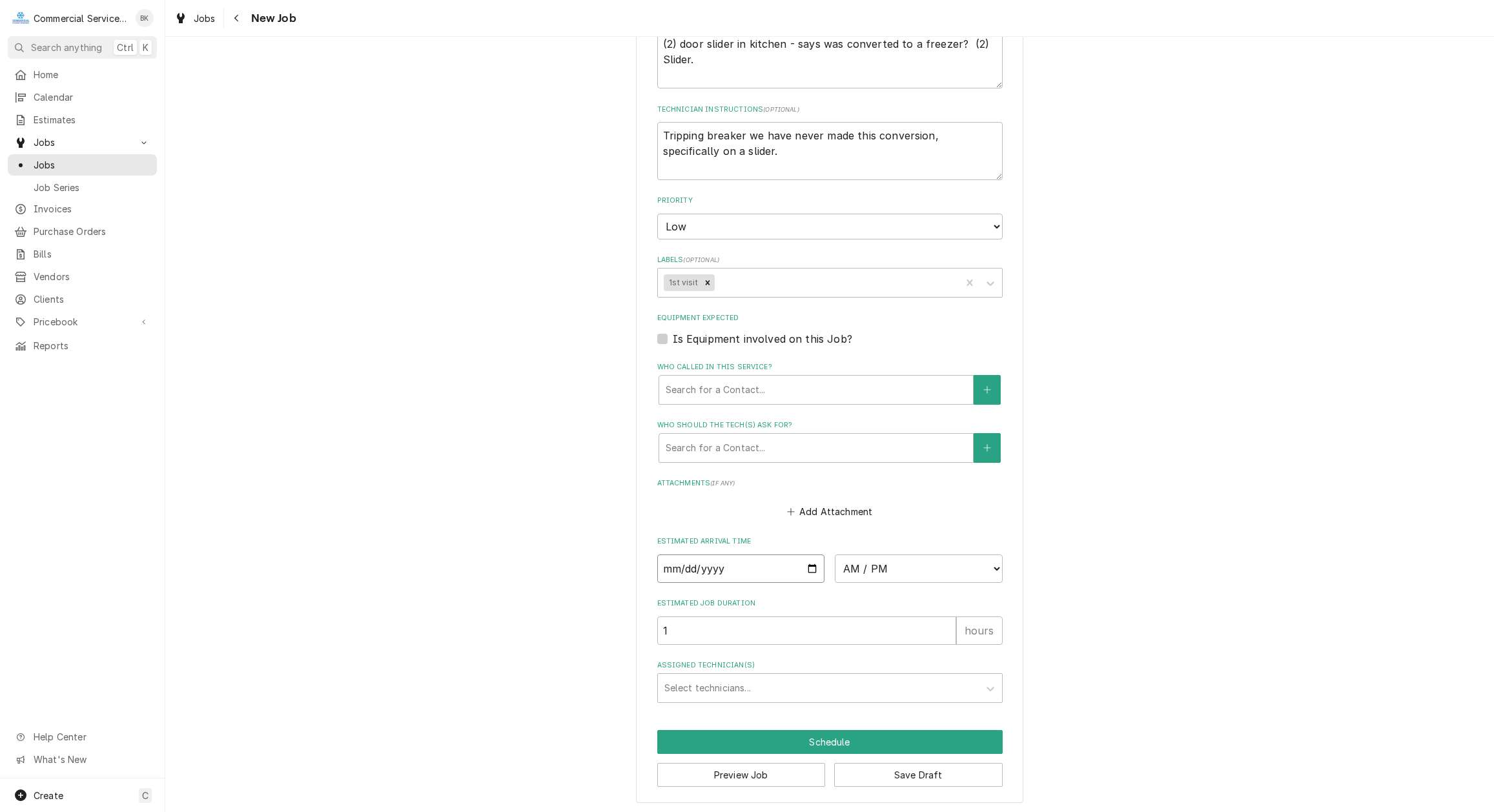
click at [815, 565] on input "Date" at bounding box center [741, 569] width 168 height 28
click at [835, 555] on select "AM / PM 6:00 AM 6:15 AM 6:30 AM 6:45 AM 7:00 AM 7:15 AM 7:30 AM 7:45 AM 8:00 AM…" at bounding box center [919, 569] width 168 height 28
click option "8:00 AM" at bounding box center [0, 0] width 0 height 0
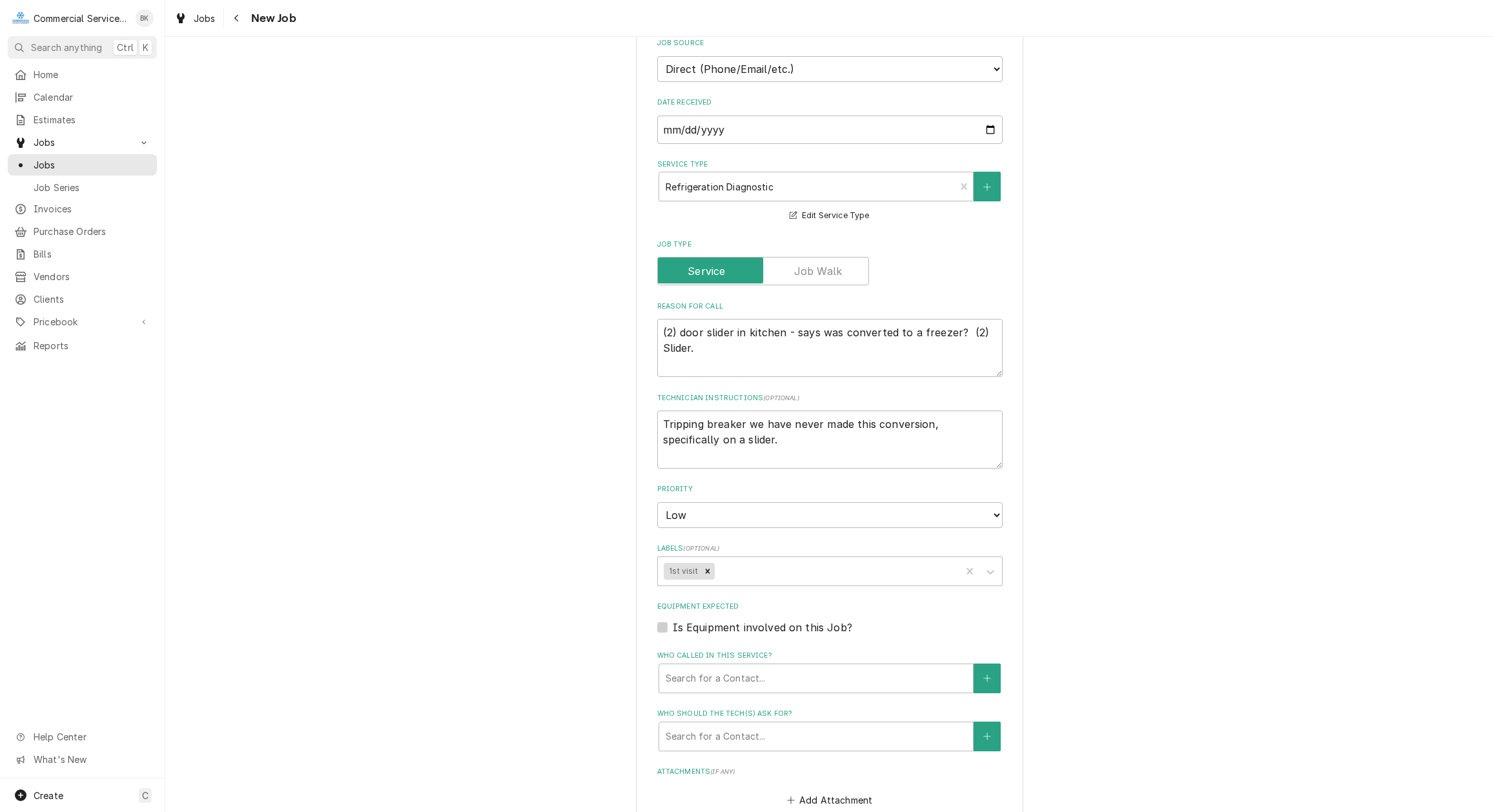
scroll to position [297, 0]
click at [744, 350] on textarea "(2) door slider in kitchen - says was converted to a freezer? (2) Slider." at bounding box center [830, 350] width 345 height 58
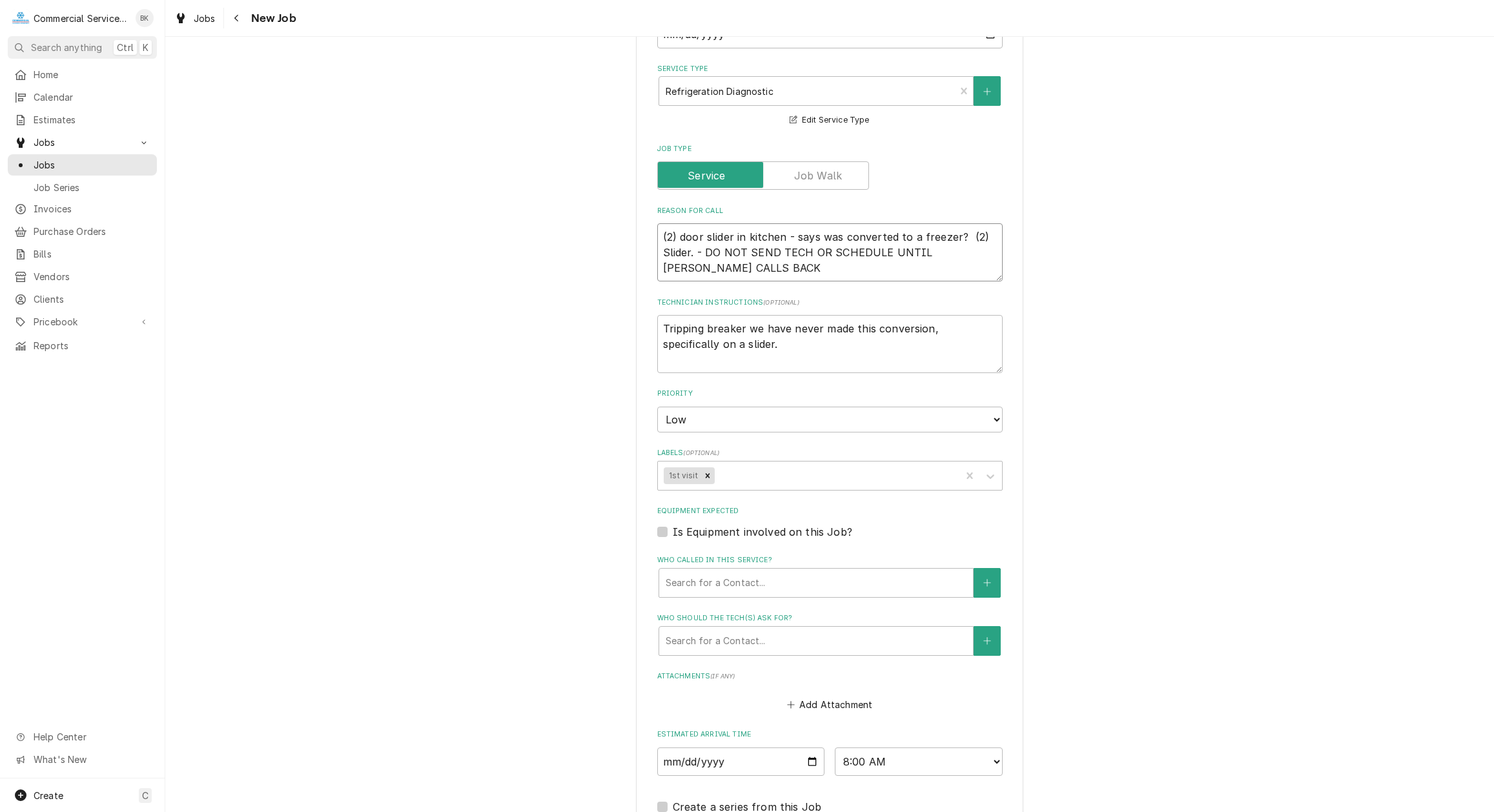
scroll to position [626, 0]
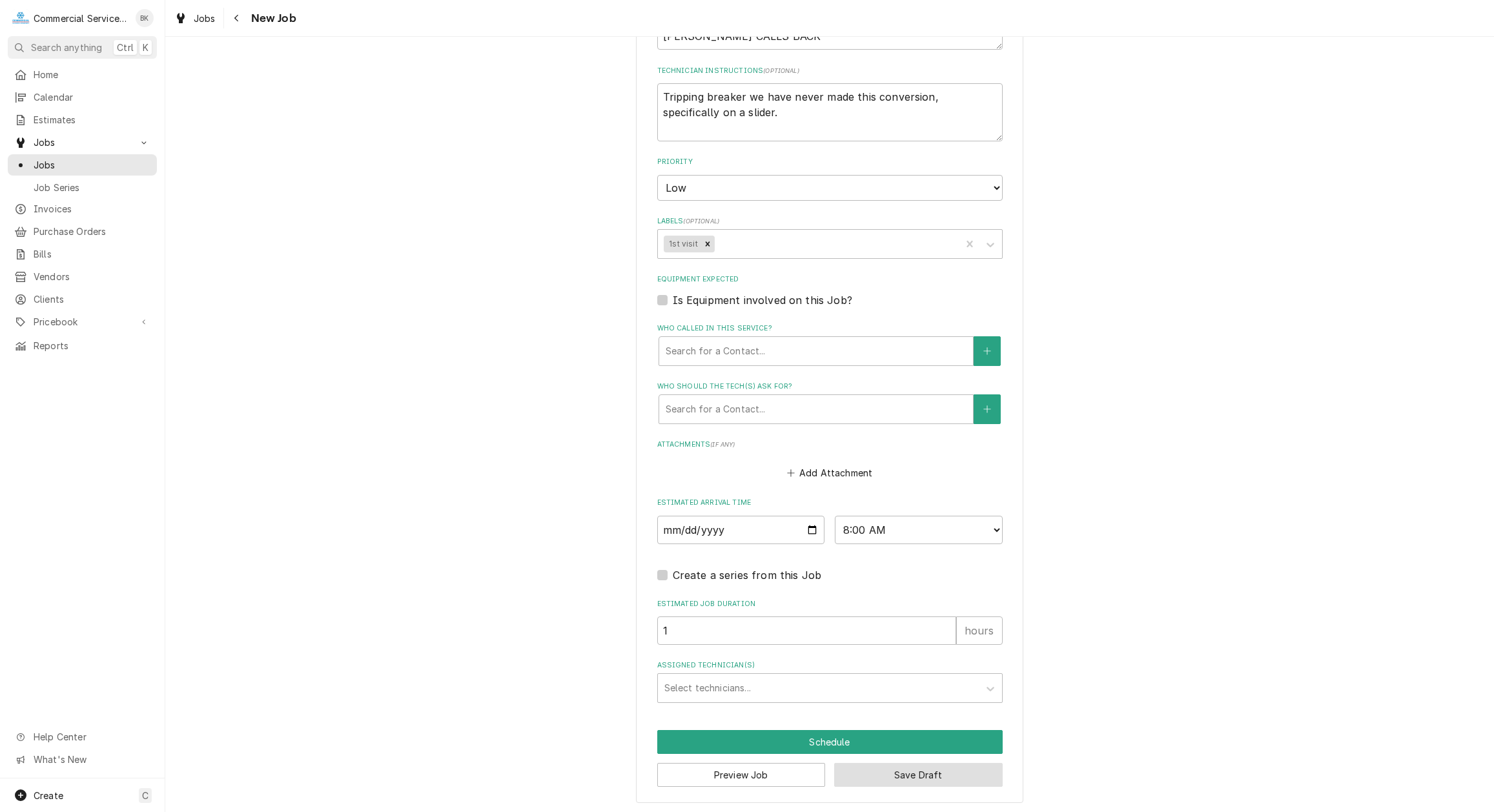
click at [889, 781] on button "Save Draft" at bounding box center [918, 774] width 168 height 24
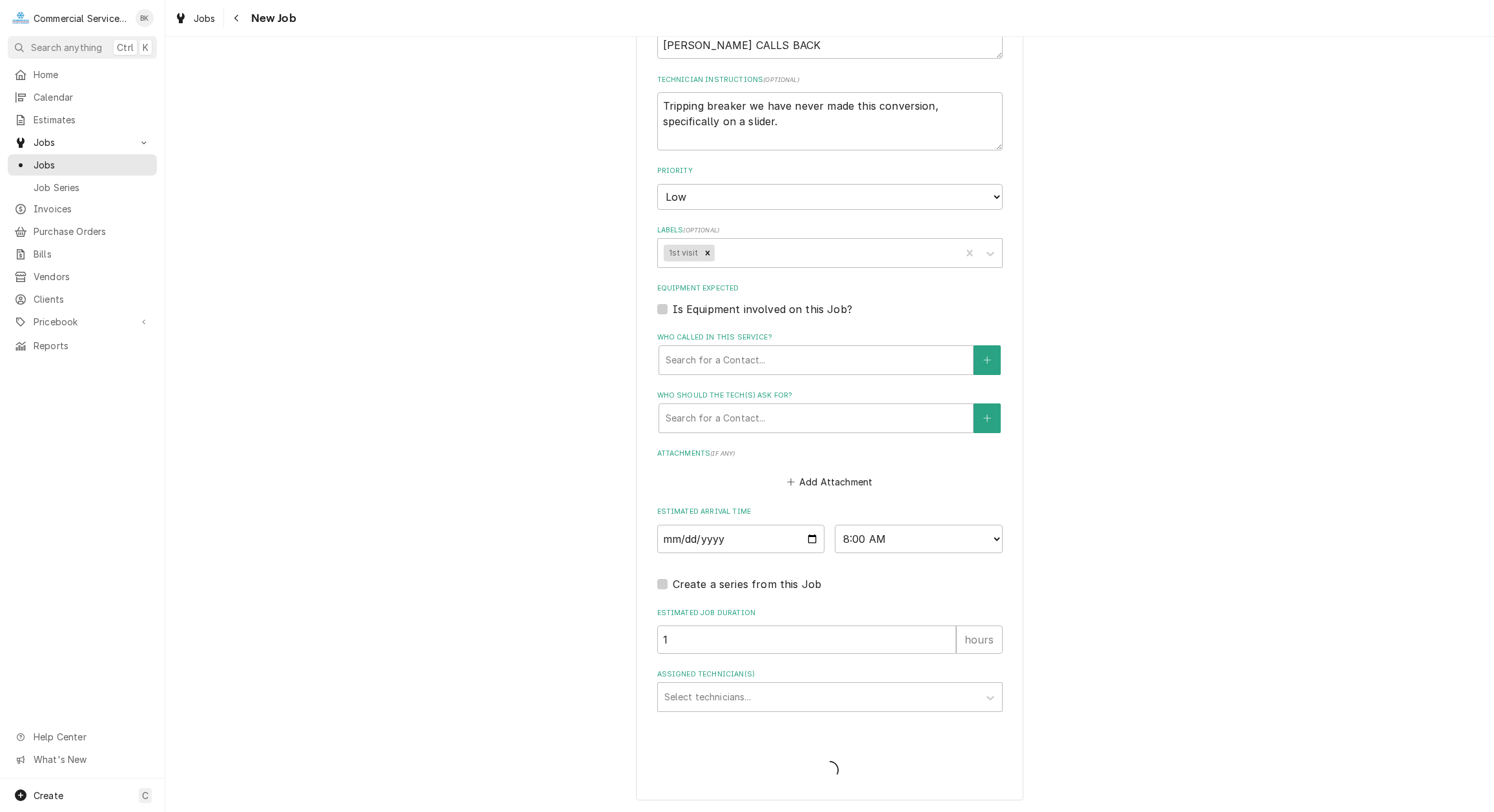
scroll to position [614, 0]
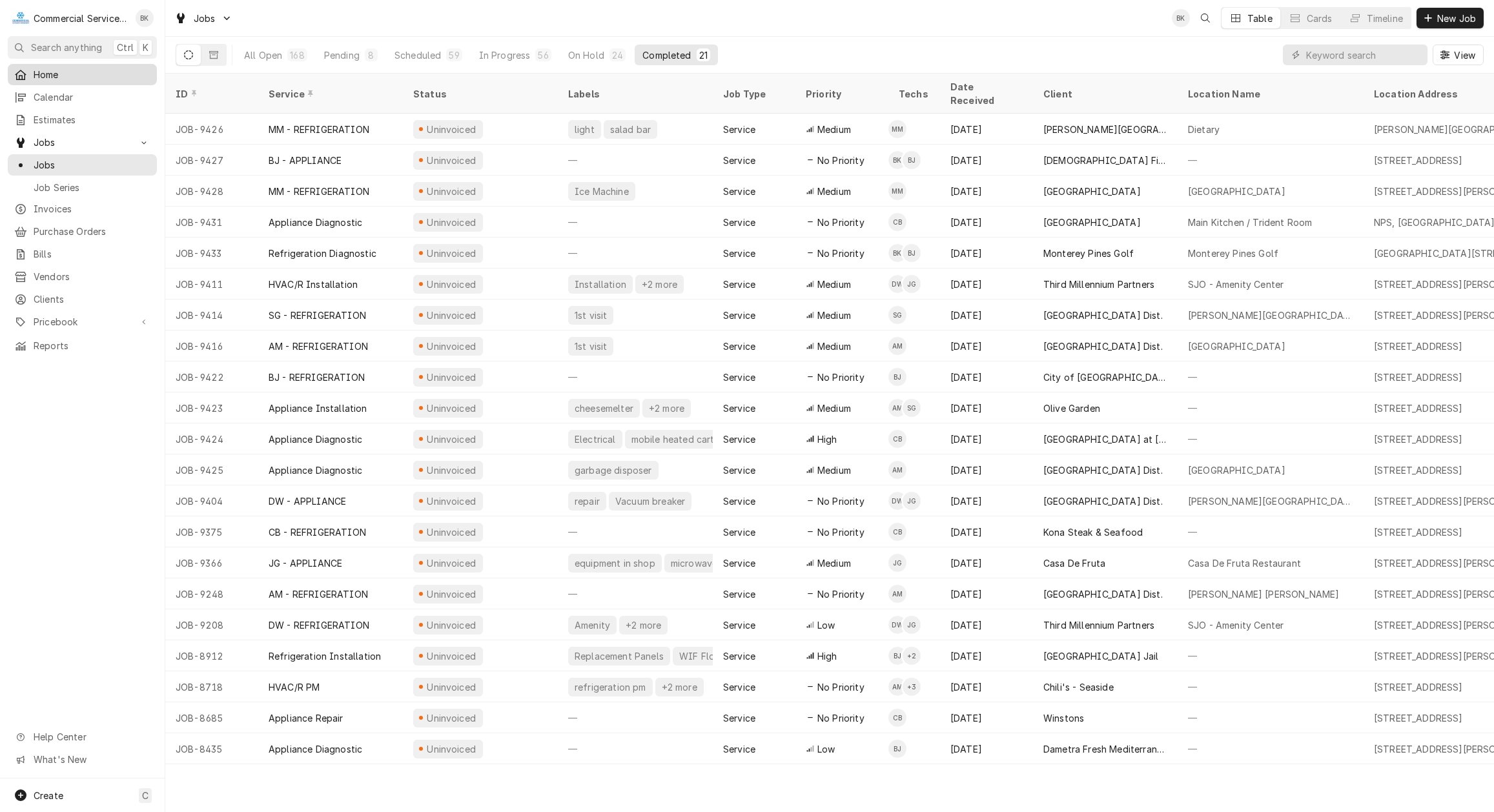
click at [88, 74] on span "Home" at bounding box center [92, 74] width 117 height 13
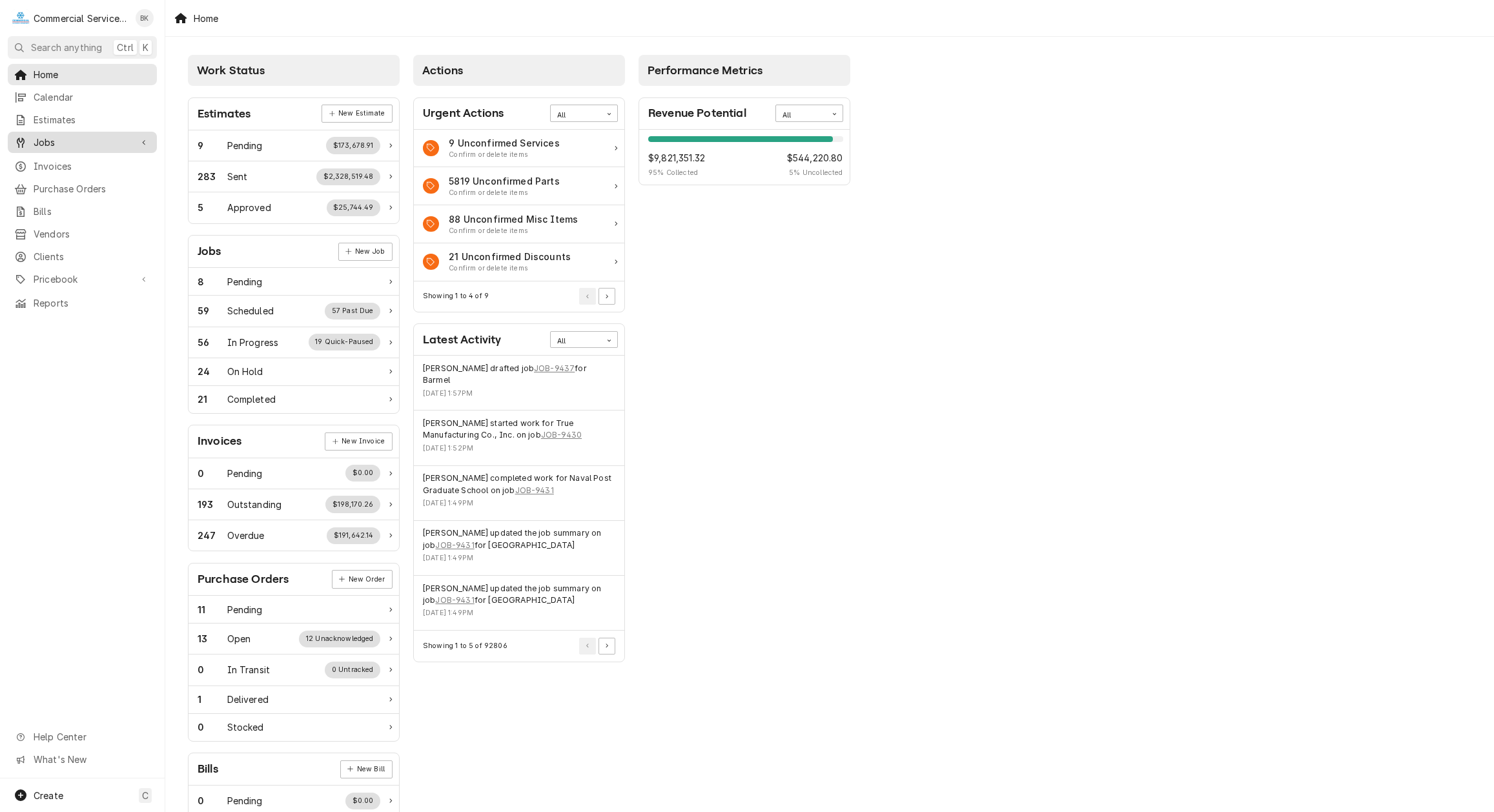
click at [61, 137] on span "Jobs" at bounding box center [82, 142] width 98 height 13
click at [68, 160] on span "Jobs" at bounding box center [92, 164] width 117 height 13
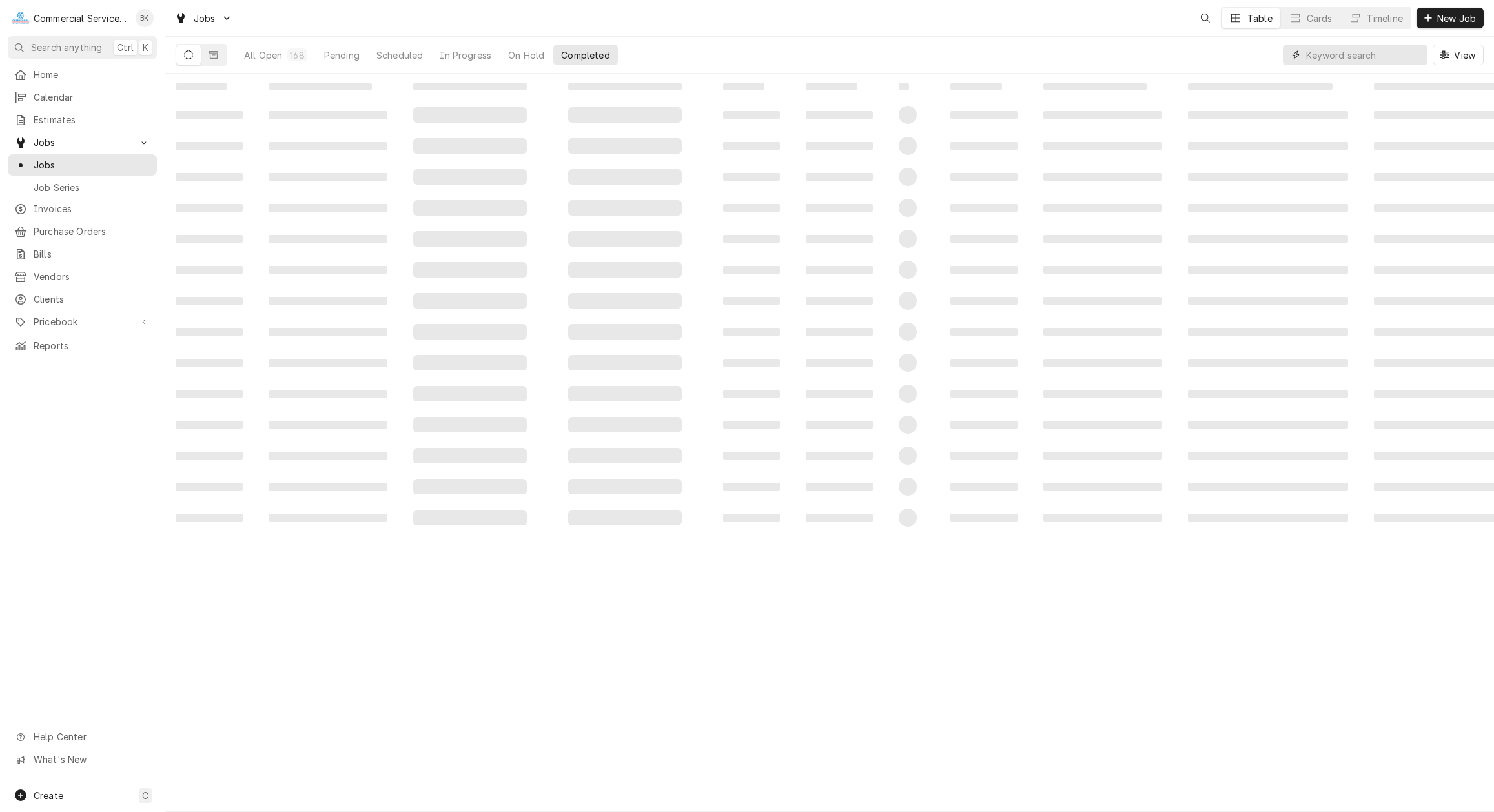
click at [1370, 57] on input "Dynamic Content Wrapper" at bounding box center [1363, 55] width 115 height 20
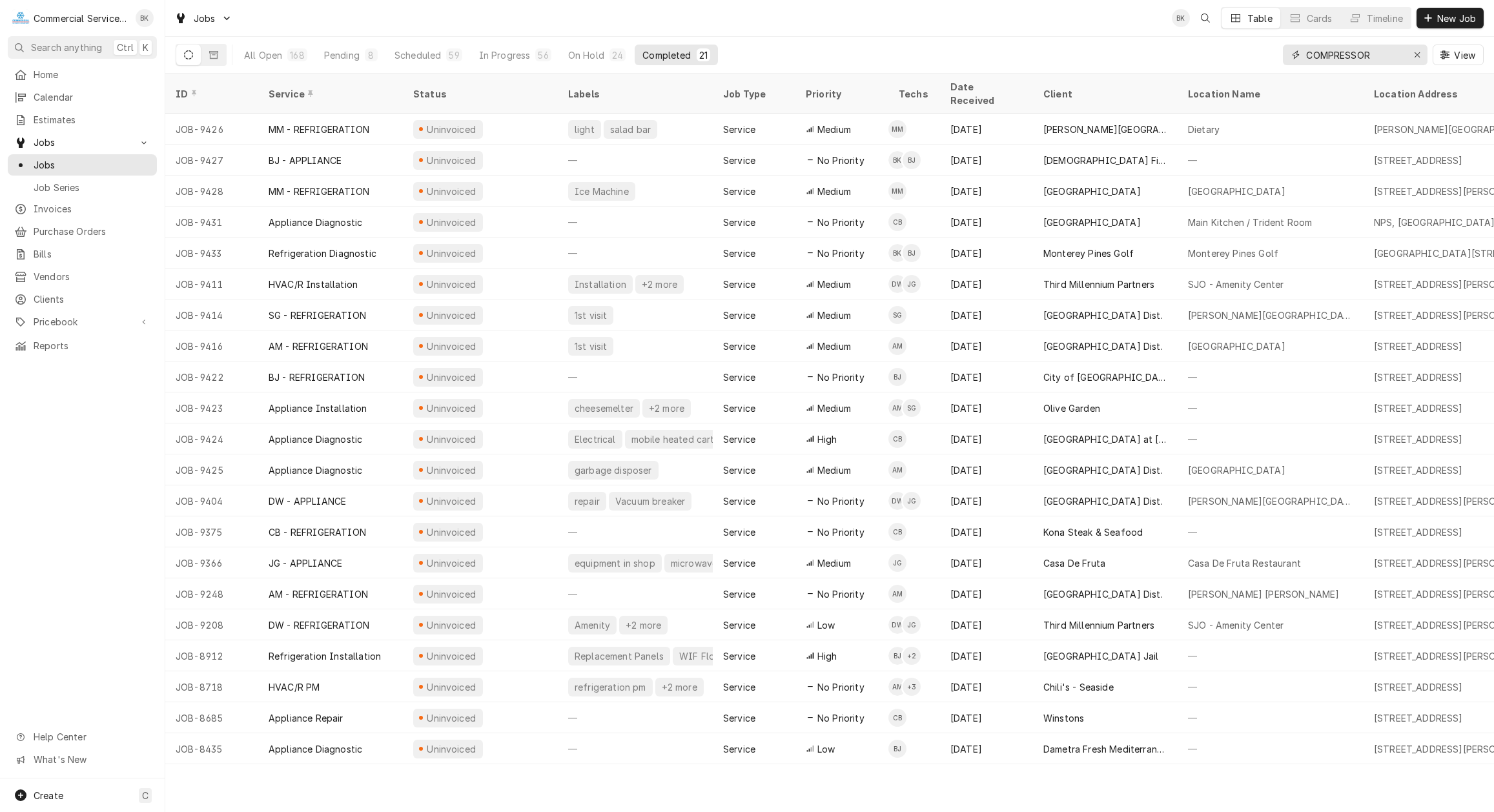
type input "COMPRESSOR"
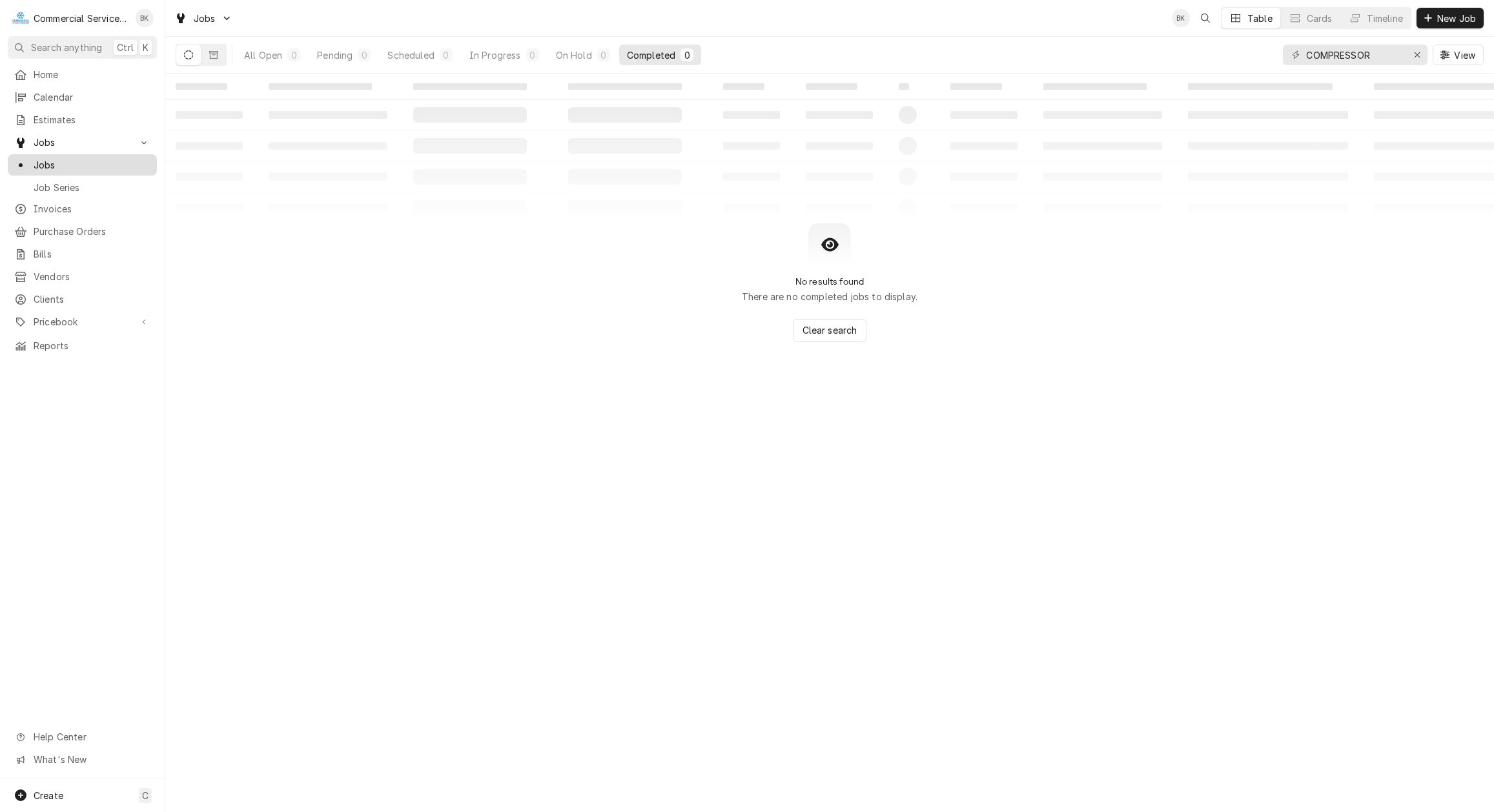
click at [65, 163] on span "Jobs" at bounding box center [92, 164] width 117 height 13
click at [192, 60] on button "Dynamic Content Wrapper" at bounding box center [188, 55] width 24 height 20
click at [1378, 55] on input "COMPRESSOR" at bounding box center [1355, 55] width 97 height 20
drag, startPoint x: 1378, startPoint y: 55, endPoint x: 1305, endPoint y: 56, distance: 73.0
click at [1306, 56] on input "COMPRESSOR" at bounding box center [1355, 55] width 97 height 20
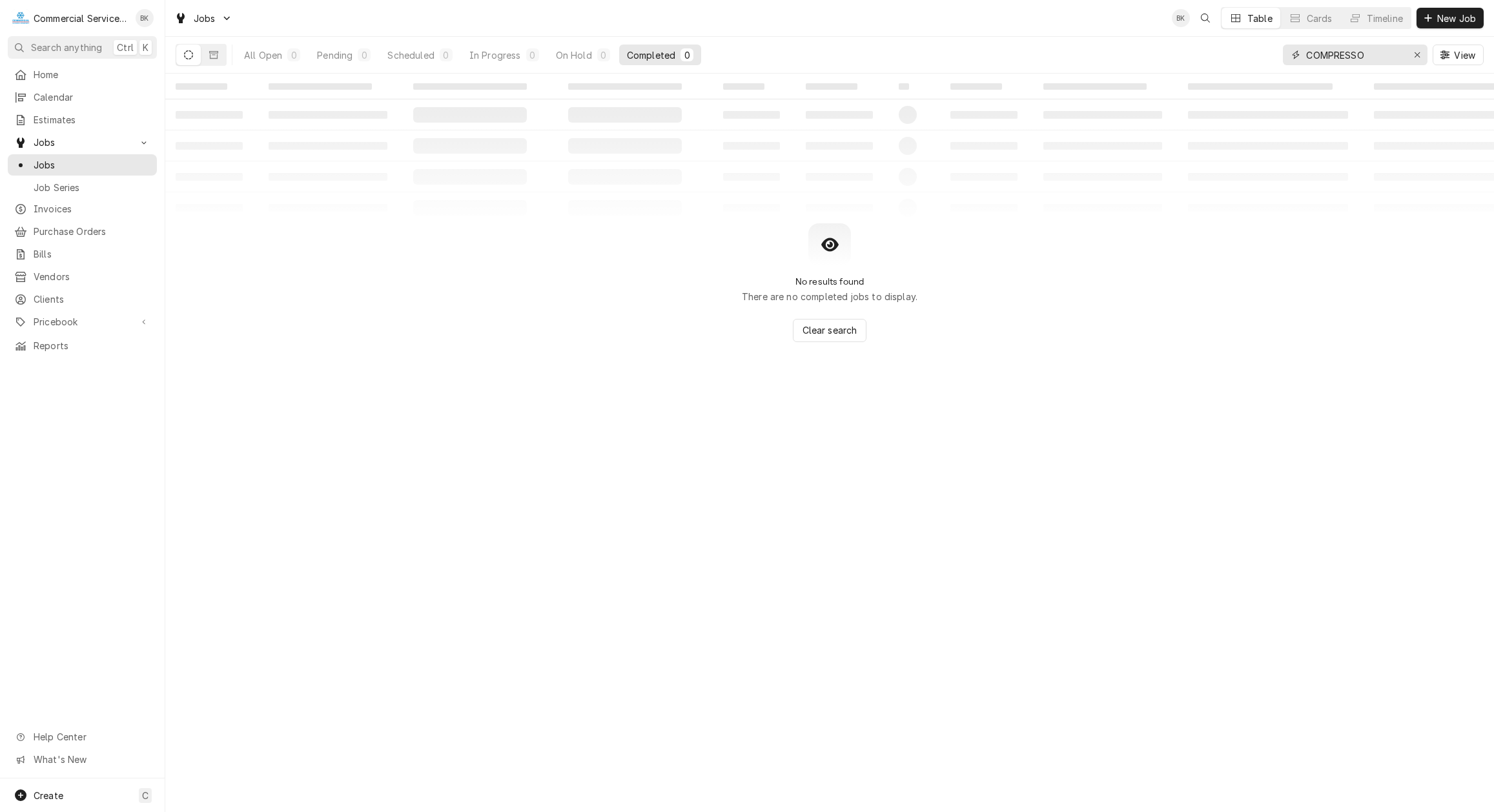
type input "COMPRESSOR"
click at [73, 72] on span "Home" at bounding box center [92, 74] width 117 height 13
